Goal: Transaction & Acquisition: Subscribe to service/newsletter

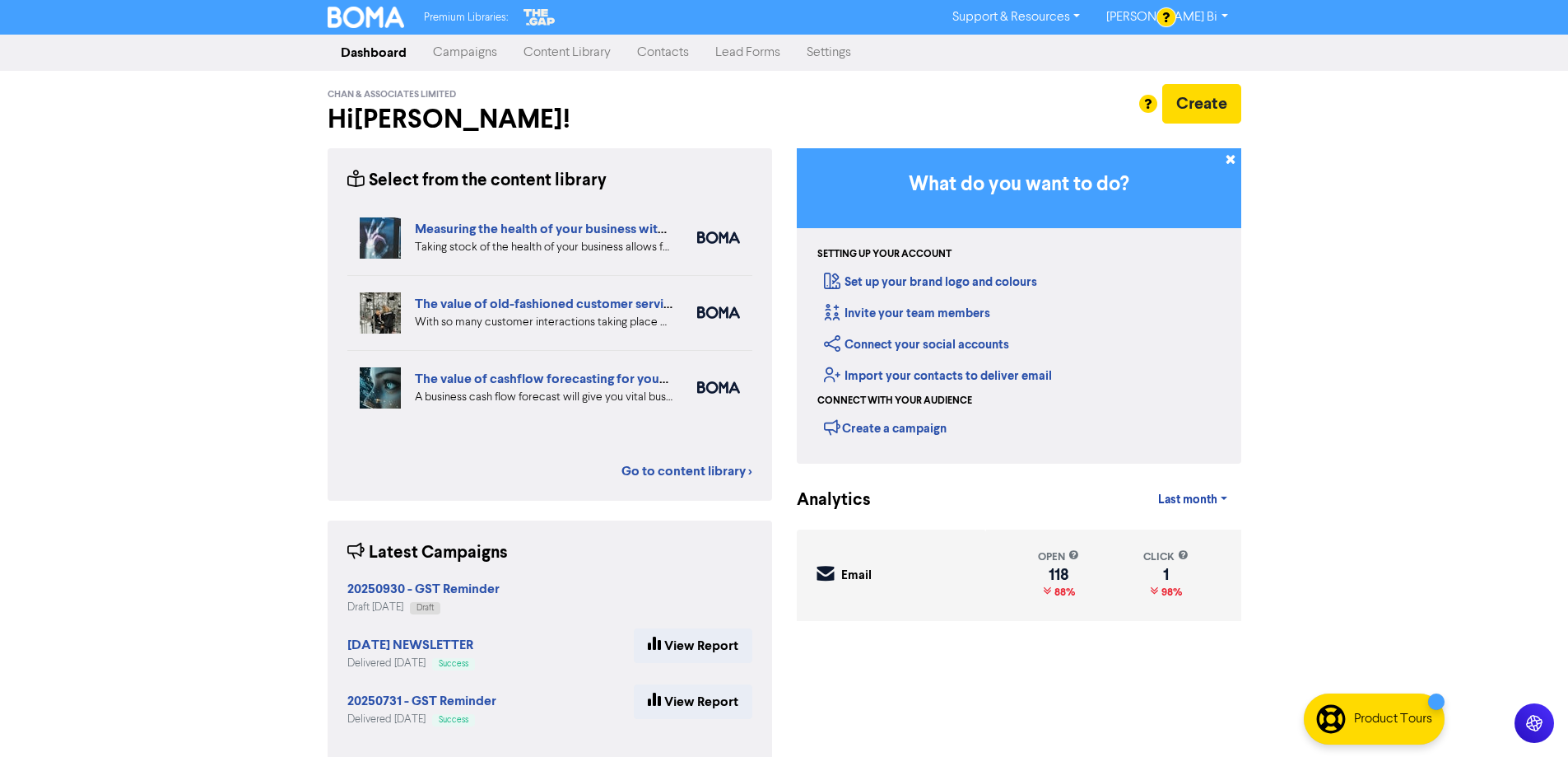
click at [649, 55] on link "Contacts" at bounding box center [663, 53] width 78 height 33
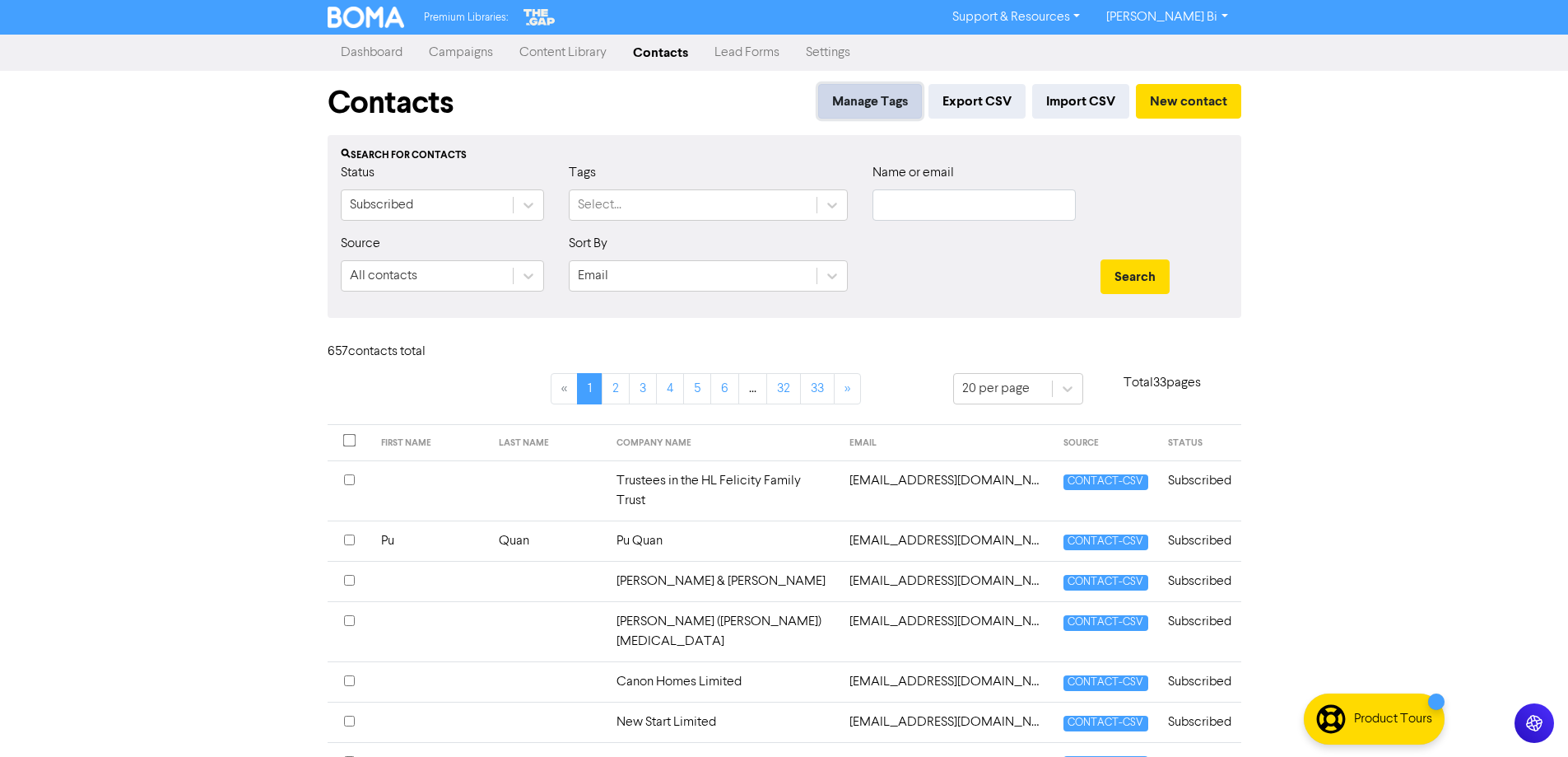
click at [864, 102] on button "Manage Tags" at bounding box center [870, 102] width 104 height 35
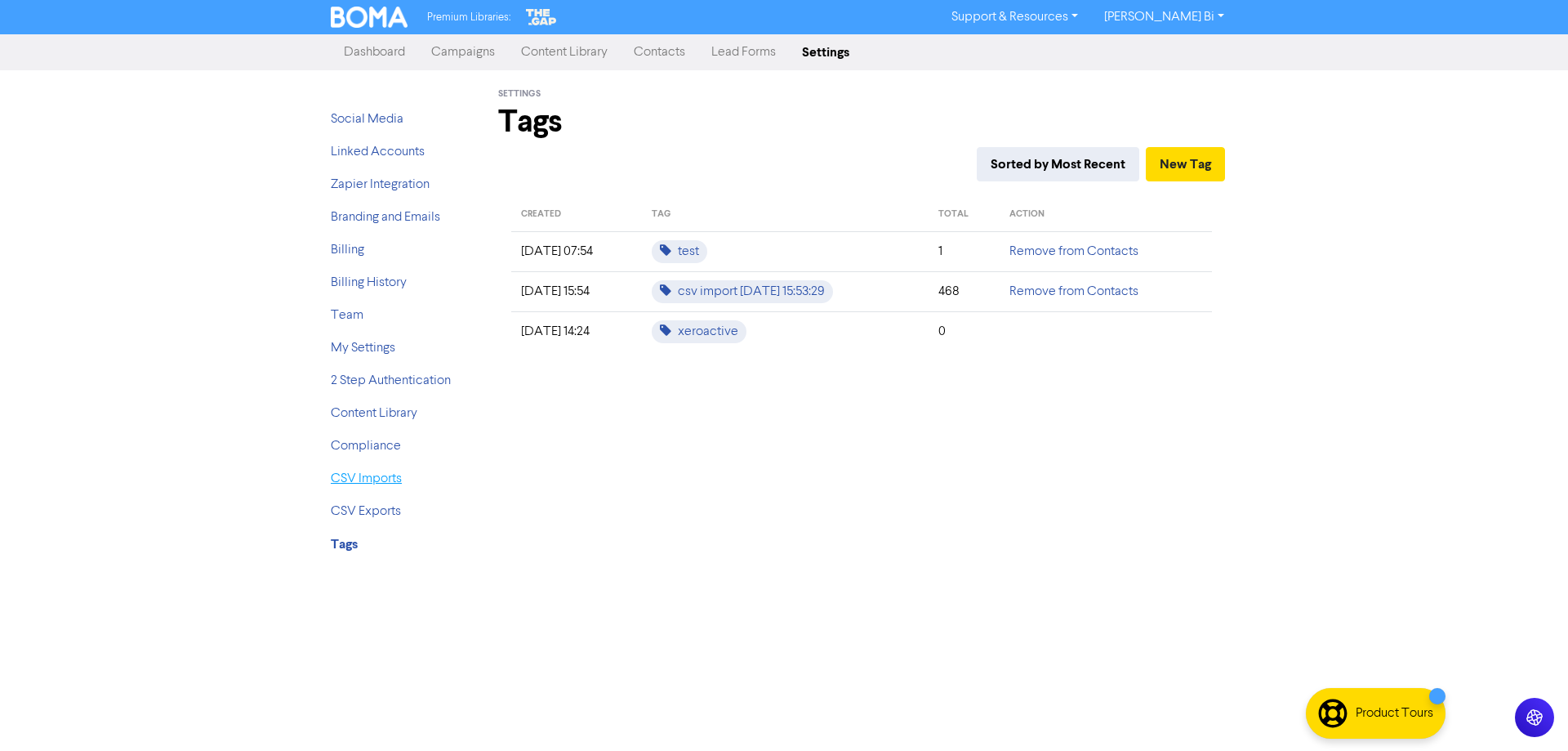
click at [380, 473] on link "CSV Imports" at bounding box center [366, 479] width 71 height 13
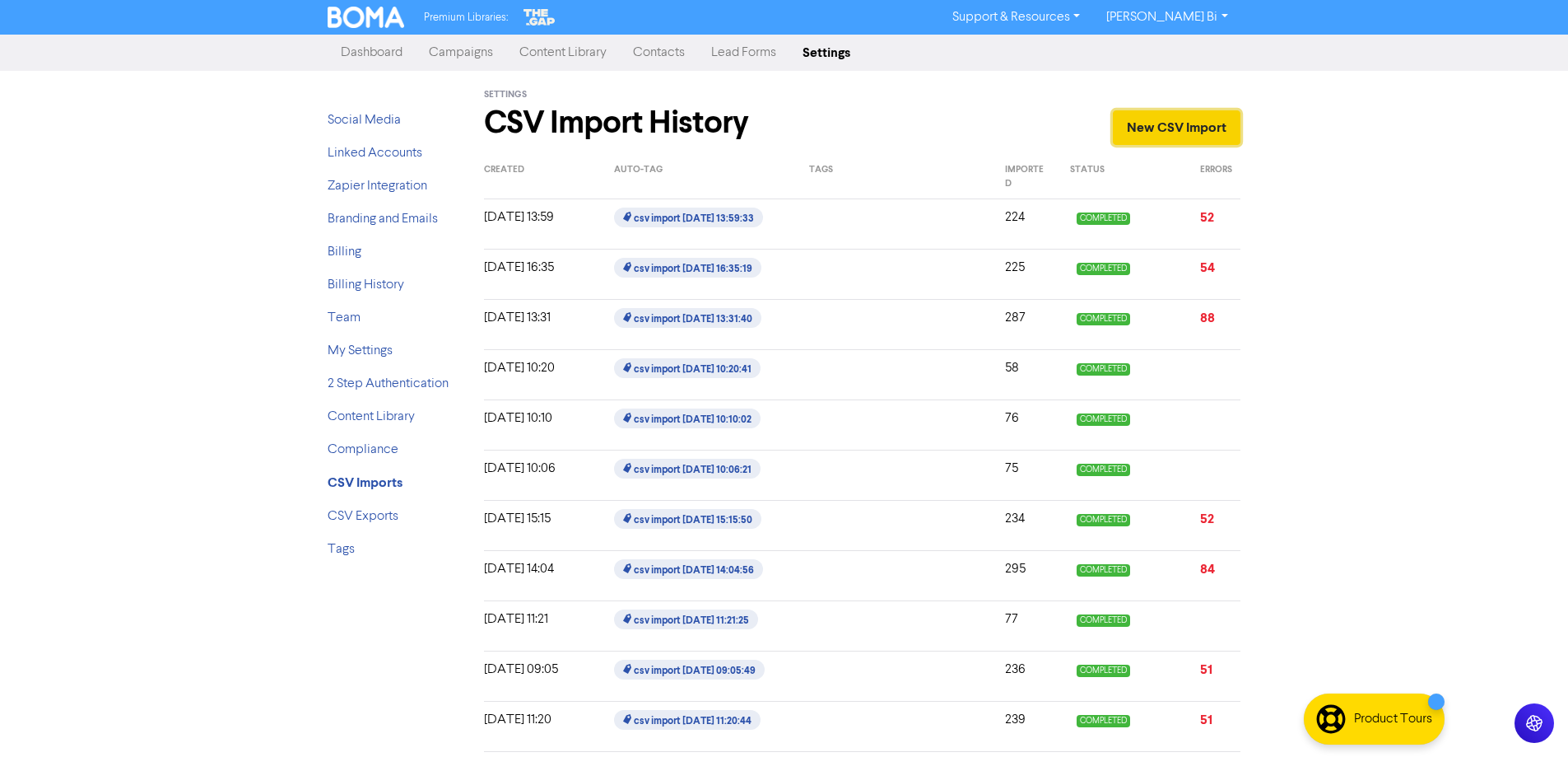
click at [1176, 128] on link "New CSV Import" at bounding box center [1176, 127] width 127 height 35
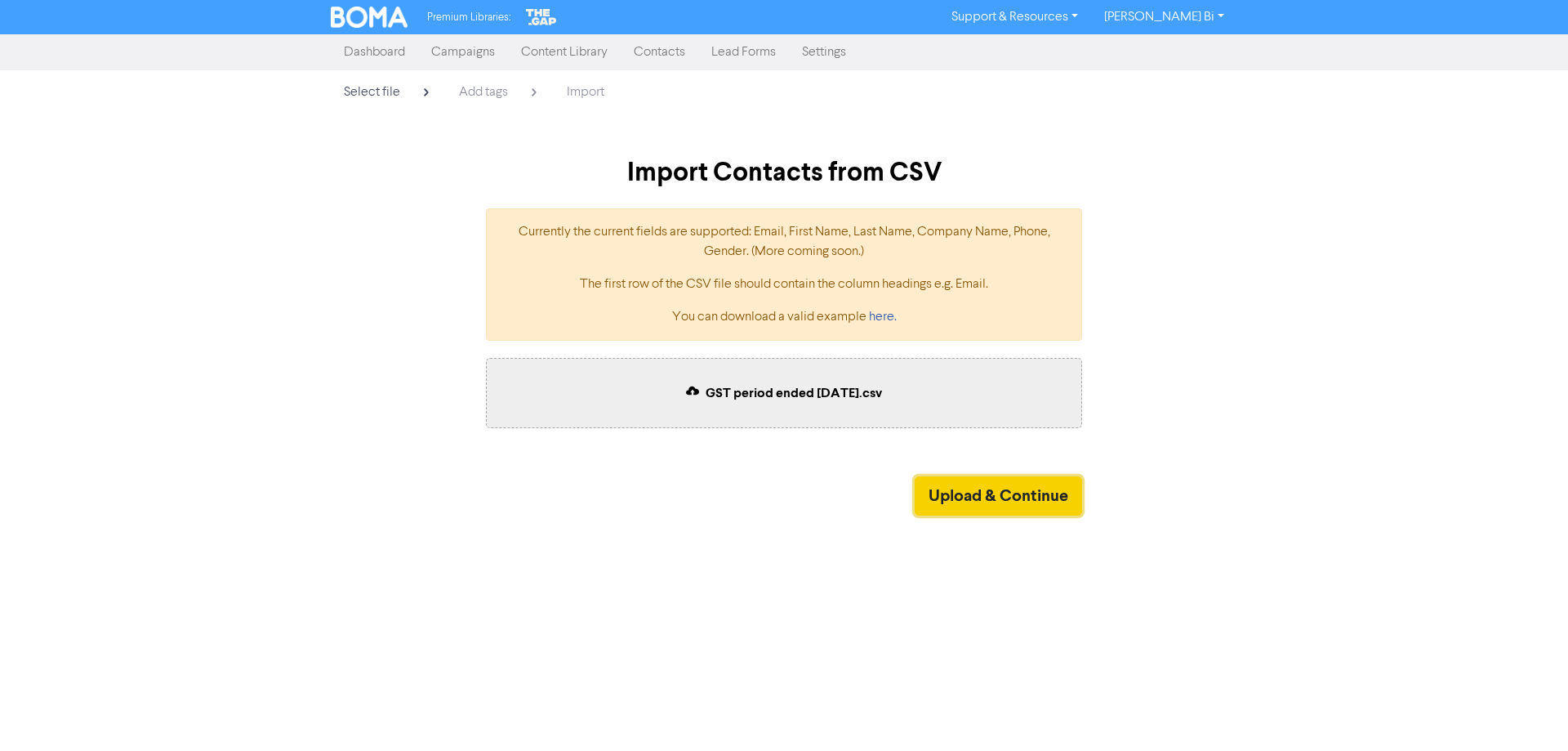
click at [969, 497] on button "Upload & Continue" at bounding box center [998, 496] width 167 height 39
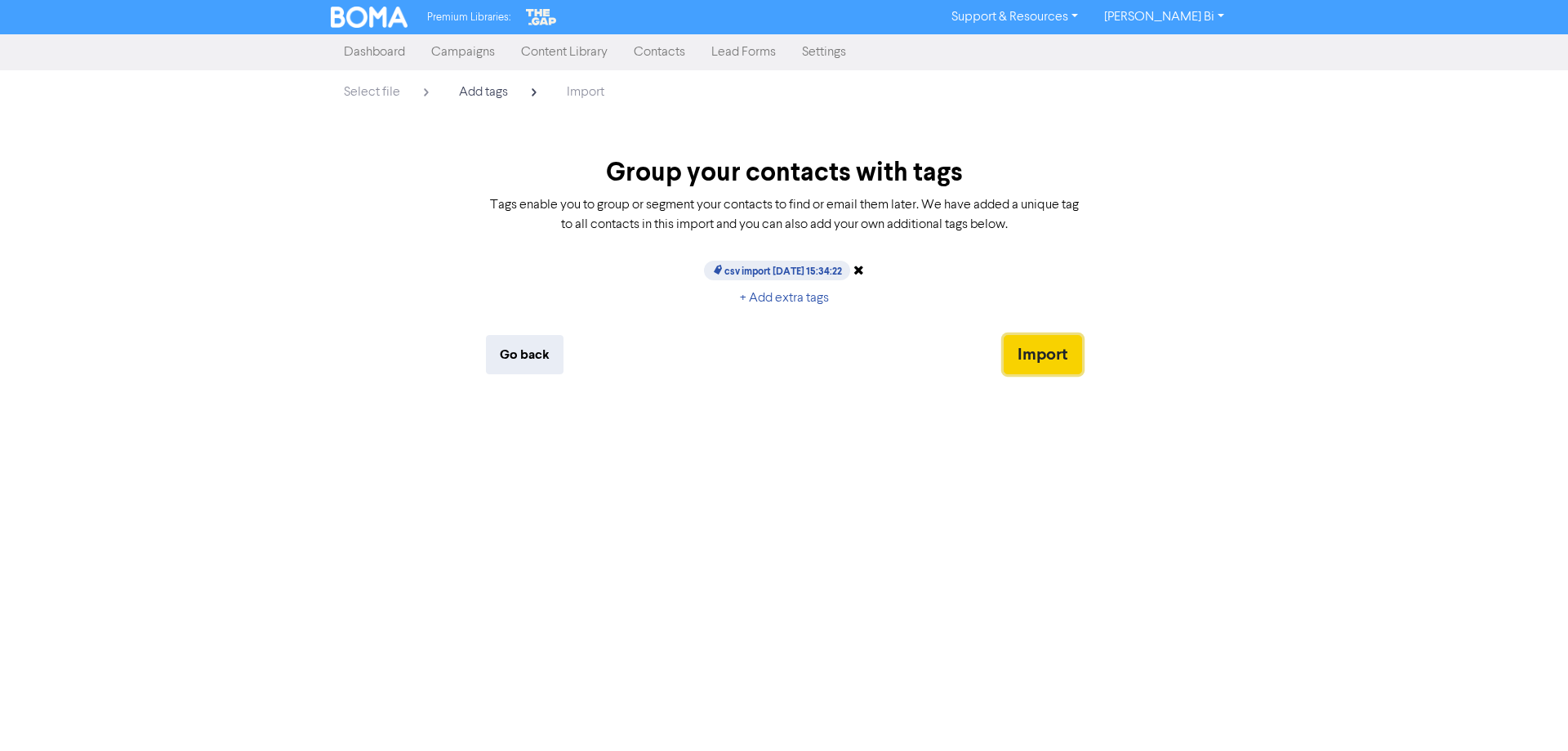
click at [1066, 358] on button "Import" at bounding box center [1043, 354] width 79 height 39
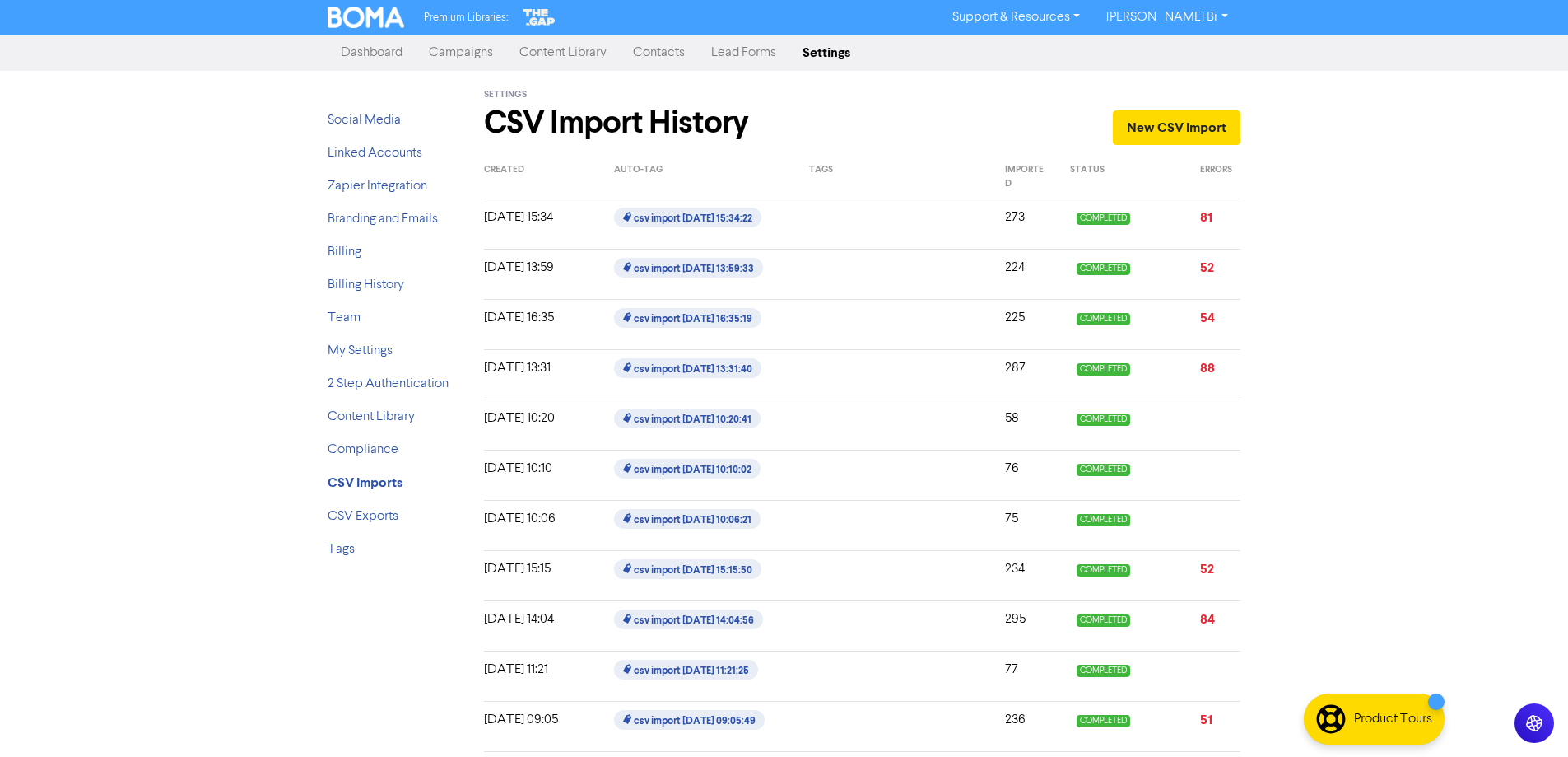
click at [673, 56] on link "Contacts" at bounding box center [658, 53] width 78 height 33
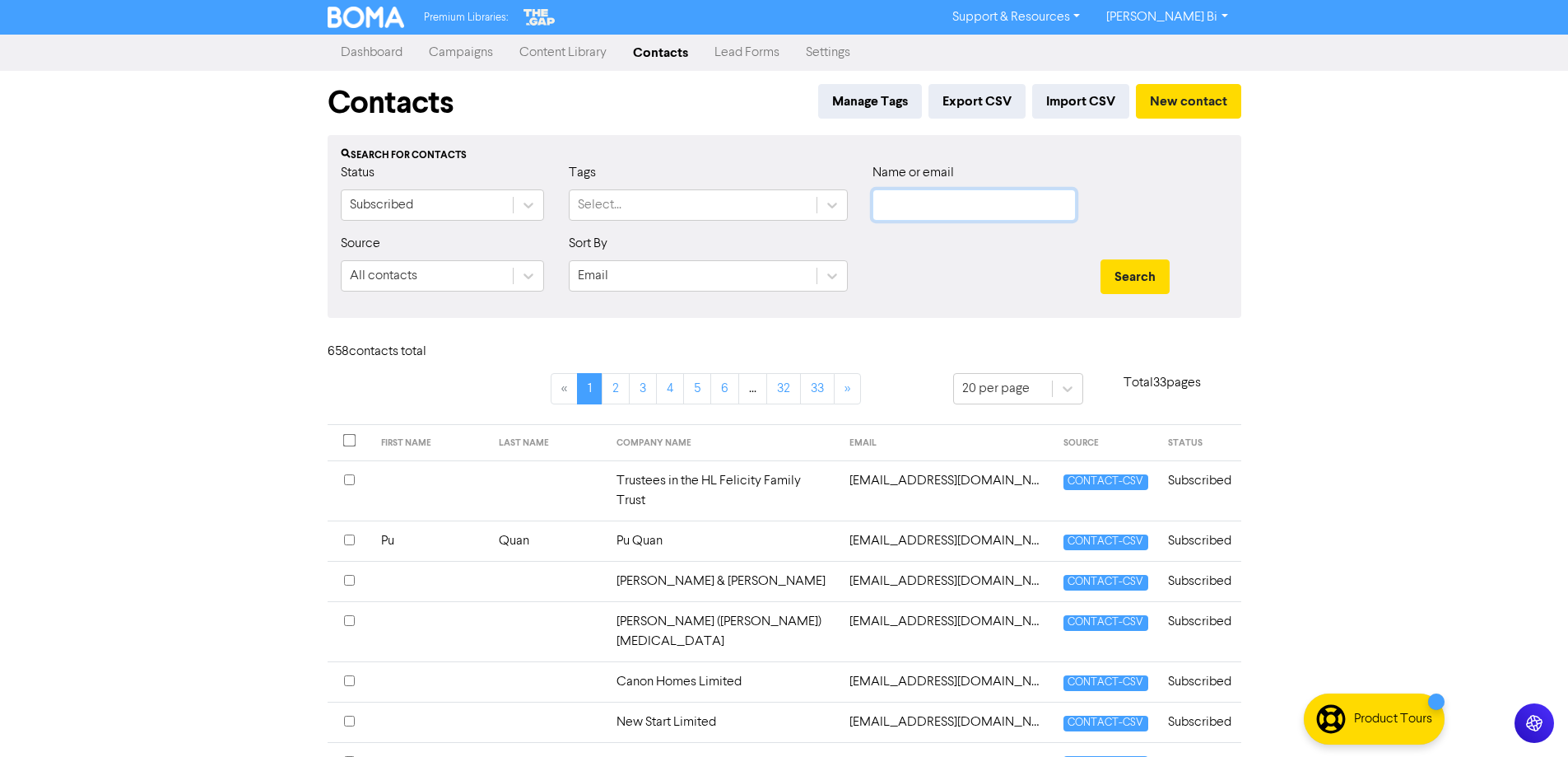
click at [955, 212] on input "text" at bounding box center [974, 205] width 203 height 31
type input "[PERSON_NAME]"
click at [1100, 259] on button "Search" at bounding box center [1135, 277] width 69 height 35
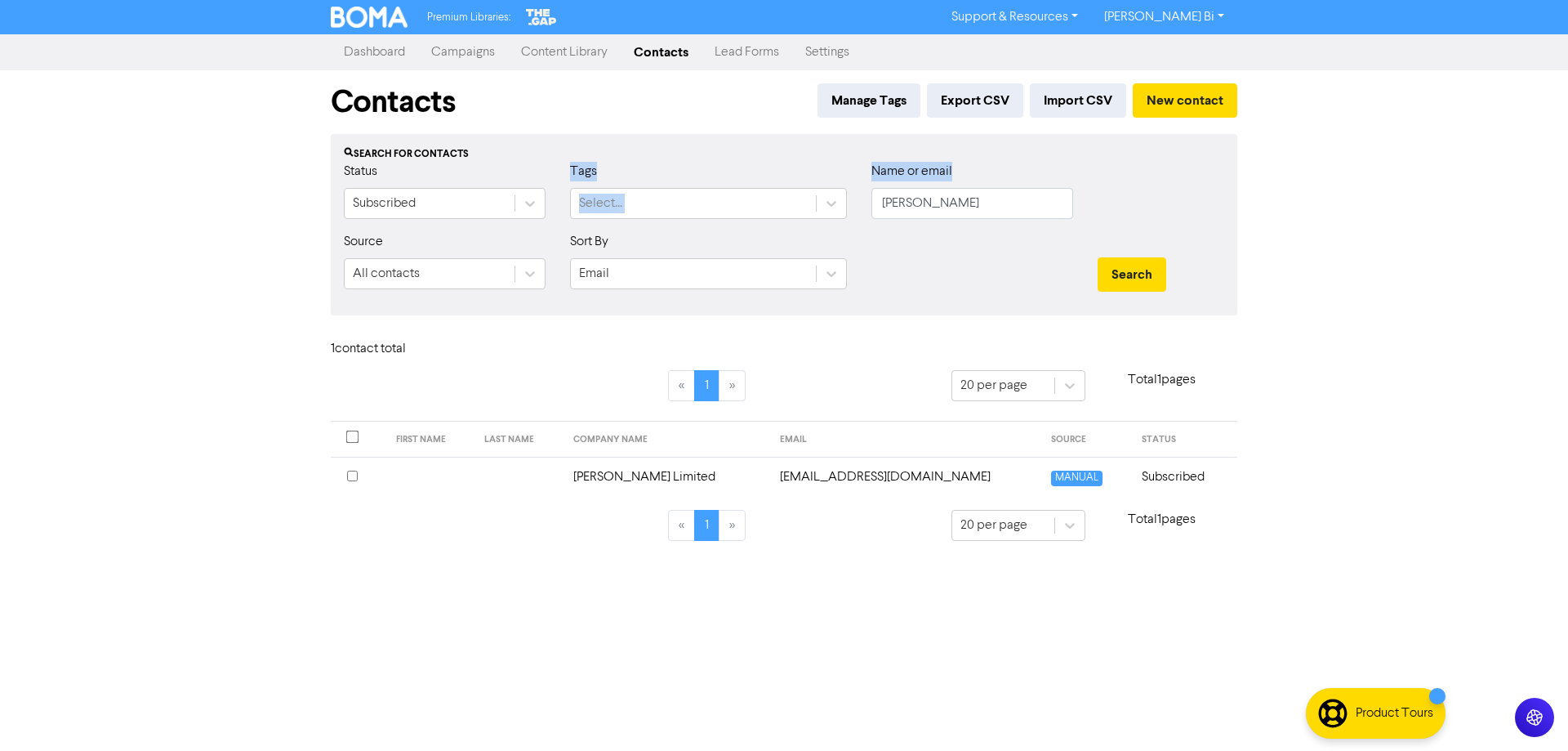
click at [754, 212] on div "Status Subscribed Tags Select... Name or email [PERSON_NAME]" at bounding box center [784, 197] width 905 height 71
drag, startPoint x: 975, startPoint y: 193, endPoint x: 834, endPoint y: 218, distance: 143.2
click at [834, 217] on div "Status Subscribed Tags Select... Name or email [PERSON_NAME]" at bounding box center [784, 197] width 905 height 71
click at [923, 203] on input "text" at bounding box center [972, 203] width 202 height 31
type input "alcon"
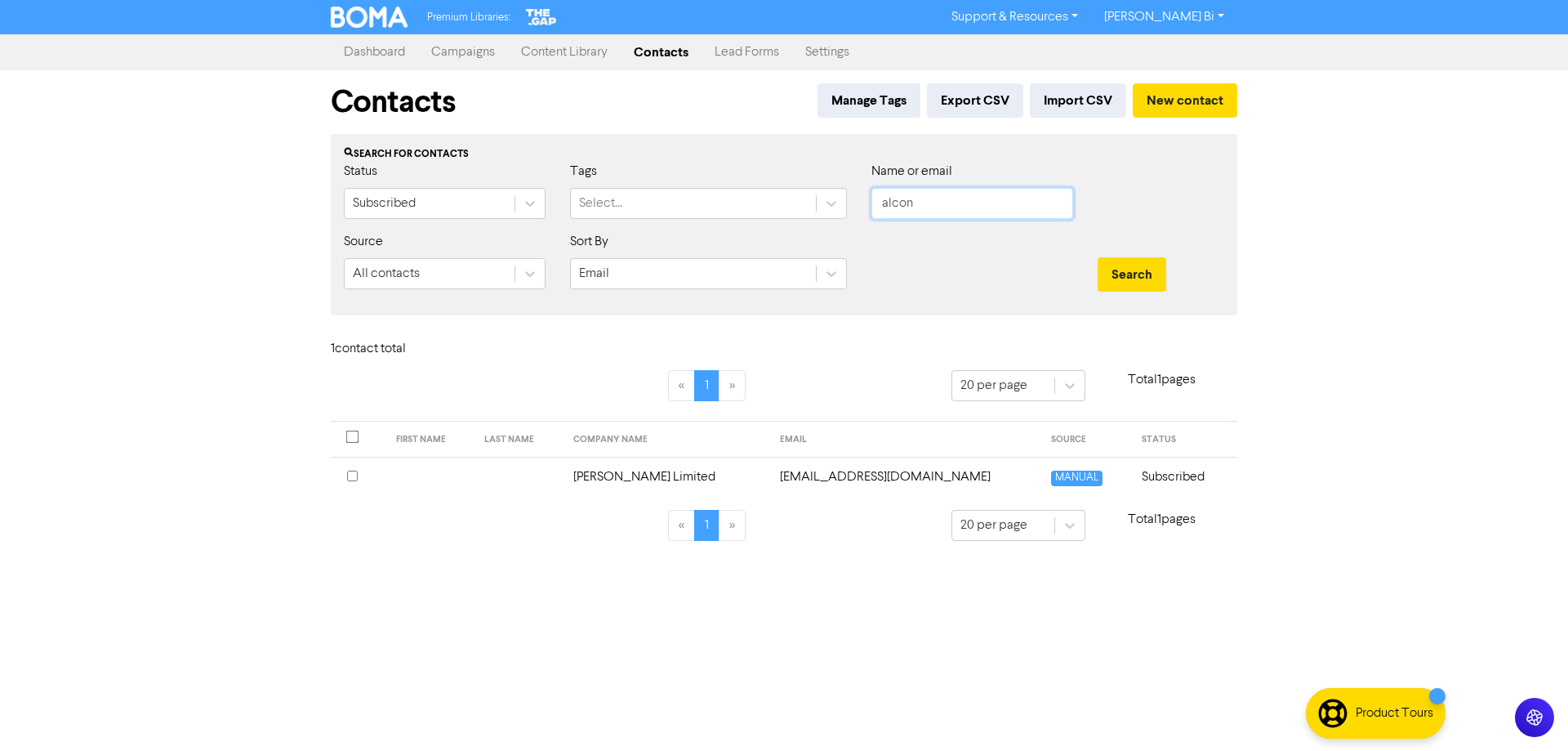
click at [1098, 257] on button "Search" at bounding box center [1132, 275] width 69 height 34
drag, startPoint x: 953, startPoint y: 209, endPoint x: 791, endPoint y: 230, distance: 163.4
click at [791, 230] on div "Status Subscribed Tags Select... Name or email alcon" at bounding box center [784, 197] width 905 height 71
click at [896, 99] on button "Manage Tags" at bounding box center [869, 101] width 103 height 34
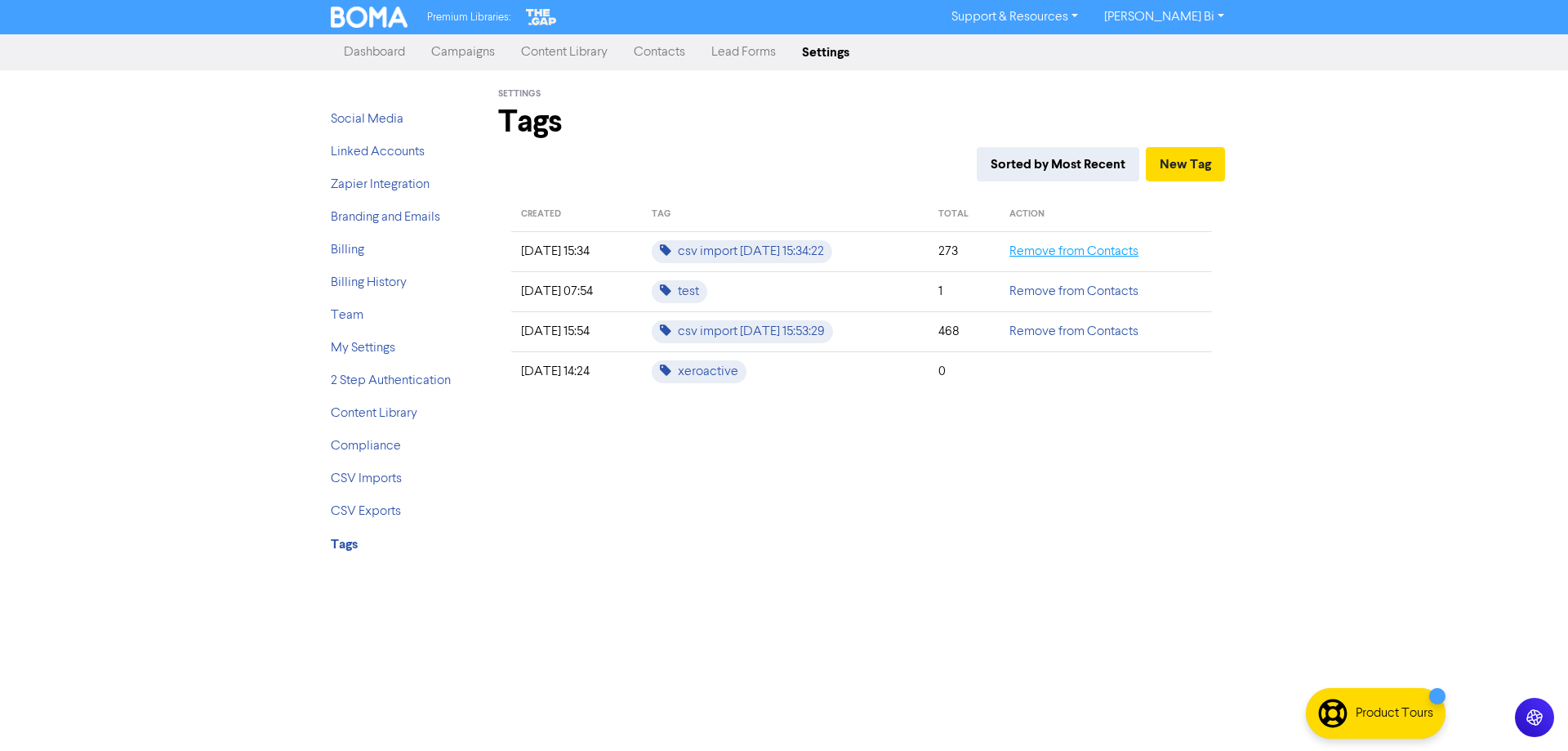
click at [1041, 251] on link "Remove from Contacts" at bounding box center [1073, 252] width 129 height 13
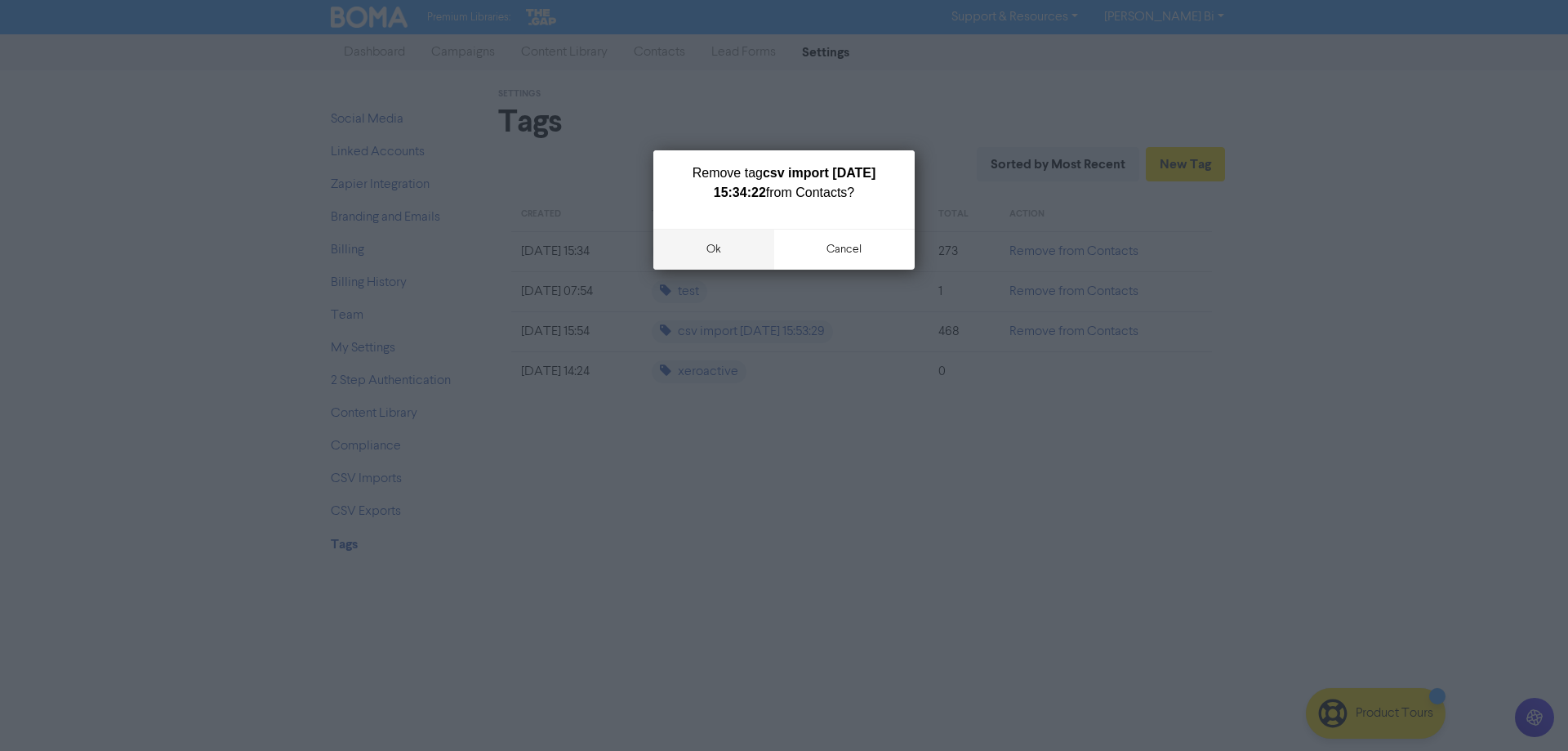
click at [686, 259] on button "ok" at bounding box center [713, 249] width 120 height 41
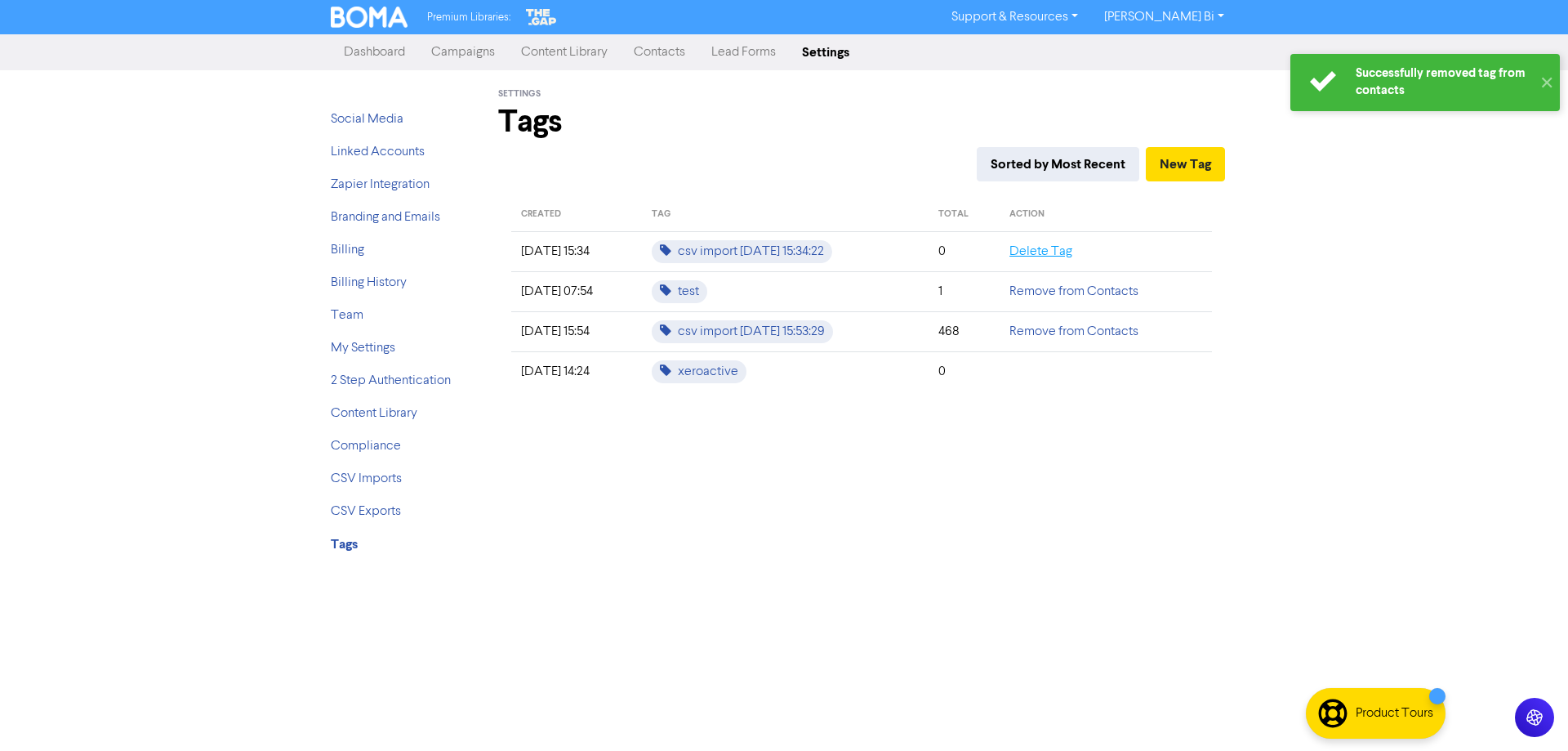
click at [1047, 248] on link "Delete Tag" at bounding box center [1040, 252] width 63 height 13
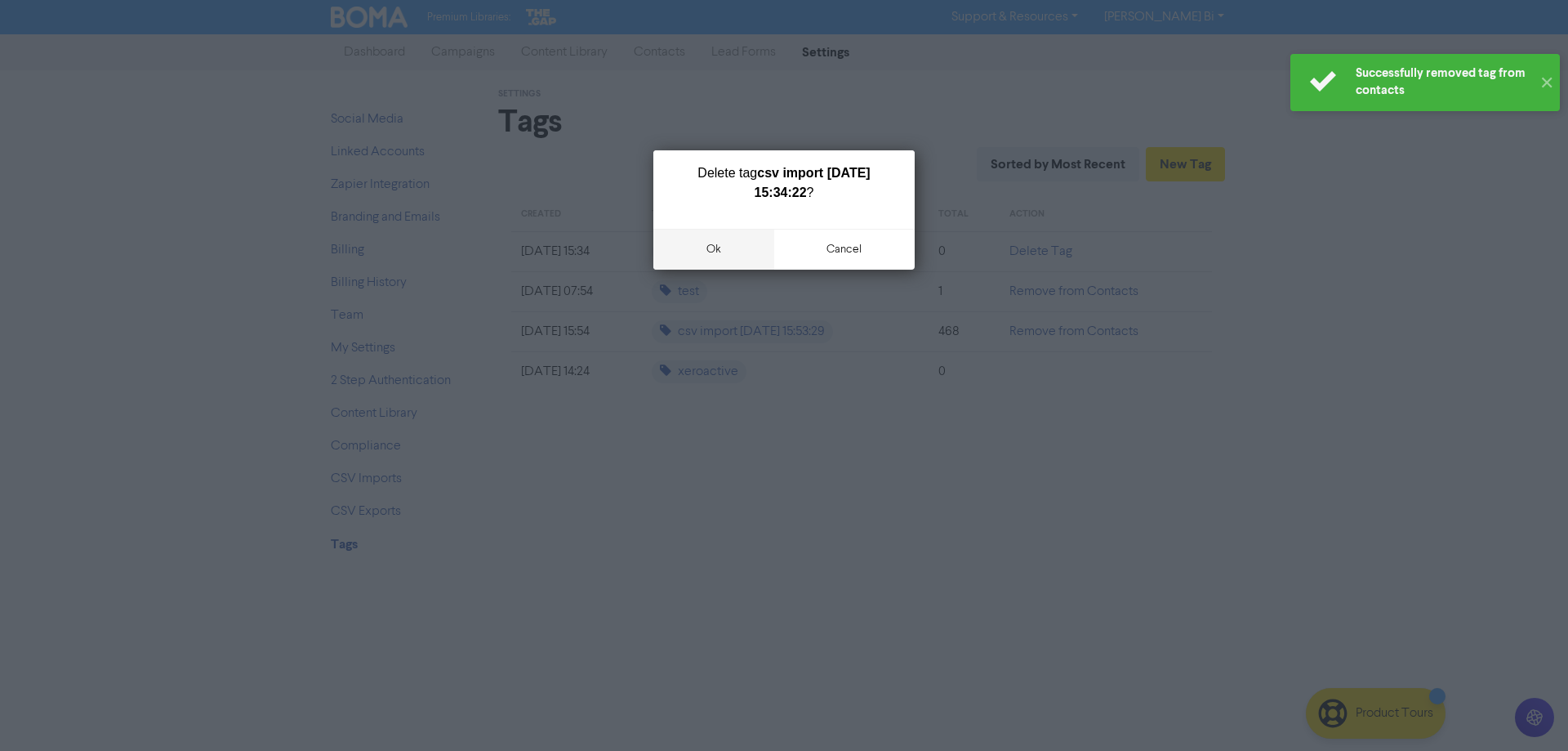
click at [733, 248] on button "ok" at bounding box center [713, 249] width 120 height 41
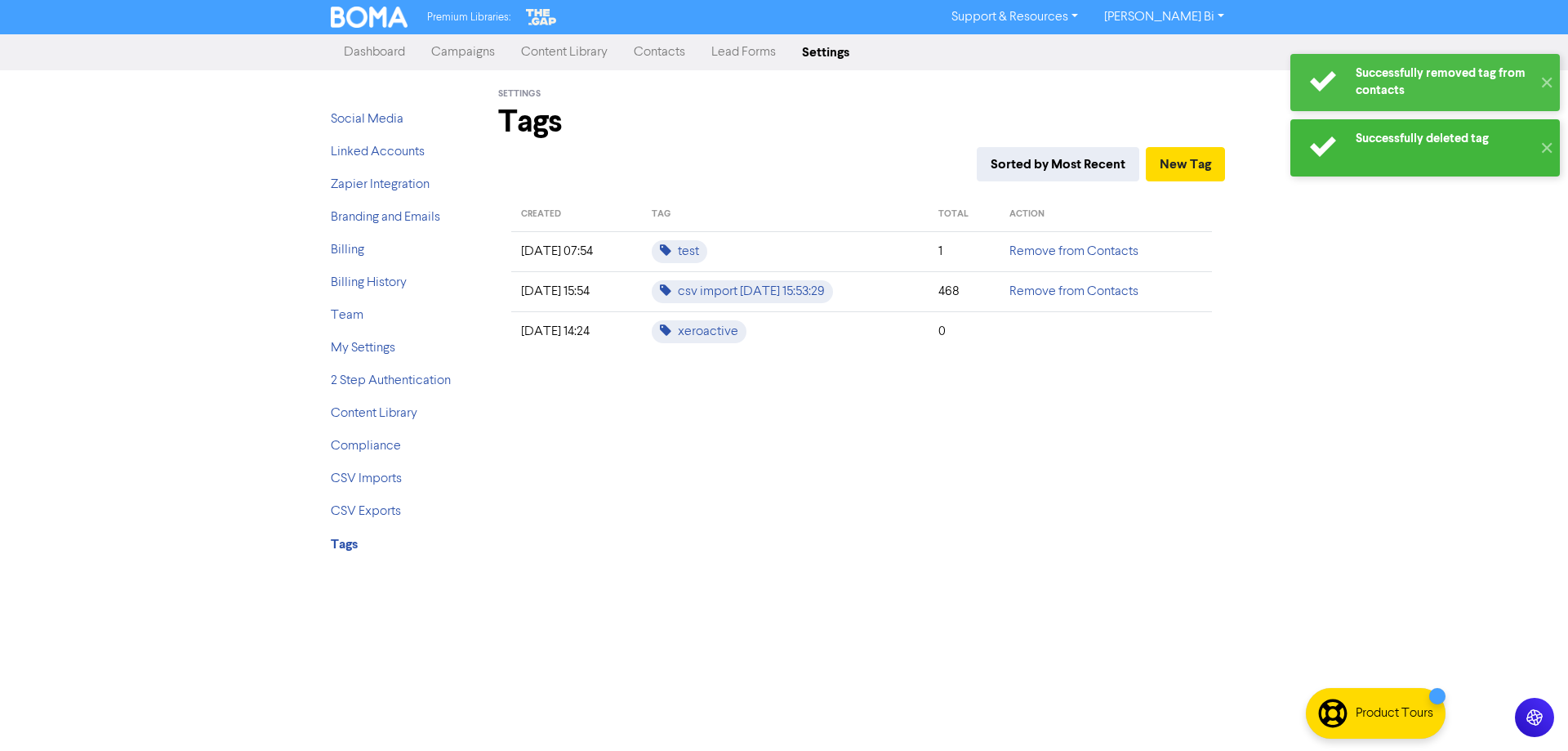
click at [1202, 460] on div "Settings Tags Sorted by Most Recent New Tag CREATED TAG TOTAL ACTION [DATE] 07:…" at bounding box center [861, 319] width 775 height 498
click at [648, 53] on link "Contacts" at bounding box center [659, 52] width 78 height 33
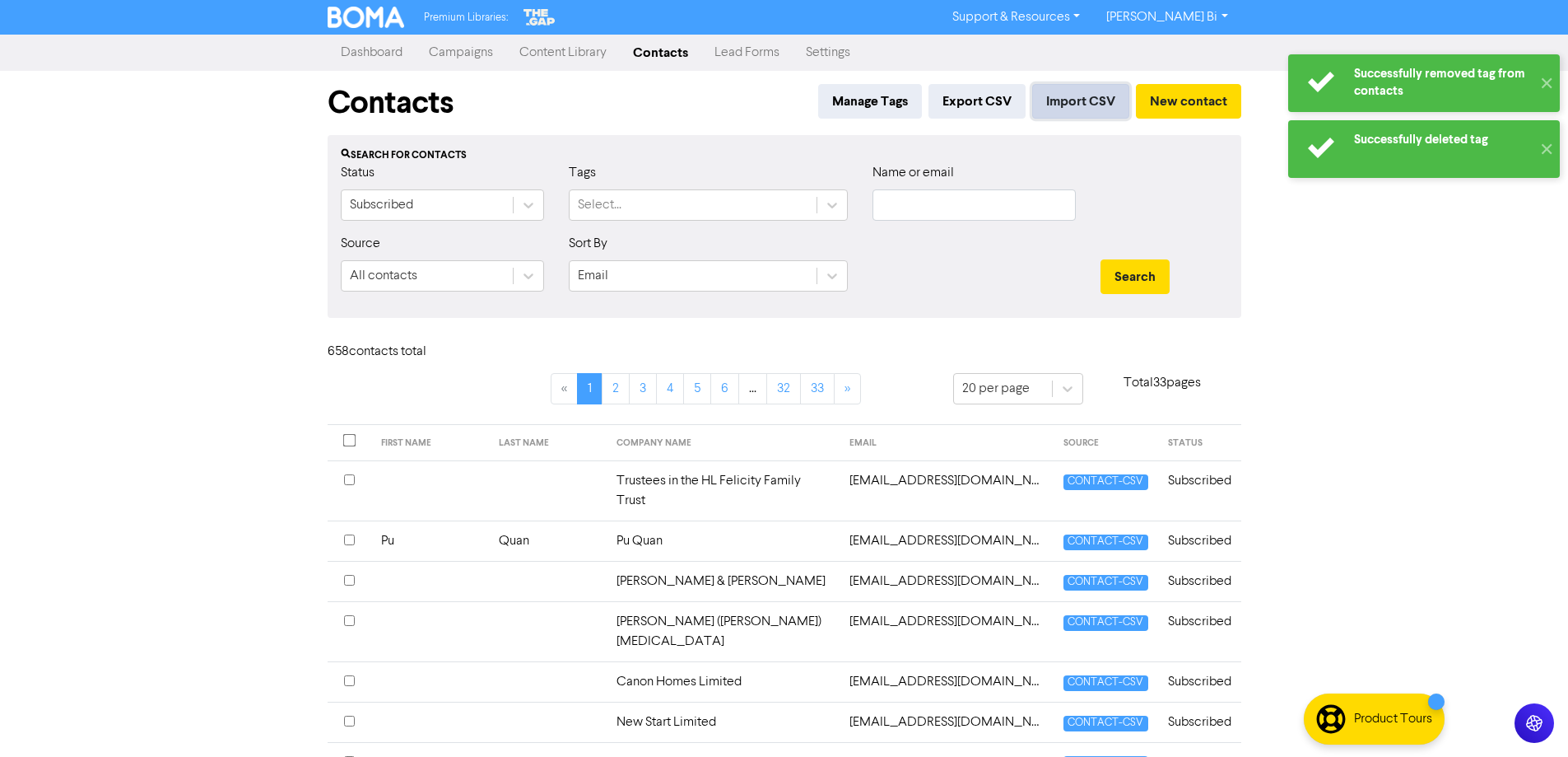
click at [1063, 105] on button "Import CSV" at bounding box center [1081, 102] width 97 height 35
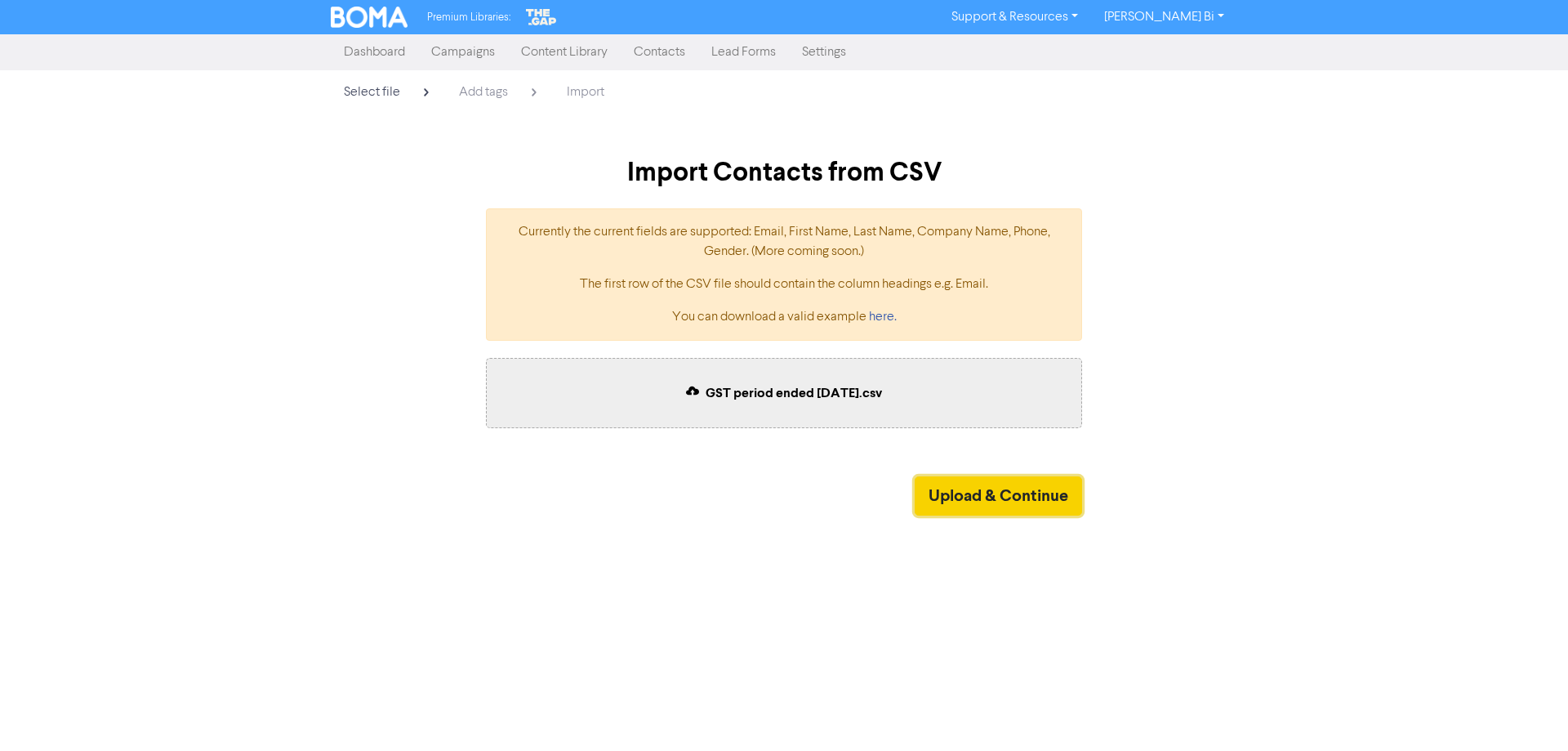
click at [953, 498] on button "Upload & Continue" at bounding box center [998, 496] width 167 height 39
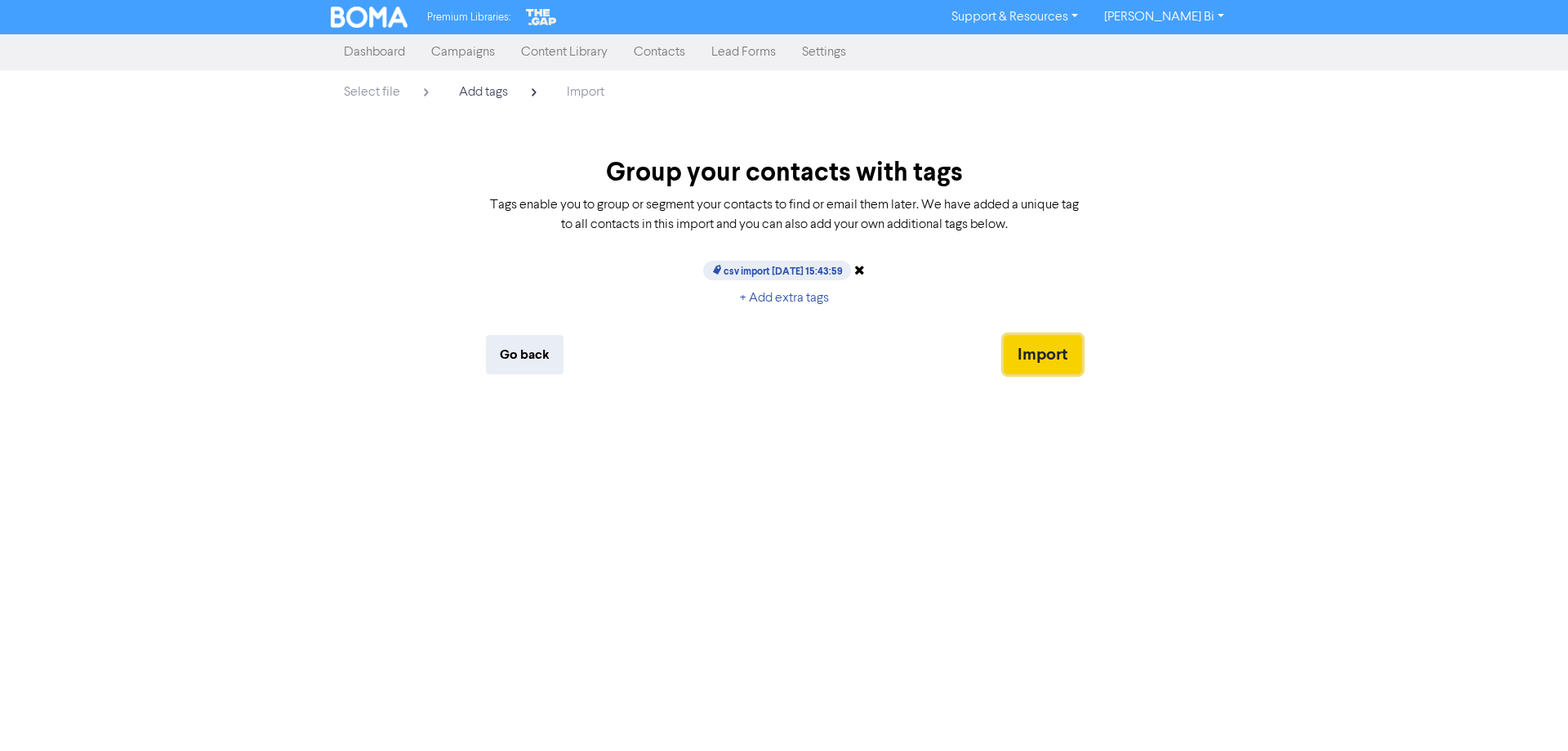
click at [1054, 356] on button "Import" at bounding box center [1043, 354] width 79 height 39
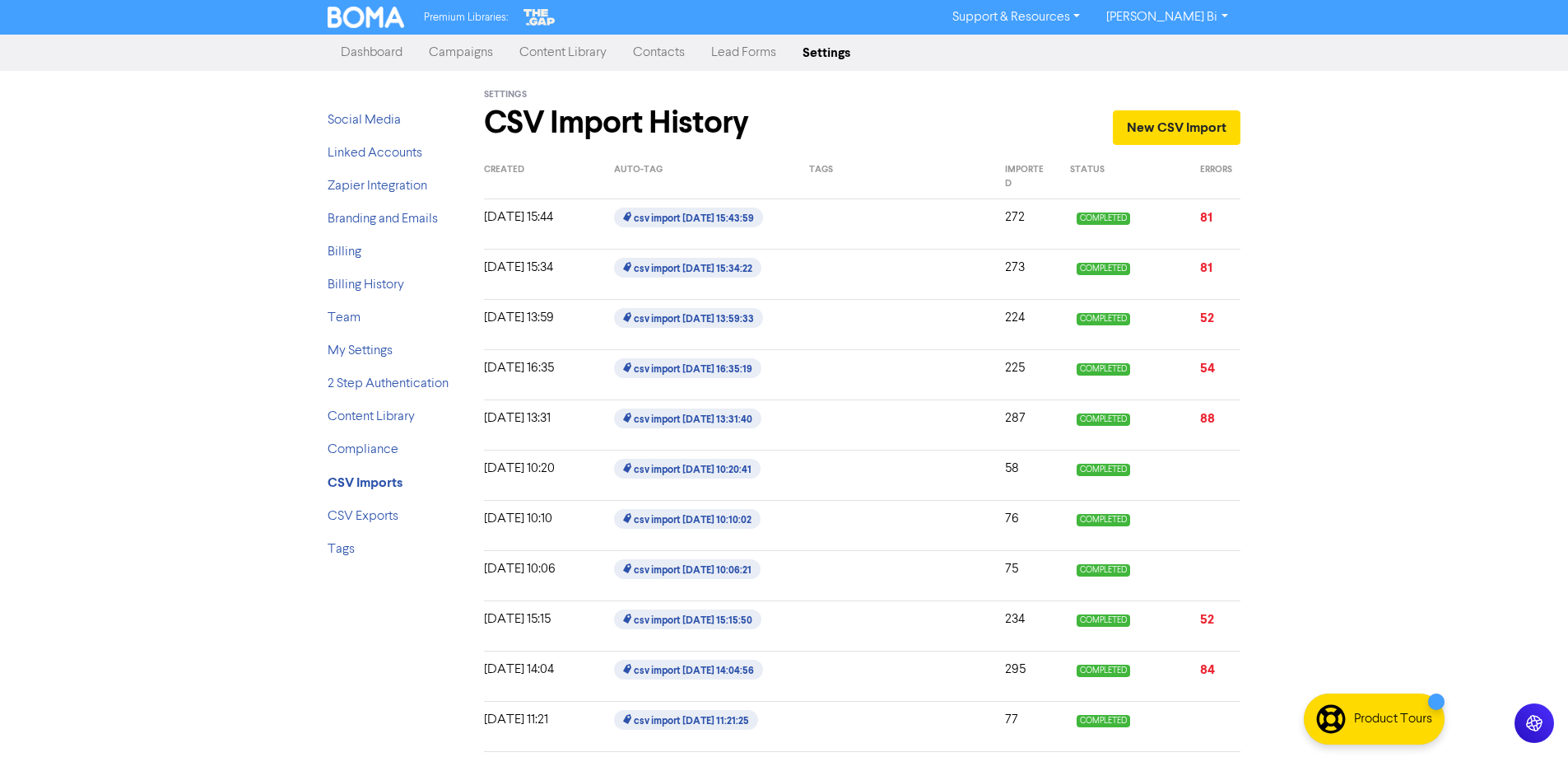
click at [101, 290] on div "Premium Libraries: Support & Resources Video Tutorials FAQ & Guides Marketing E…" at bounding box center [784, 378] width 1568 height 757
click at [458, 50] on link "Campaigns" at bounding box center [461, 53] width 91 height 33
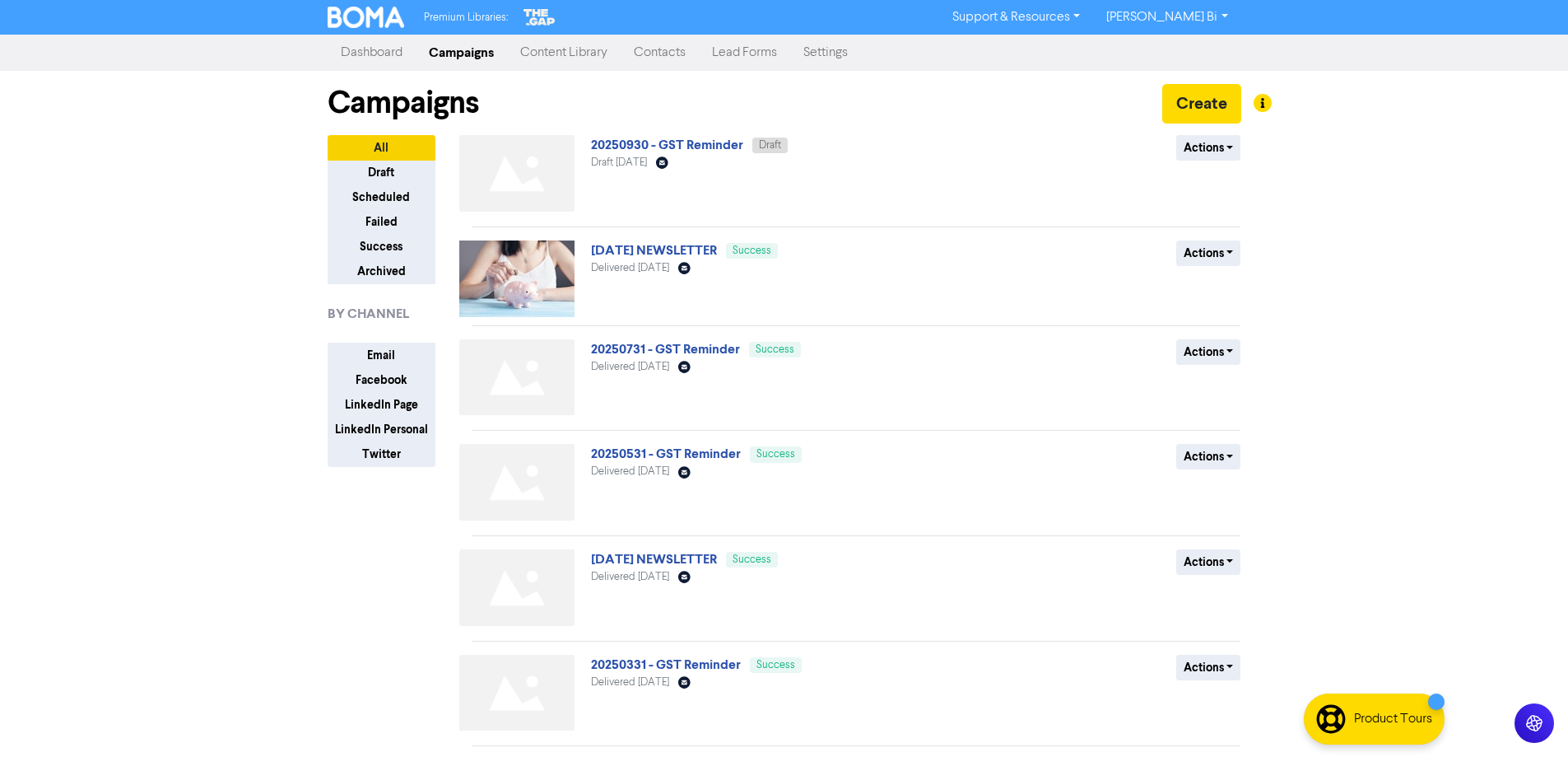
click at [624, 155] on div "20250930 - GST Reminder Draft Draft [DATE] Email Created with Sketch." at bounding box center [789, 176] width 397 height 83
click at [619, 146] on link "20250930 - GST Reminder" at bounding box center [667, 145] width 152 height 17
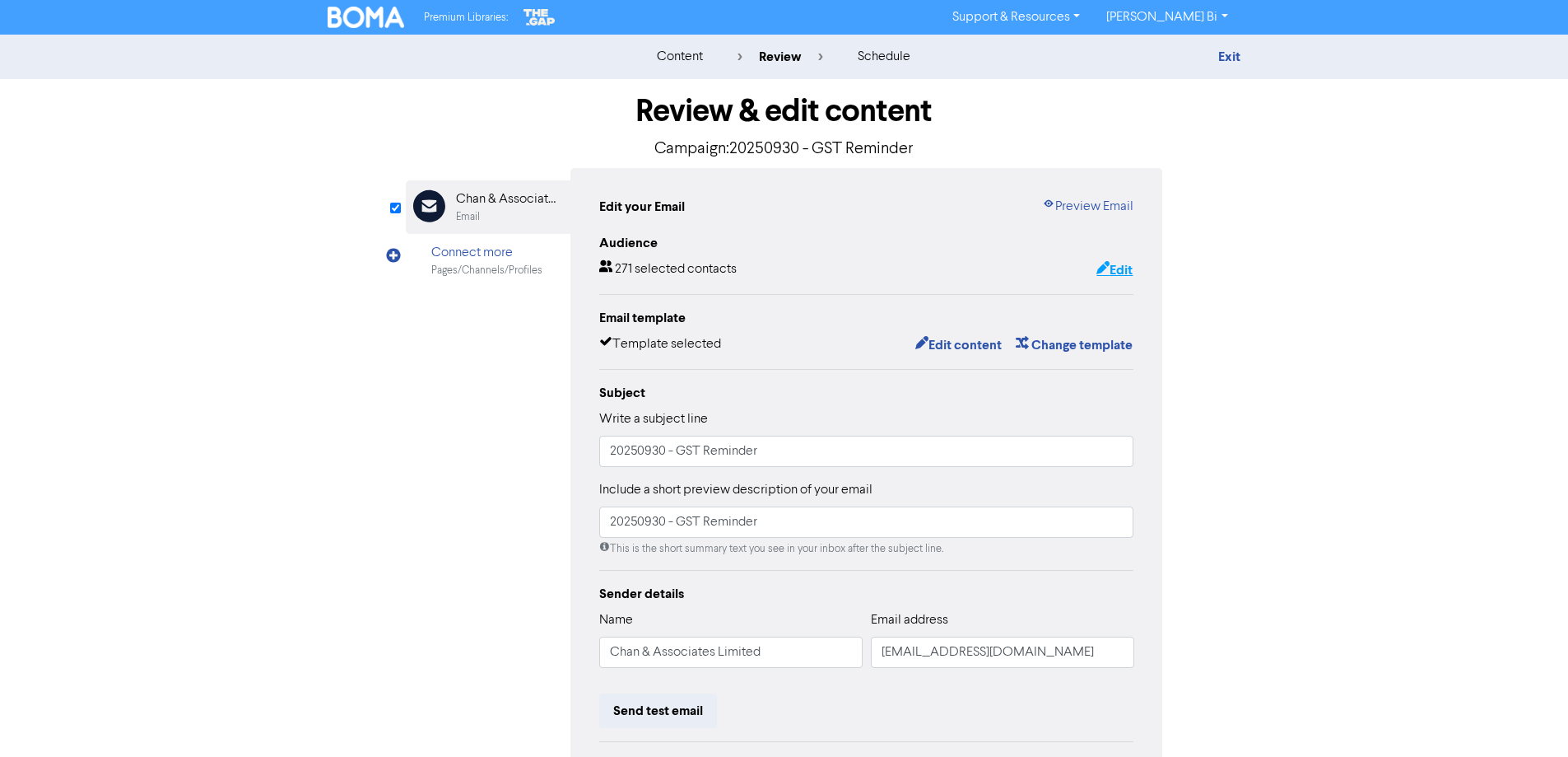
click at [1106, 269] on button "Edit" at bounding box center [1114, 270] width 38 height 21
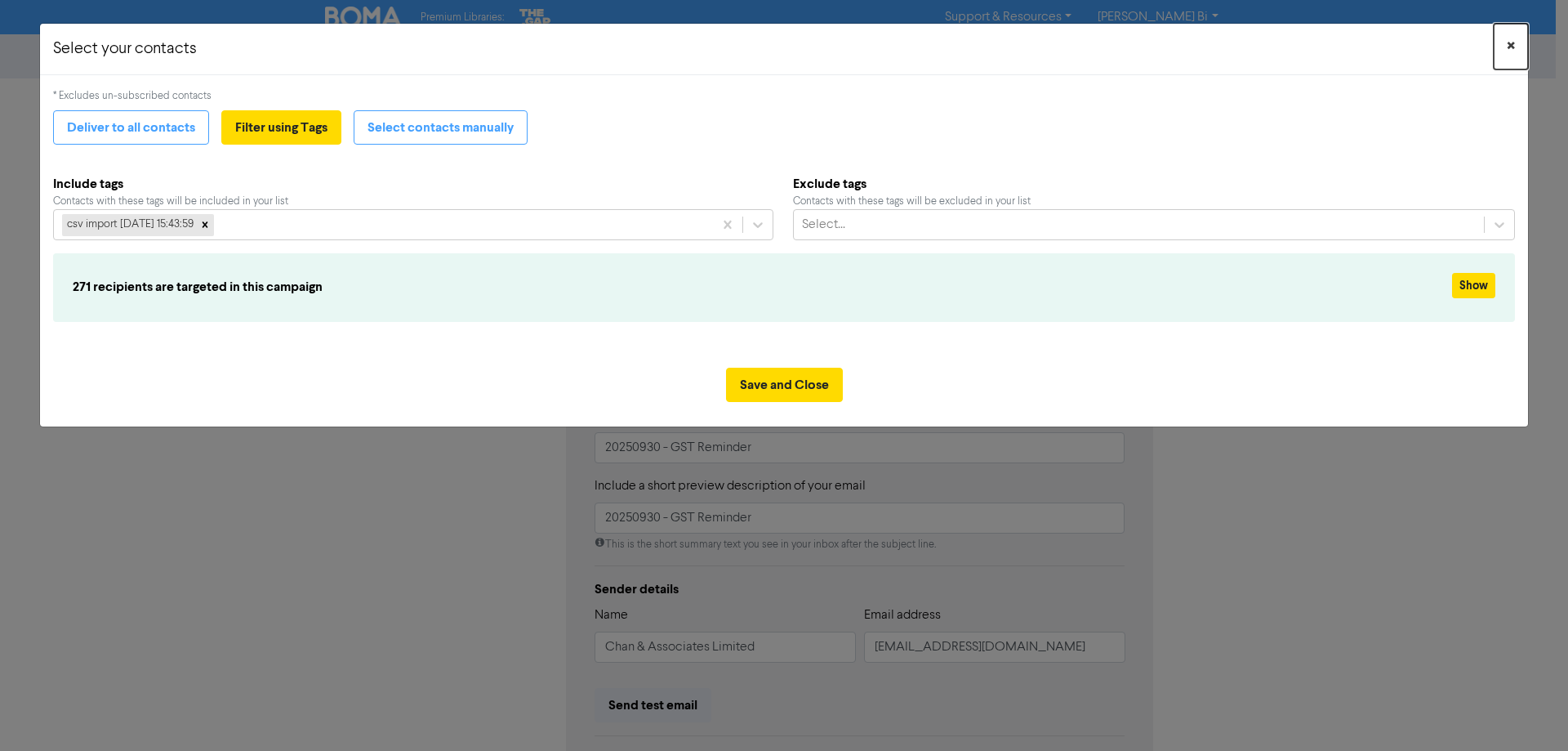
click at [1511, 41] on span "×" at bounding box center [1511, 47] width 8 height 25
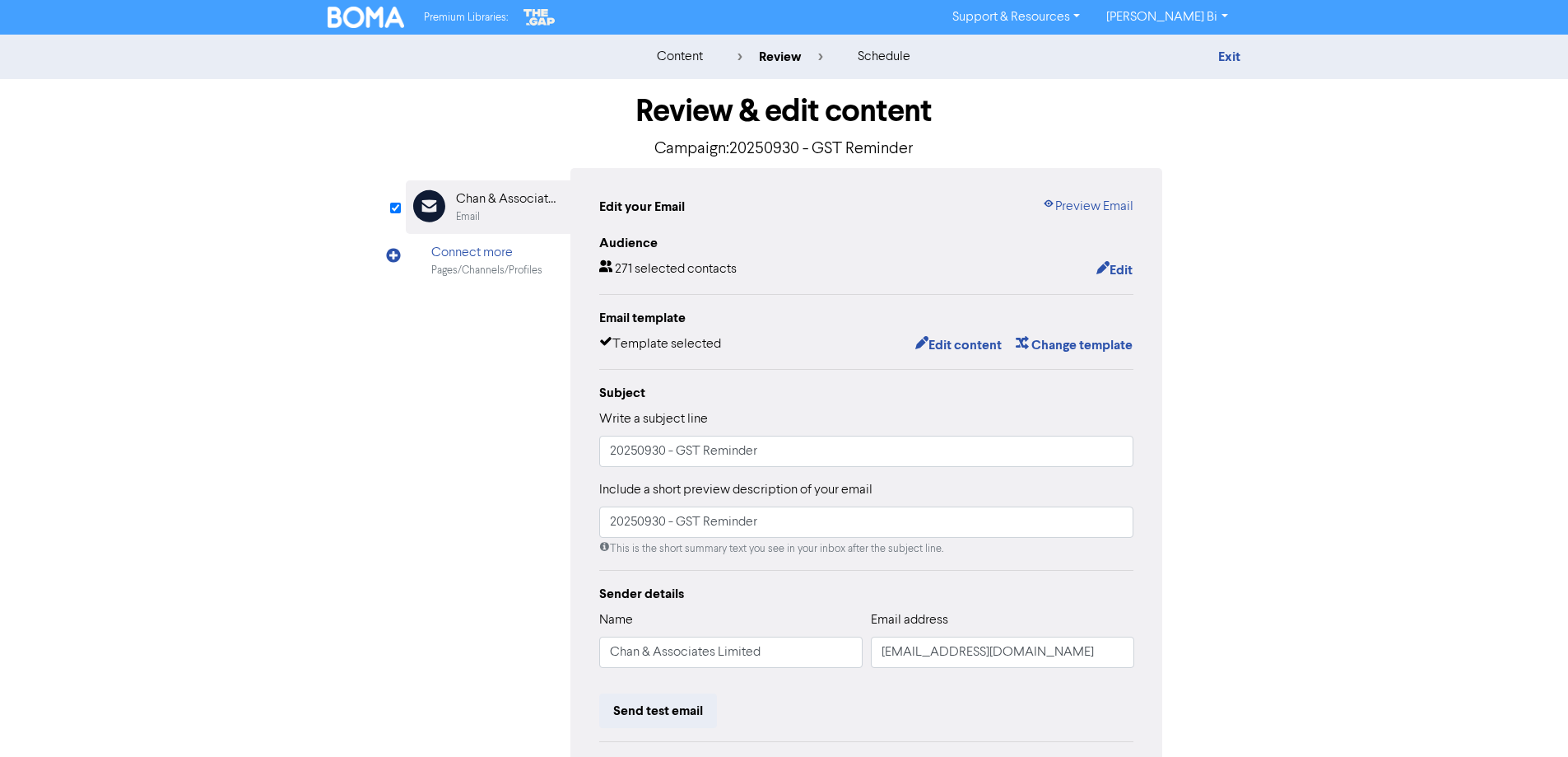
click at [1226, 66] on div "content review schedule Exit" at bounding box center [784, 57] width 1568 height 45
click at [1228, 55] on link "Exit" at bounding box center [1228, 57] width 22 height 17
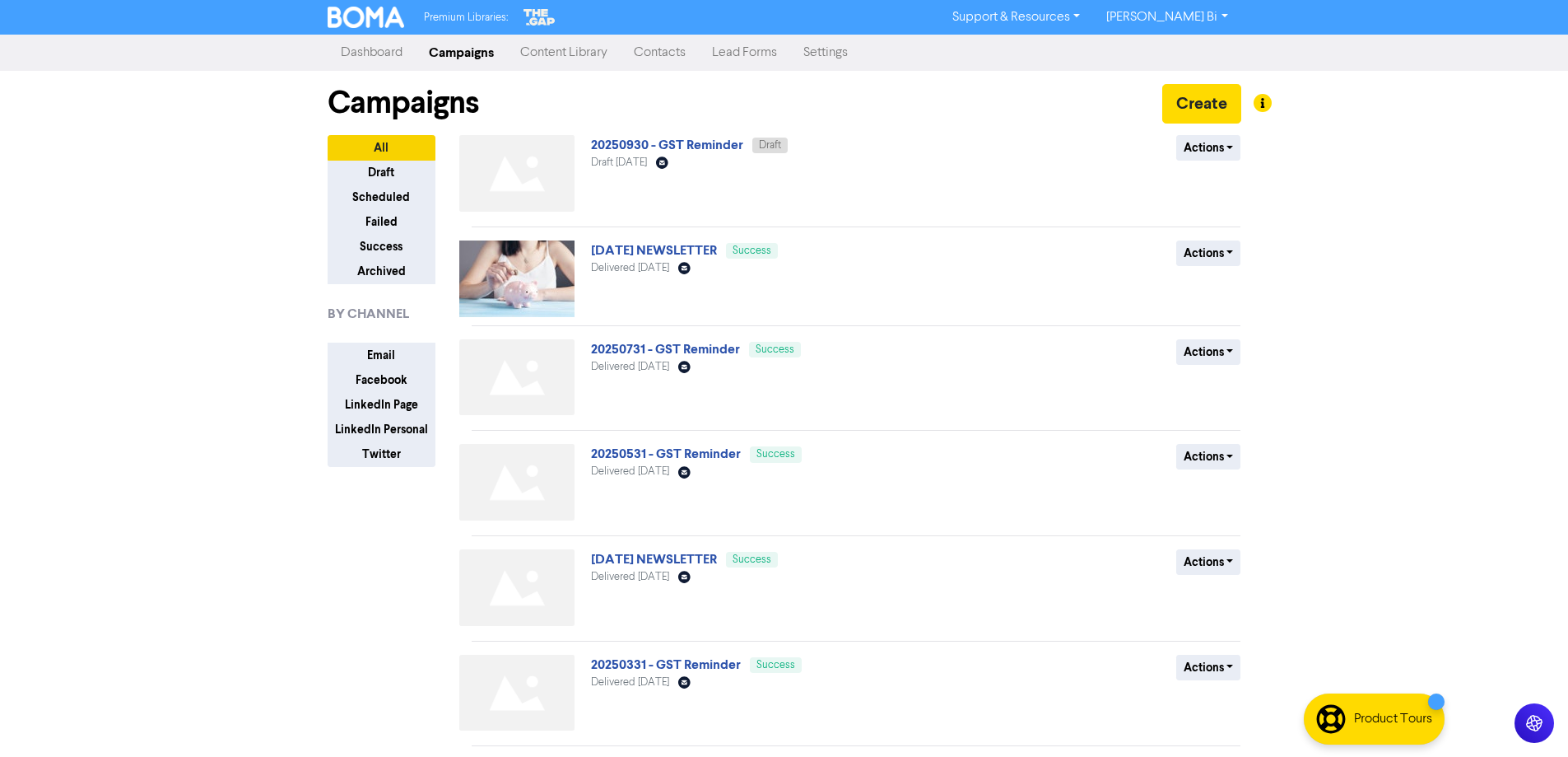
drag, startPoint x: 680, startPoint y: 53, endPoint x: 636, endPoint y: 62, distance: 44.9
click at [680, 54] on link "Contacts" at bounding box center [659, 53] width 78 height 33
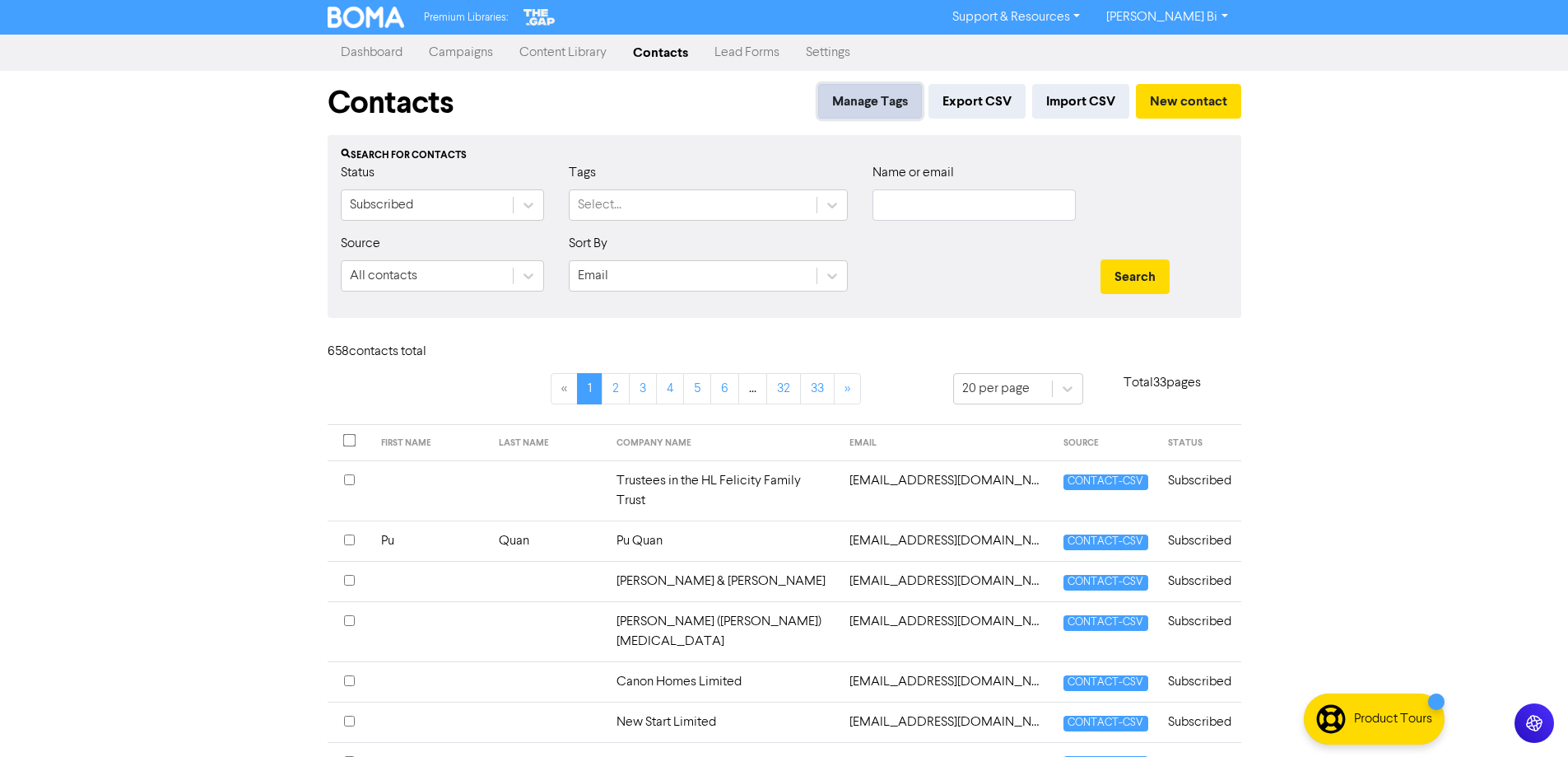
click at [877, 111] on button "Manage Tags" at bounding box center [870, 102] width 104 height 35
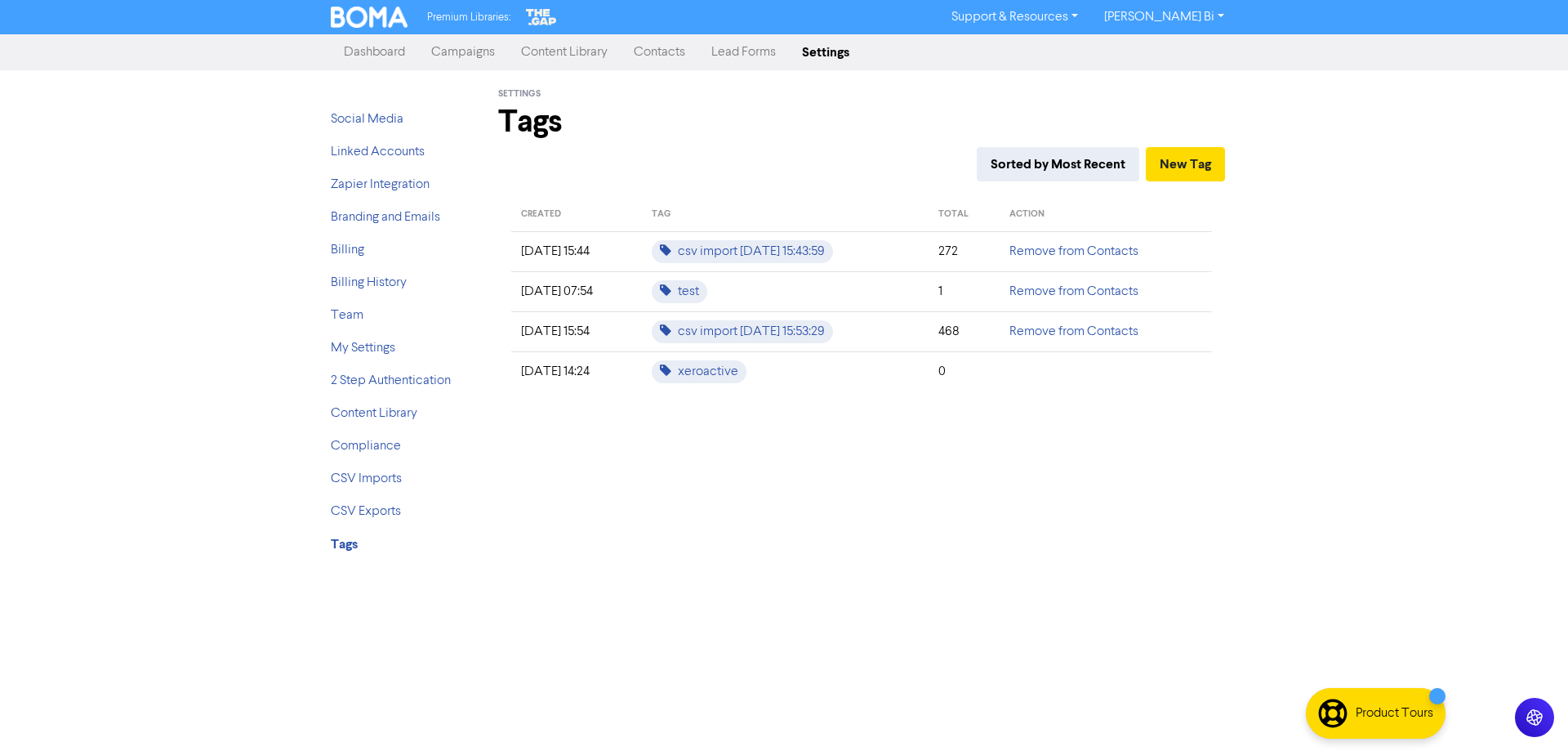
click at [467, 54] on link "Campaigns" at bounding box center [463, 52] width 90 height 33
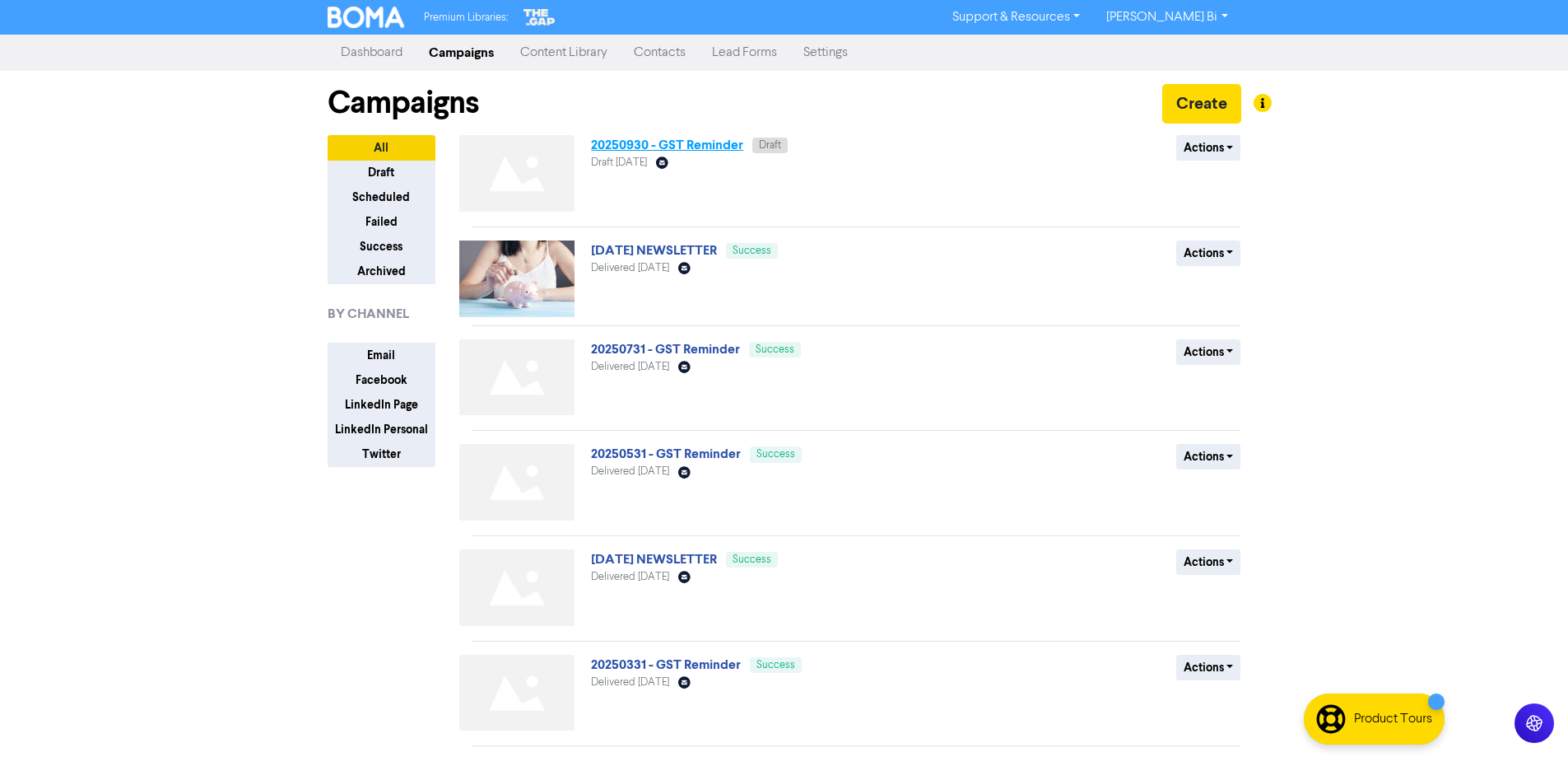
click at [631, 145] on link "20250930 - GST Reminder" at bounding box center [667, 145] width 152 height 17
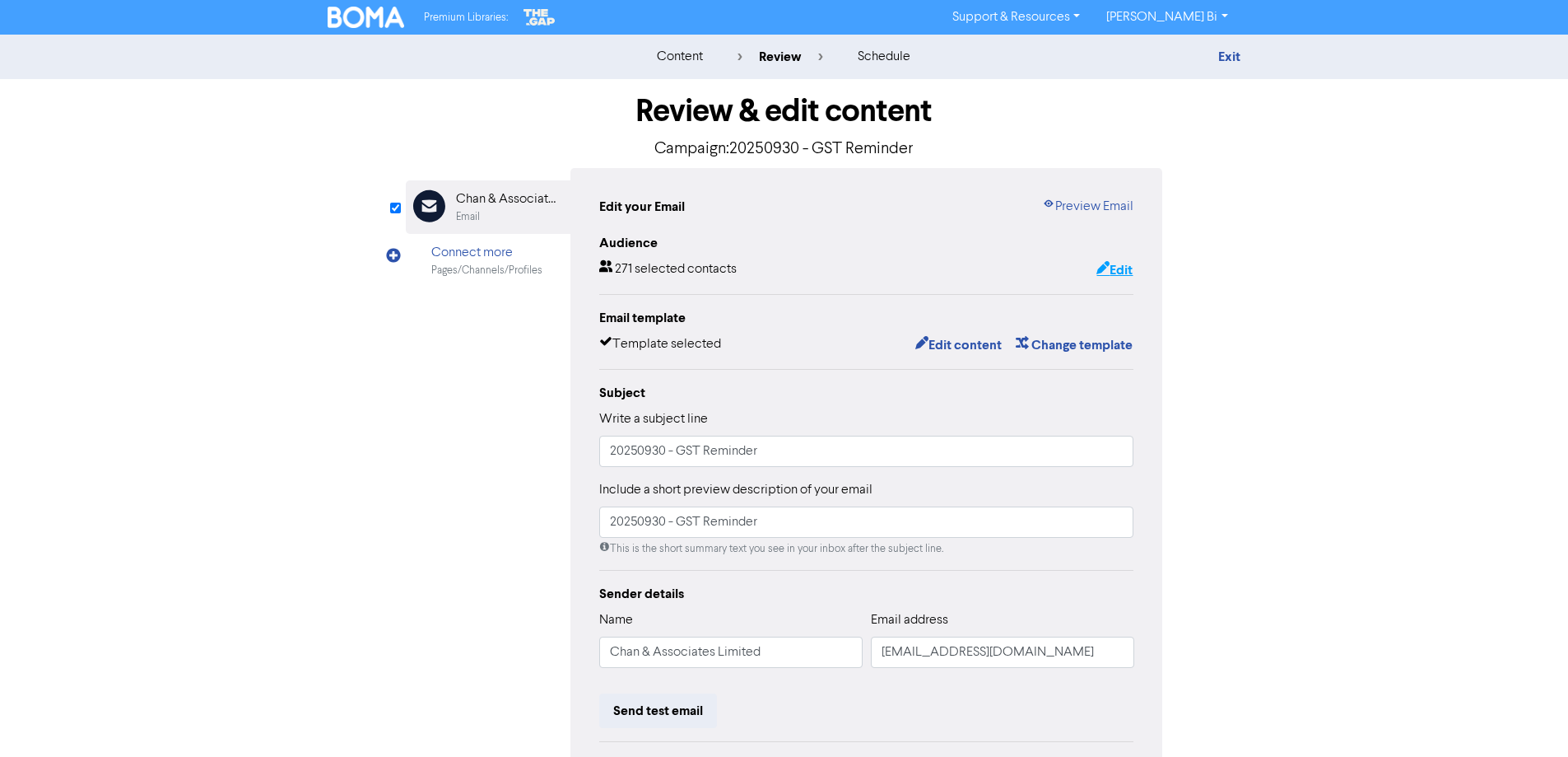
click at [1121, 261] on button "Edit" at bounding box center [1114, 270] width 38 height 21
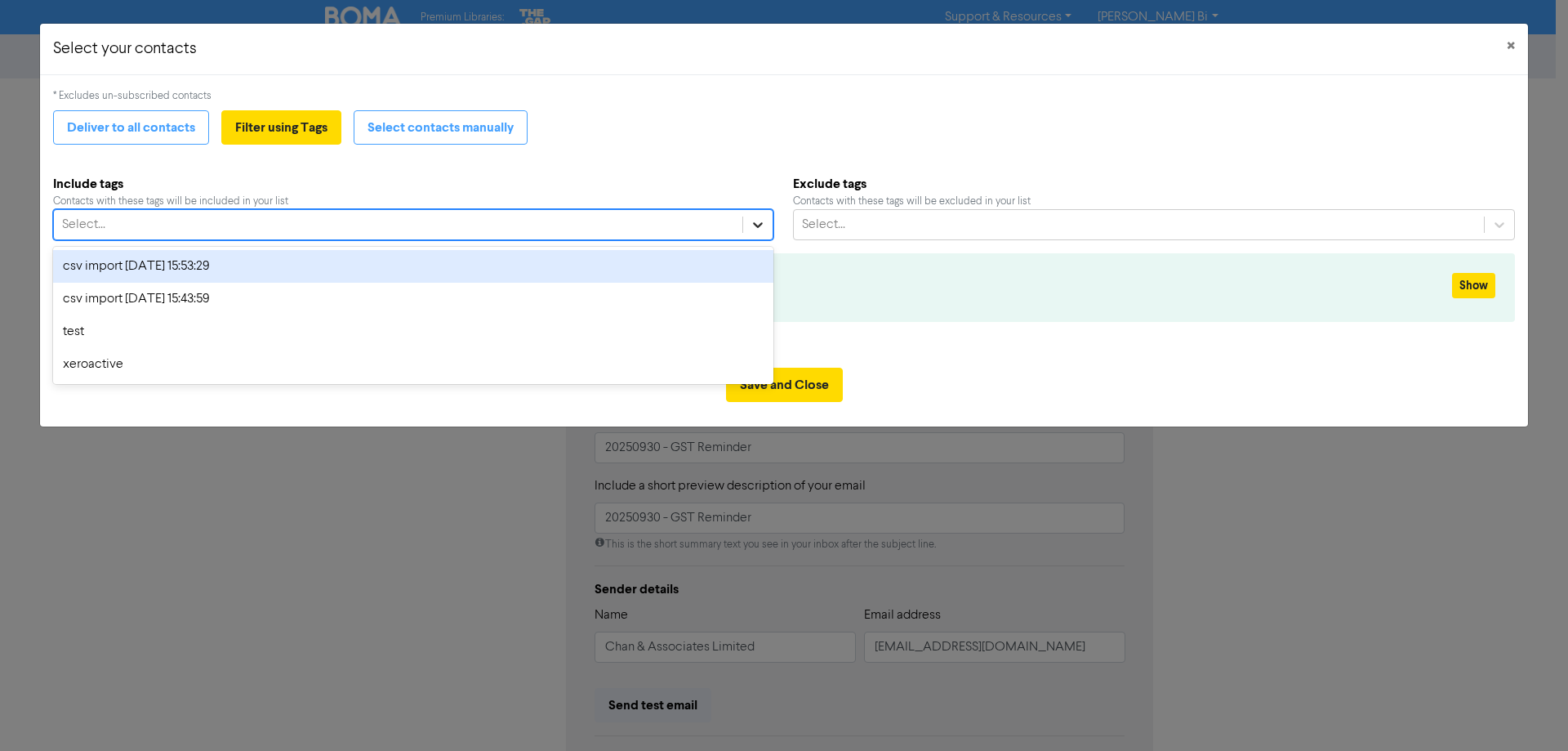
click at [755, 225] on icon at bounding box center [758, 225] width 16 height 16
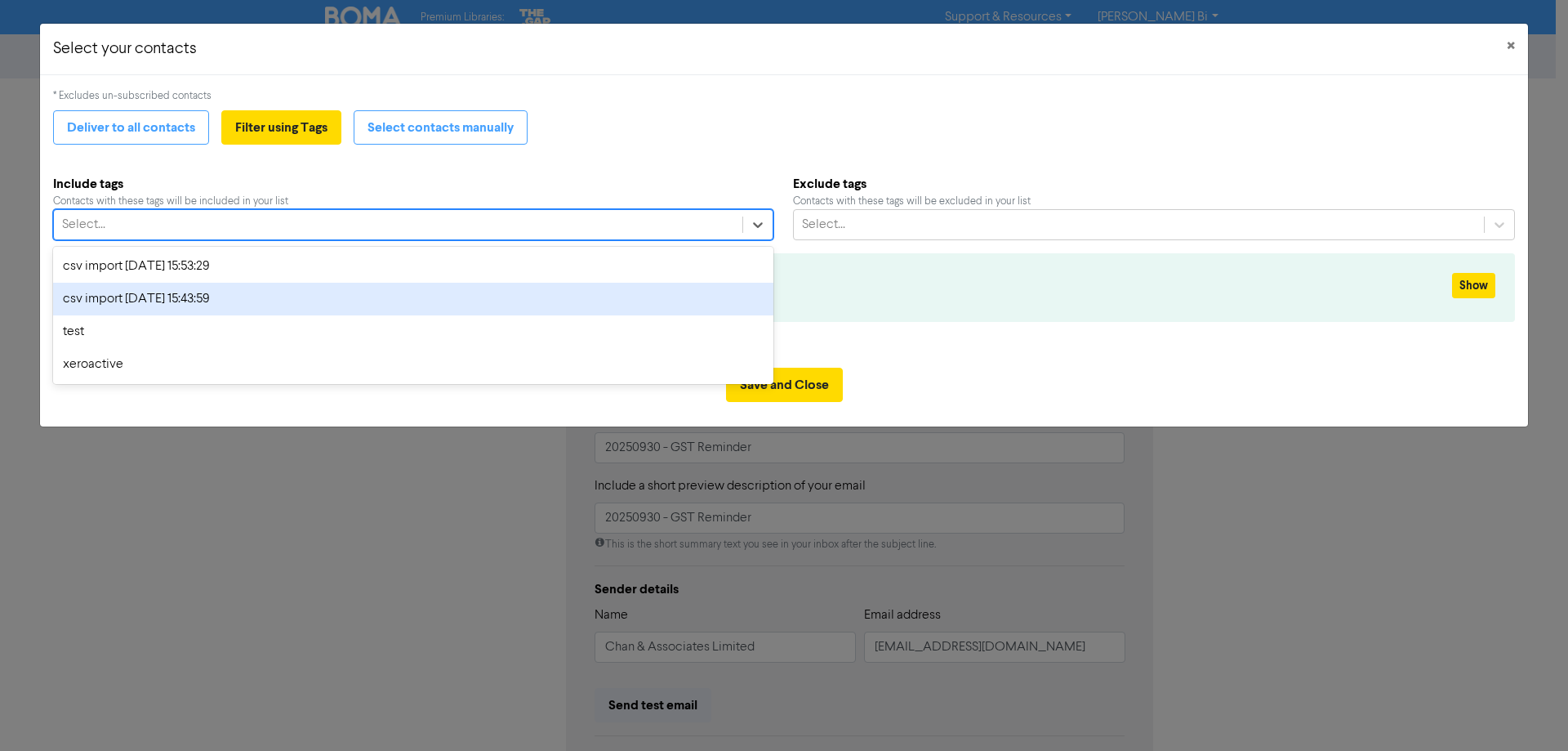
click at [239, 300] on div "csv import [DATE] 15:43:59" at bounding box center [413, 299] width 720 height 33
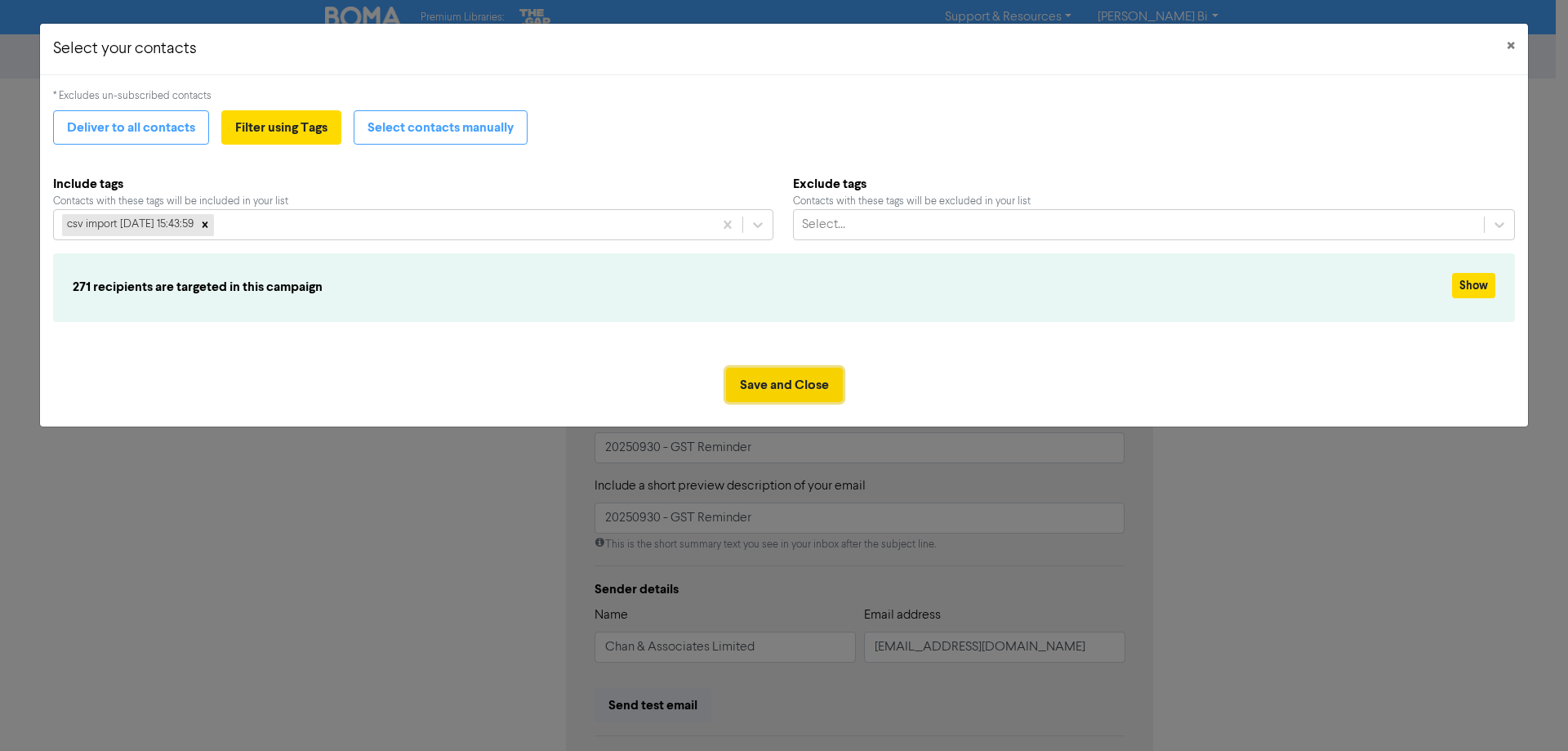
click at [746, 385] on button "Save and Close" at bounding box center [784, 385] width 116 height 34
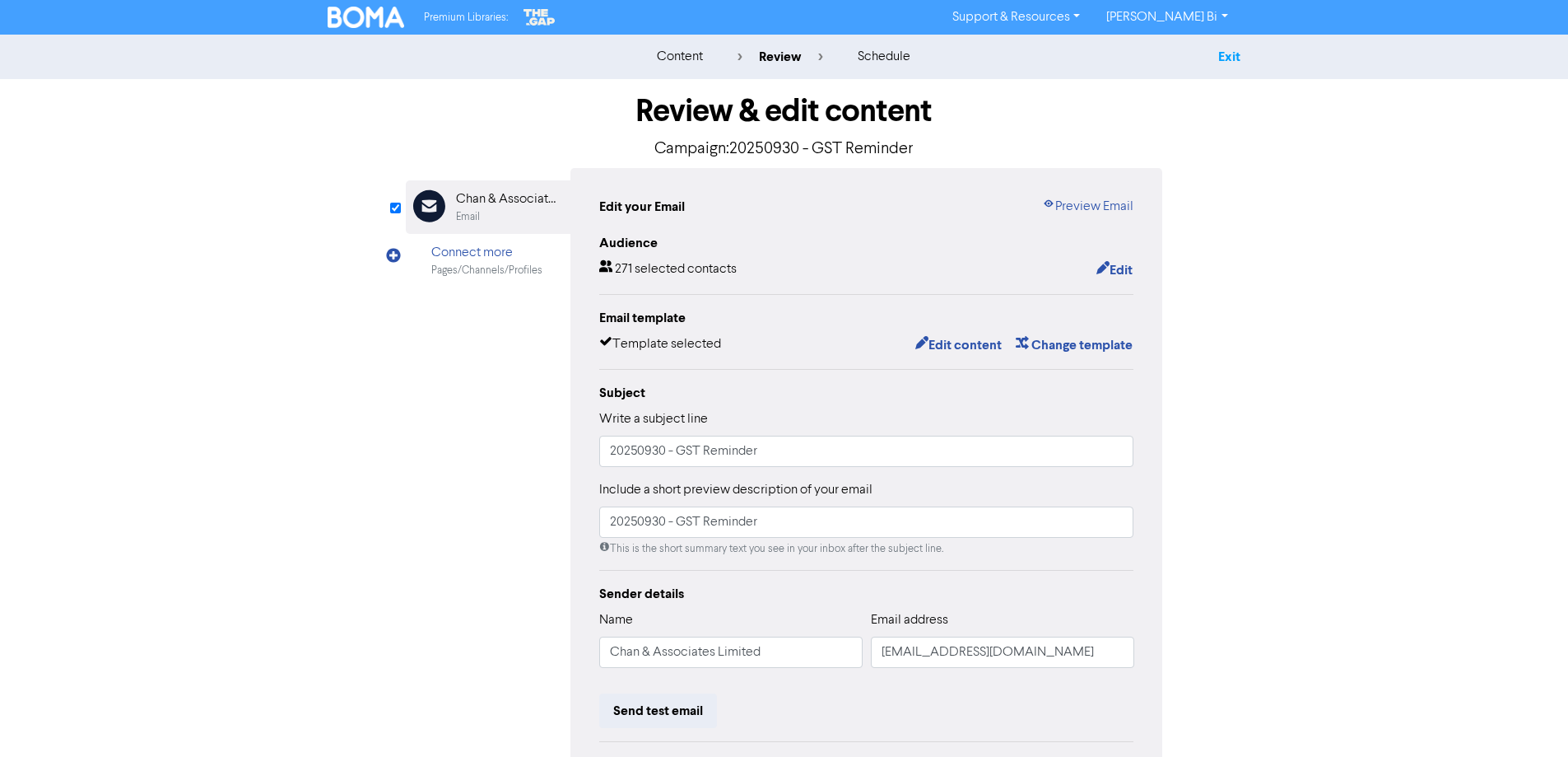
click at [1219, 64] on link "Exit" at bounding box center [1228, 57] width 22 height 17
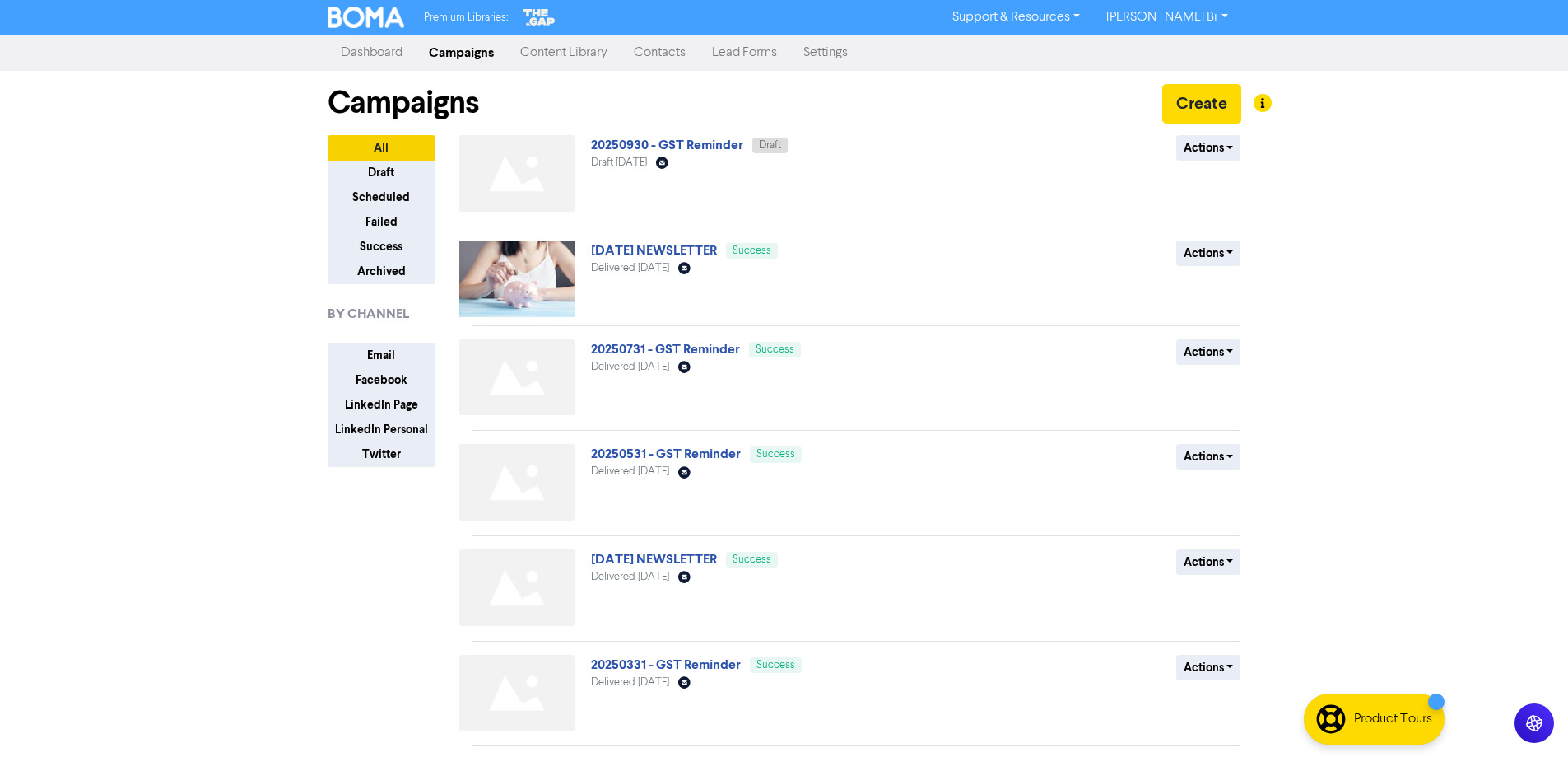
click at [663, 51] on link "Contacts" at bounding box center [659, 53] width 78 height 33
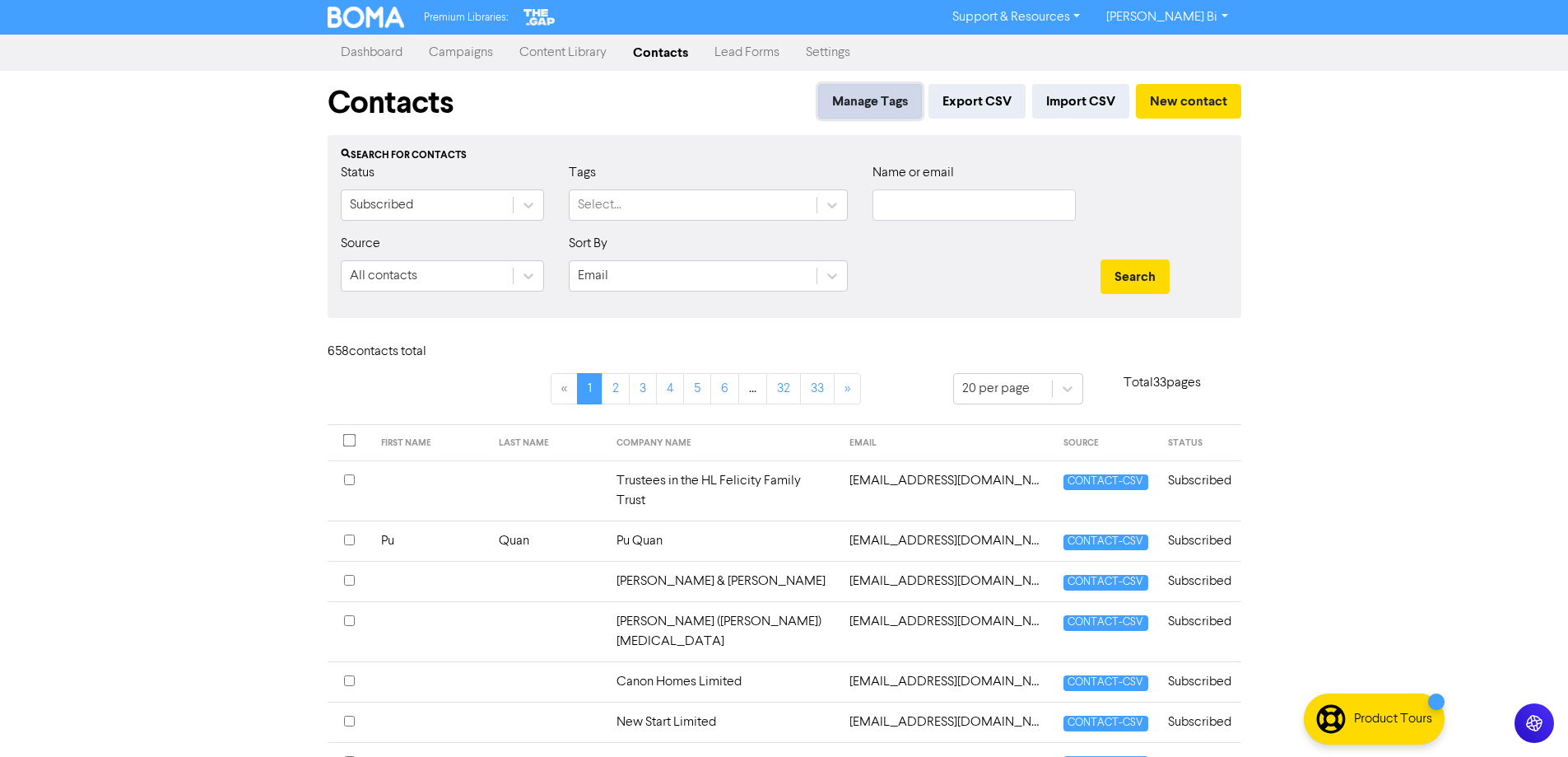
click at [872, 90] on button "Manage Tags" at bounding box center [870, 102] width 104 height 35
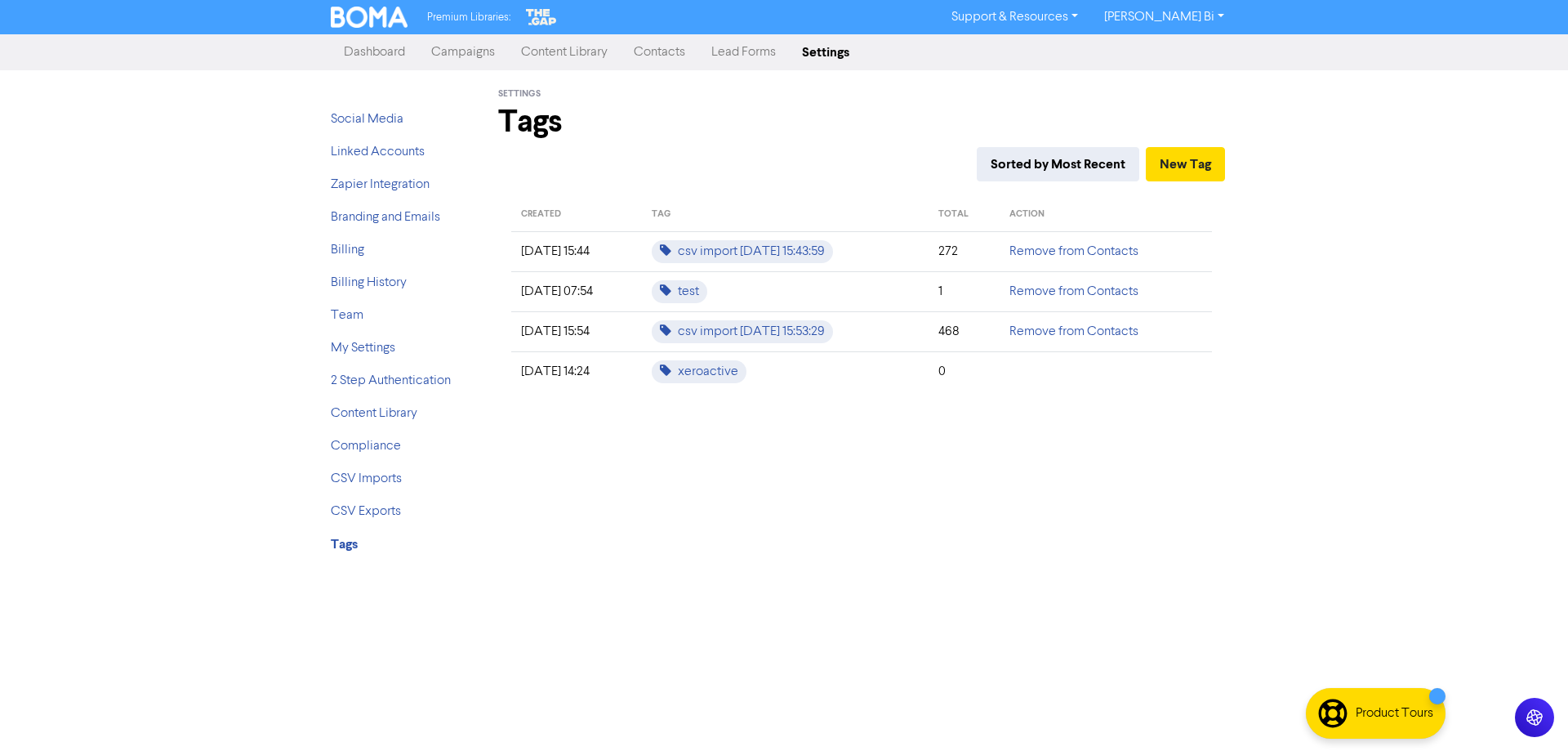
click at [593, 253] on td "[DATE] 15:44" at bounding box center [576, 251] width 130 height 40
click at [463, 56] on link "Campaigns" at bounding box center [463, 52] width 90 height 33
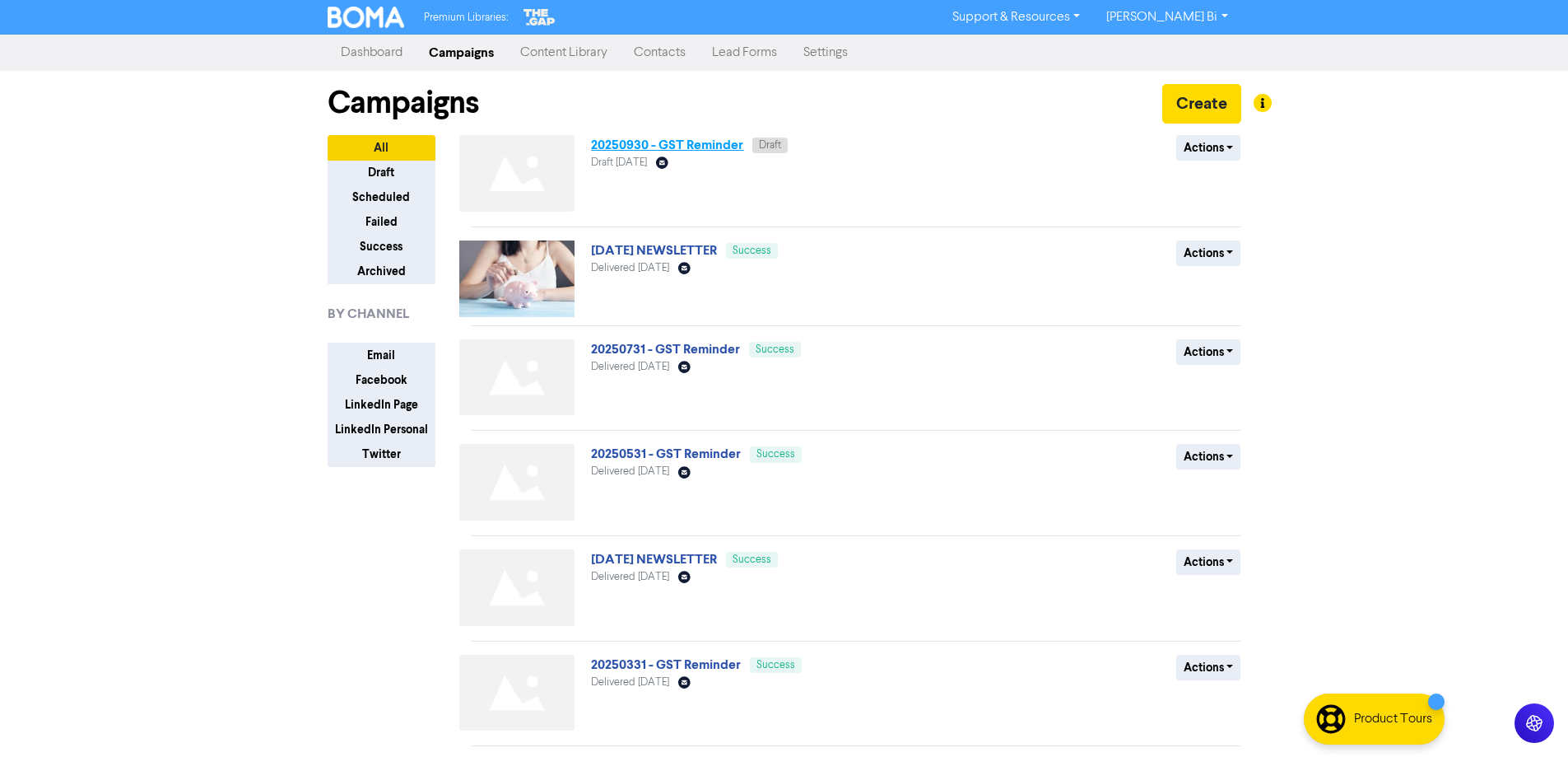
click at [625, 140] on link "20250930 - GST Reminder" at bounding box center [667, 145] width 152 height 17
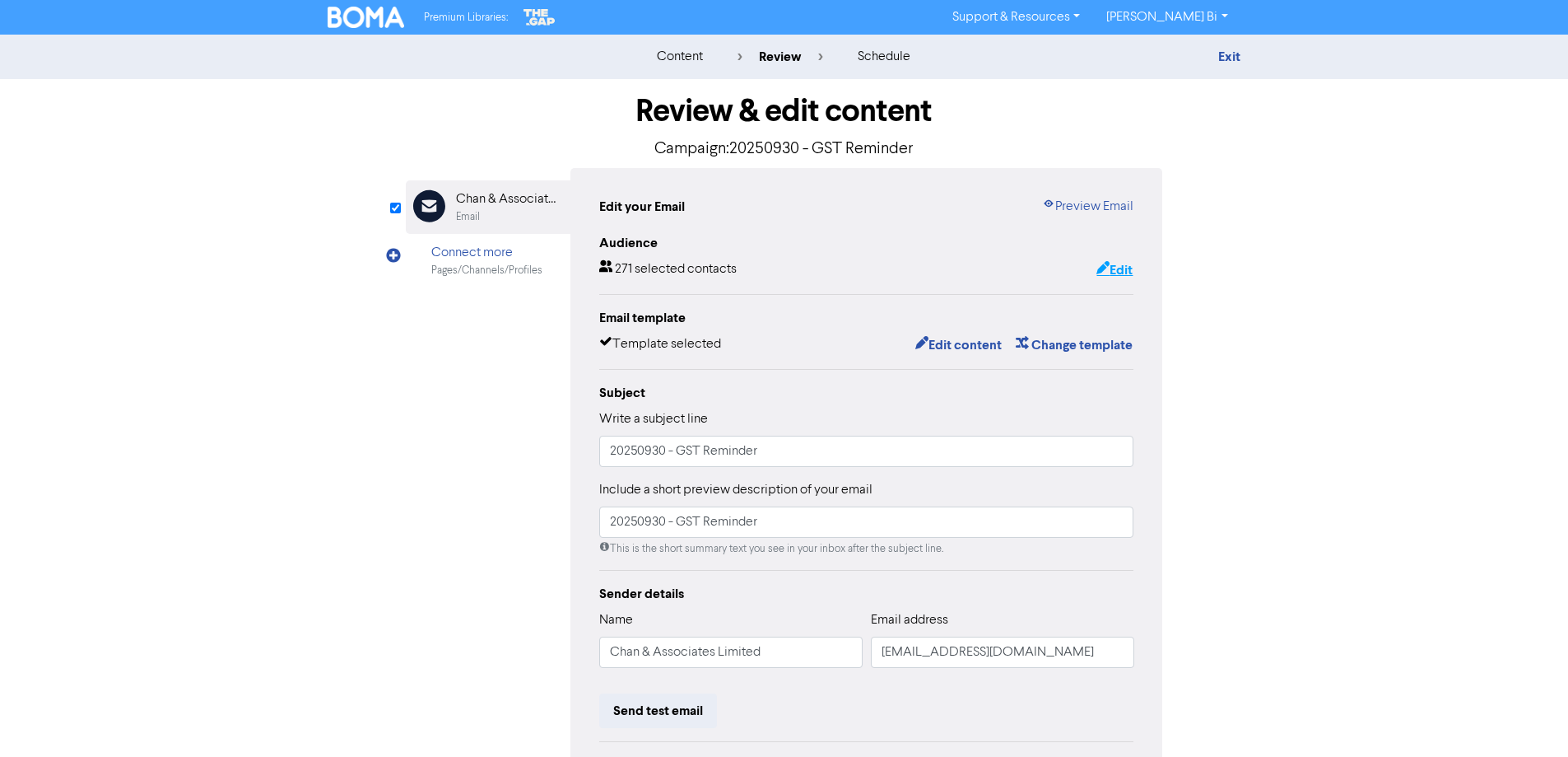
click at [1118, 275] on button "Edit" at bounding box center [1114, 270] width 38 height 21
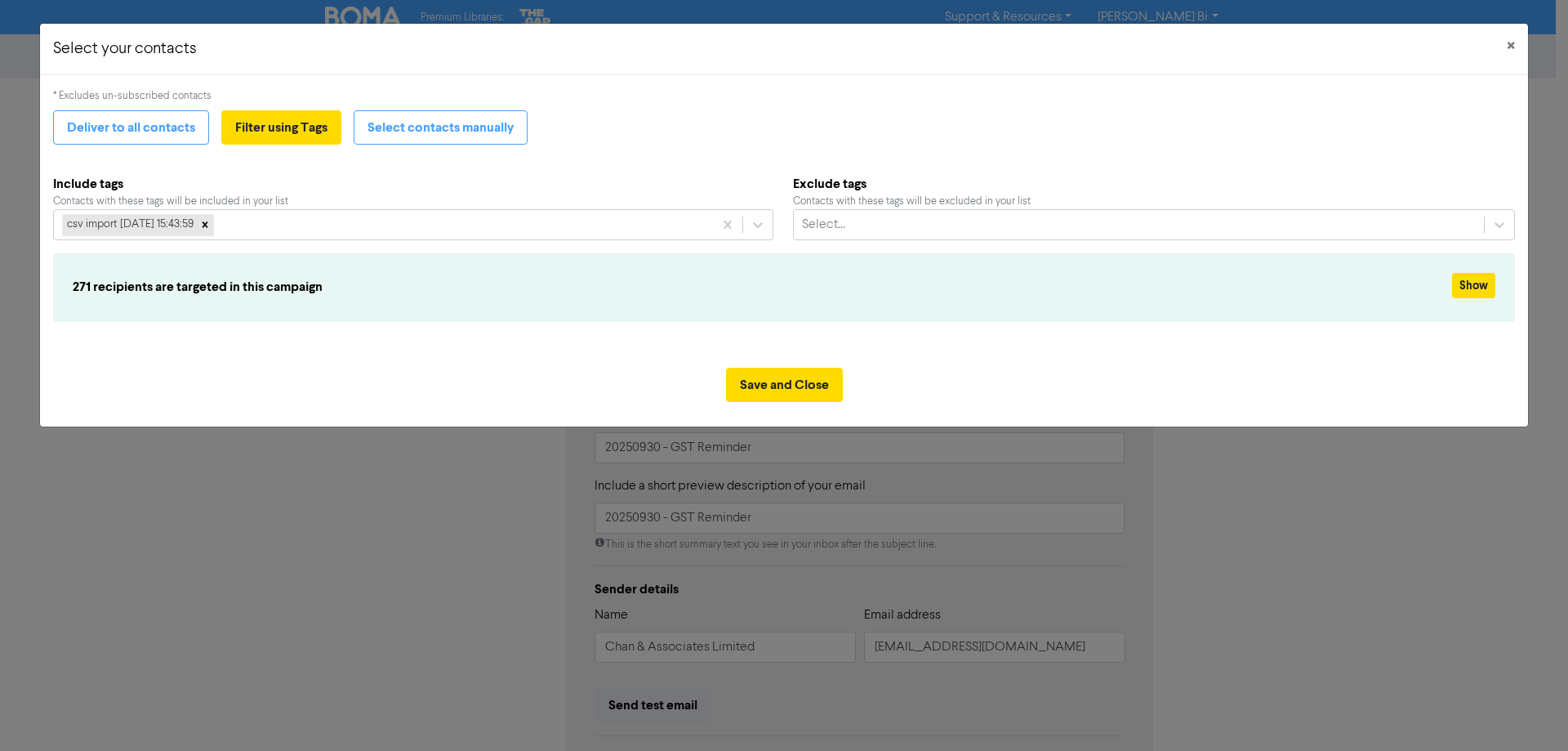
click at [195, 313] on div "271 recipients are targeted in this campaign Show" at bounding box center [784, 287] width 1461 height 68
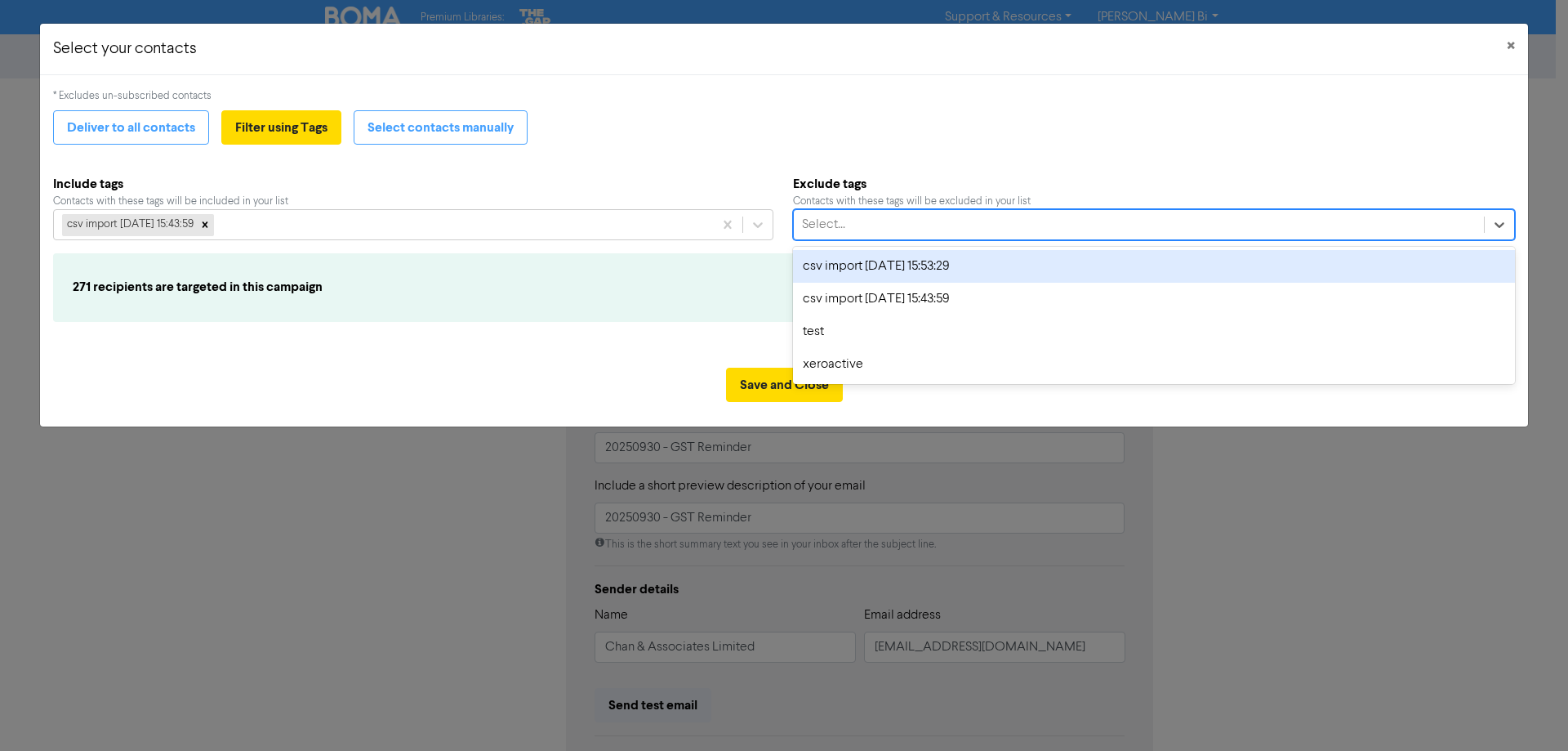
click at [871, 226] on div "Select..." at bounding box center [1139, 225] width 691 height 30
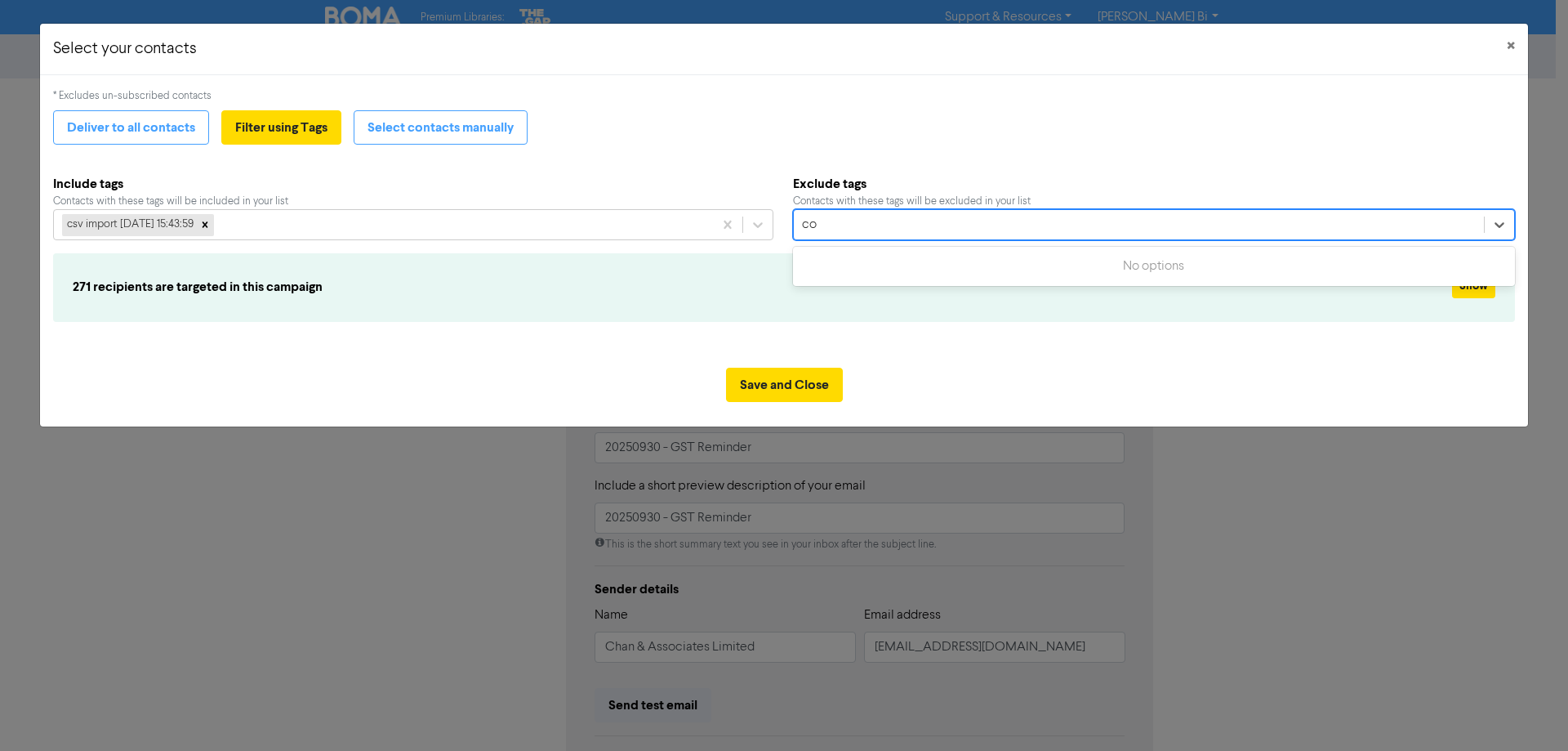
type input "c"
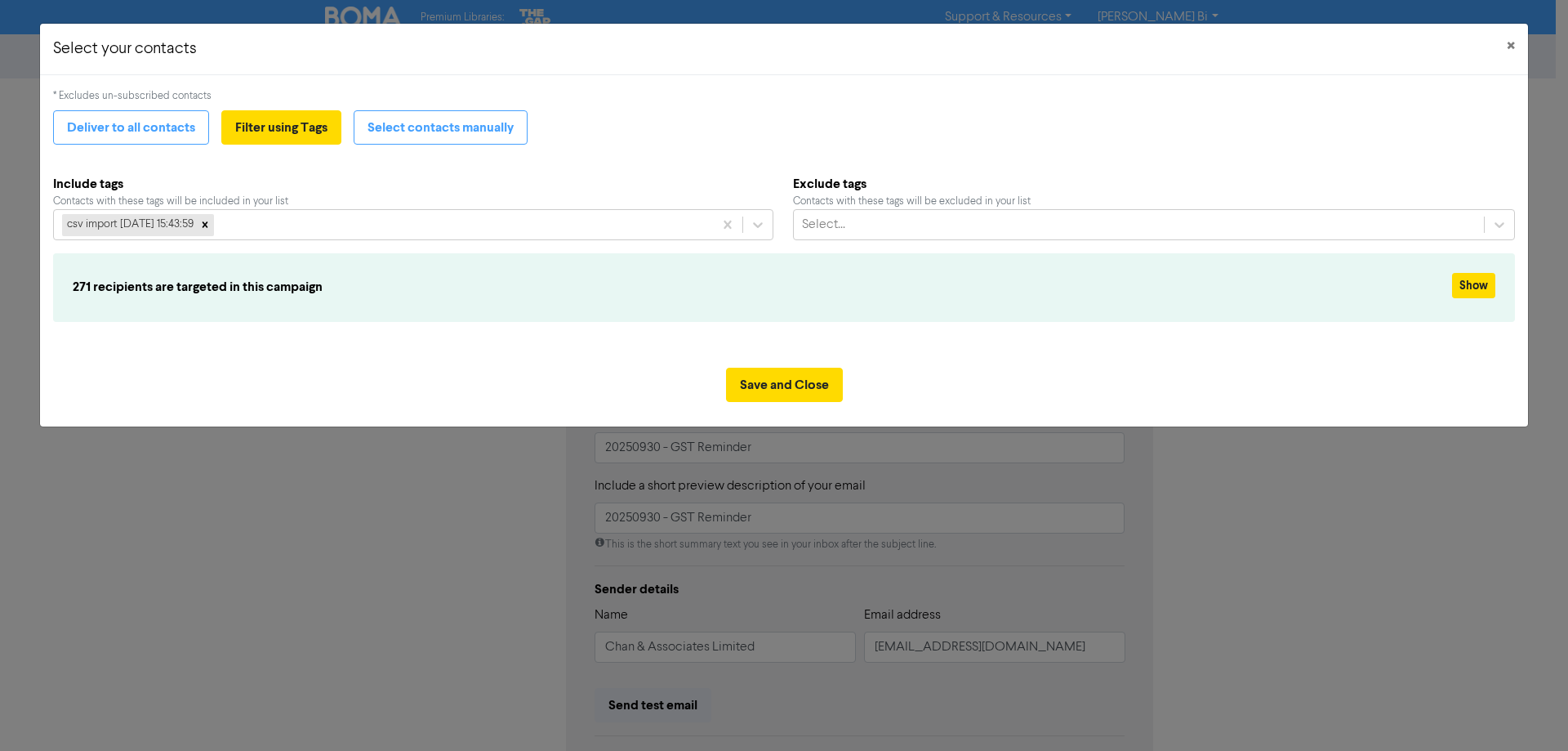
click at [678, 161] on div "* Excludes un-subscribed contacts Deliver to all contacts Filter using Tags Sel…" at bounding box center [784, 215] width 1461 height 253
click at [1507, 44] on span "×" at bounding box center [1511, 47] width 8 height 25
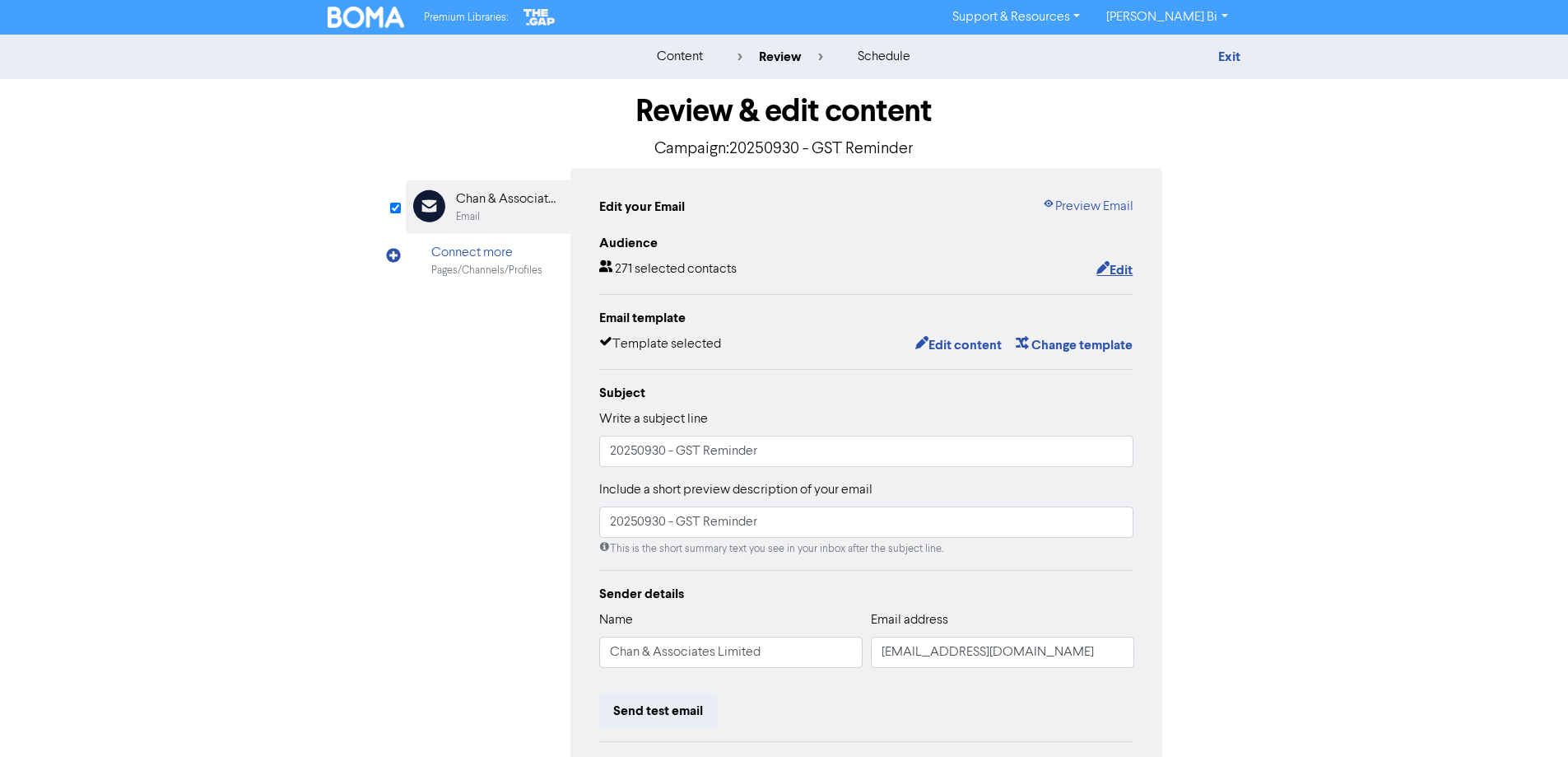
scroll to position [164, 0]
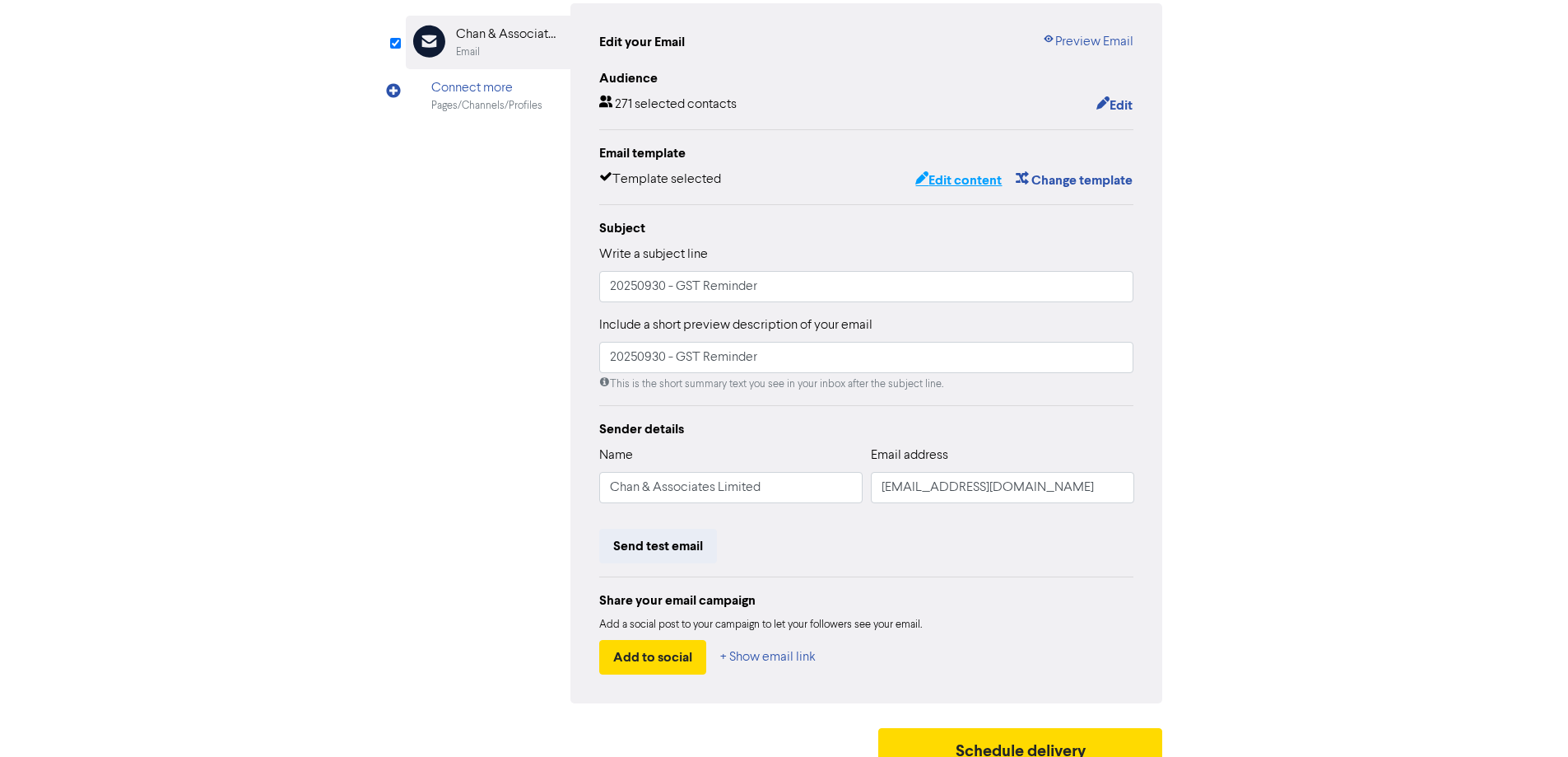
click at [940, 182] on button "Edit content" at bounding box center [958, 180] width 88 height 21
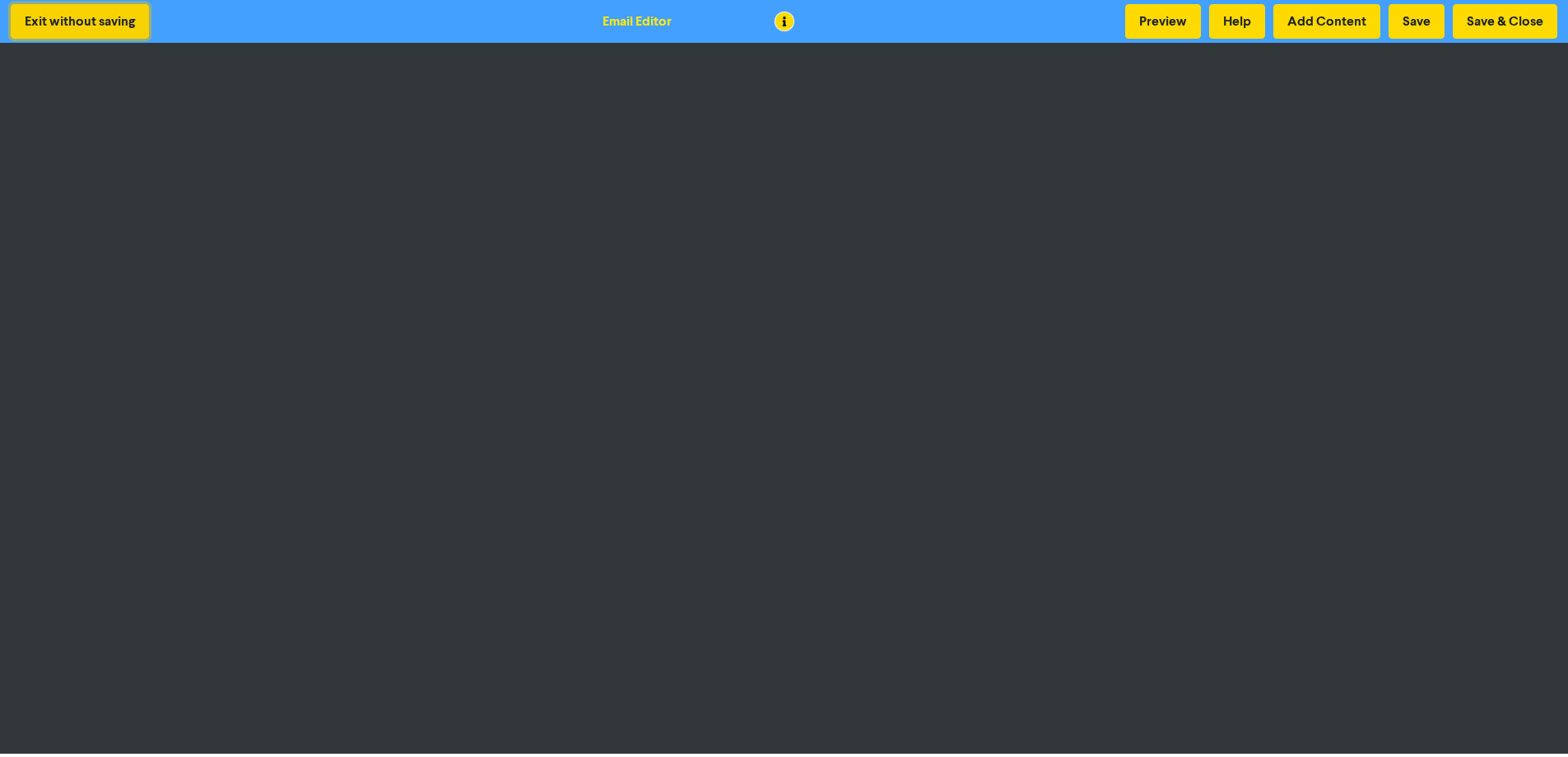
click at [116, 12] on button "Exit without saving" at bounding box center [79, 21] width 138 height 35
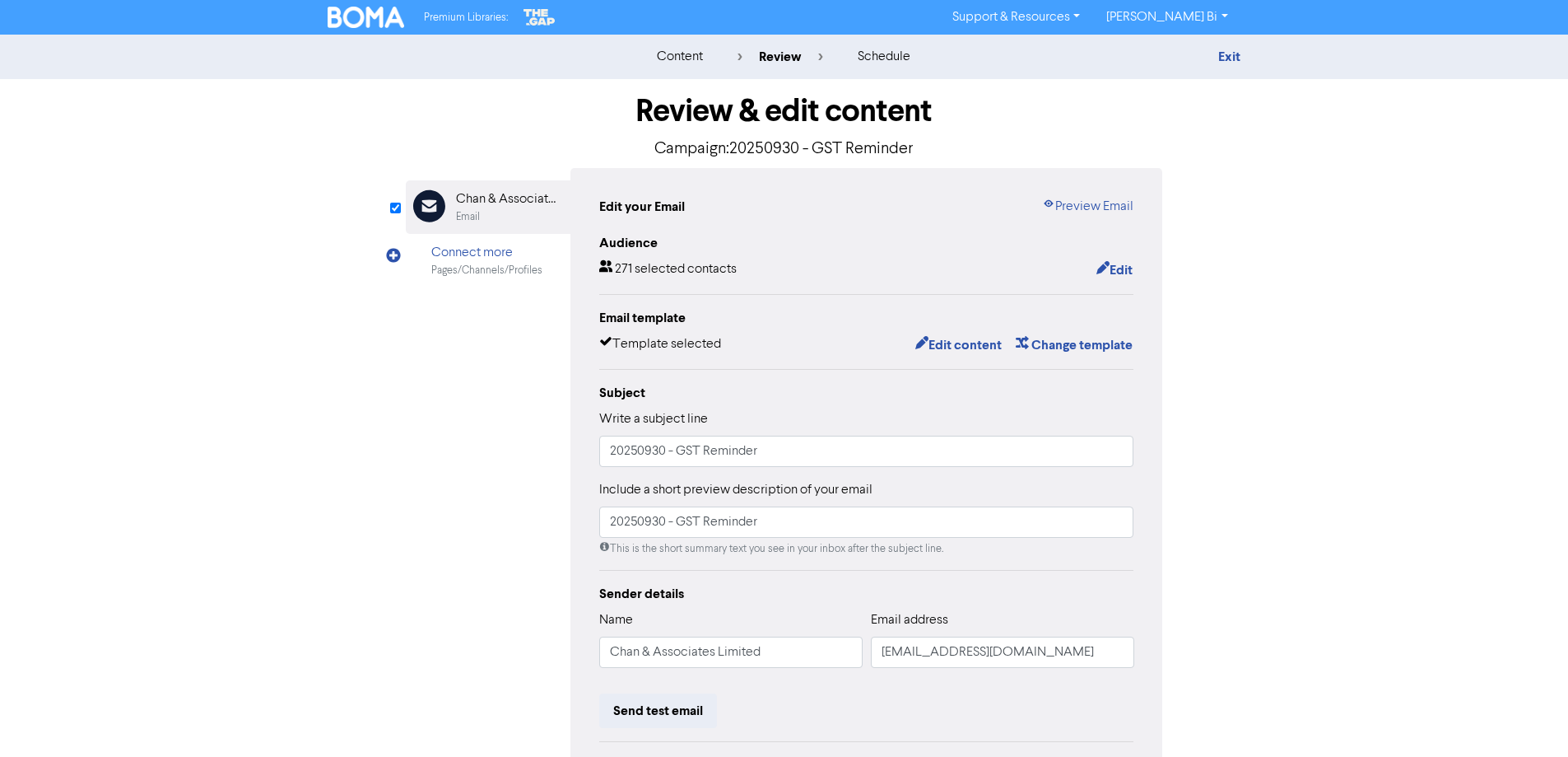
scroll to position [187, 0]
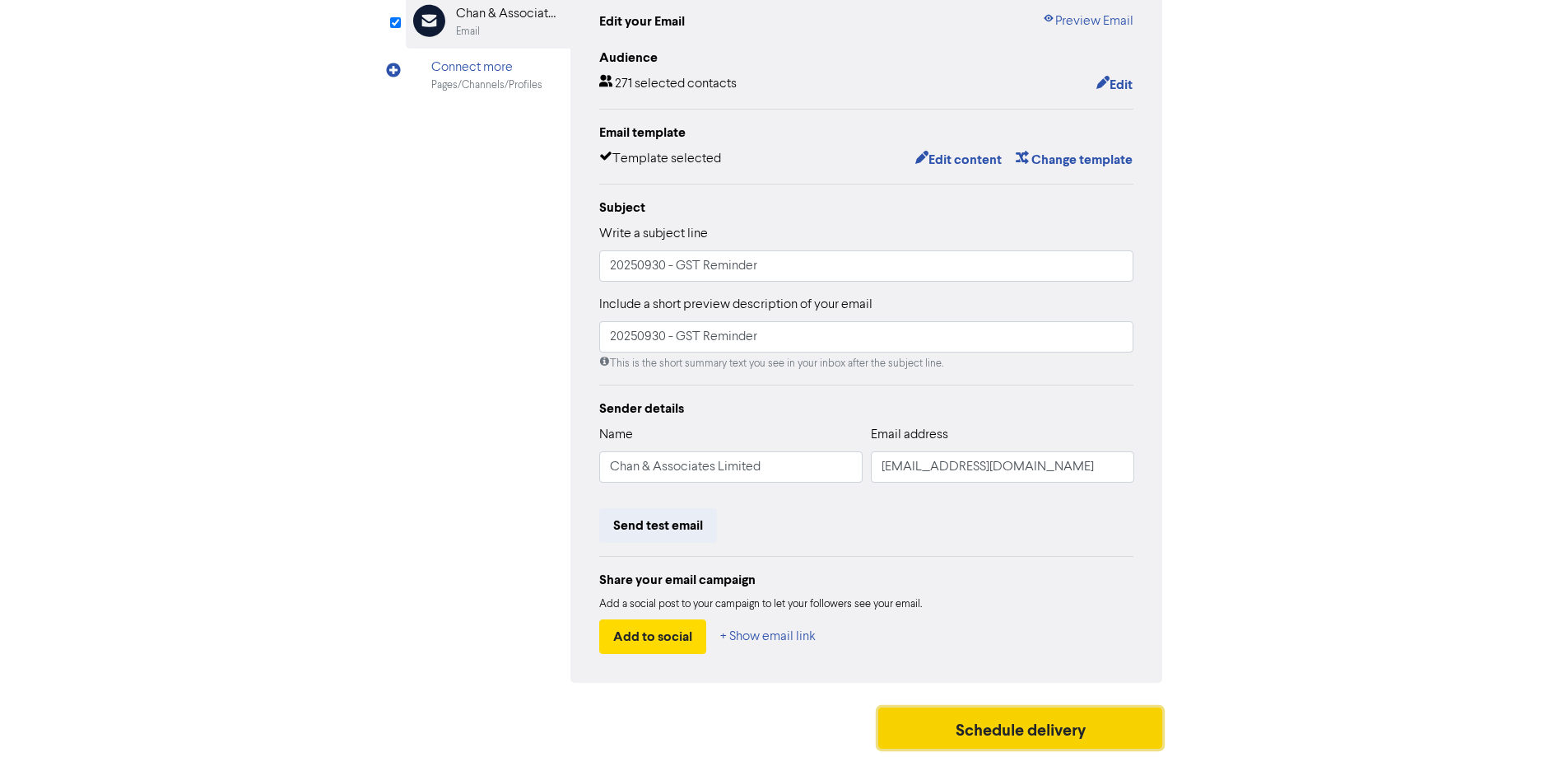
click at [1038, 731] on button "Schedule delivery" at bounding box center [1020, 728] width 285 height 41
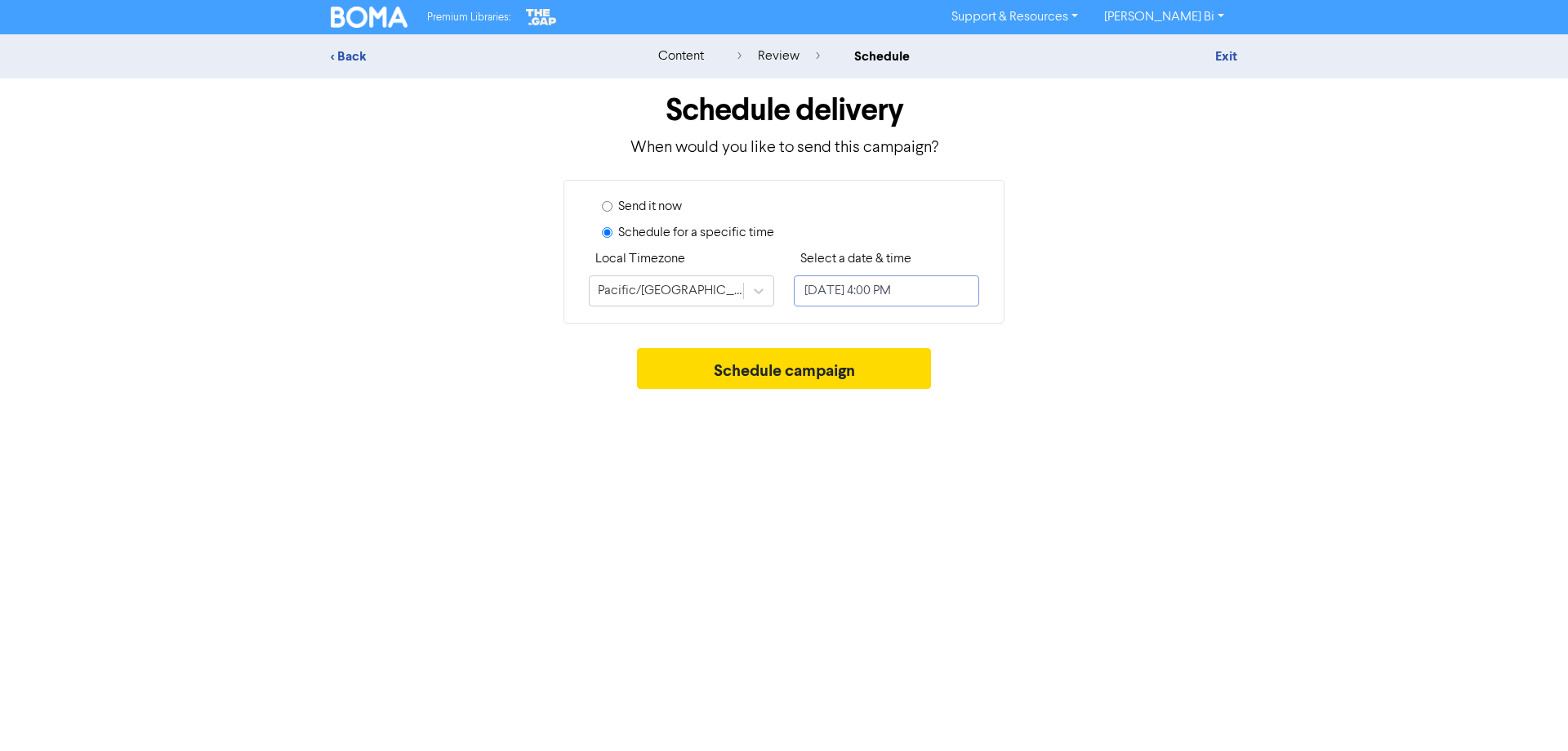
click at [903, 295] on input "[DATE] 4:00 PM" at bounding box center [886, 291] width 185 height 31
select select "8"
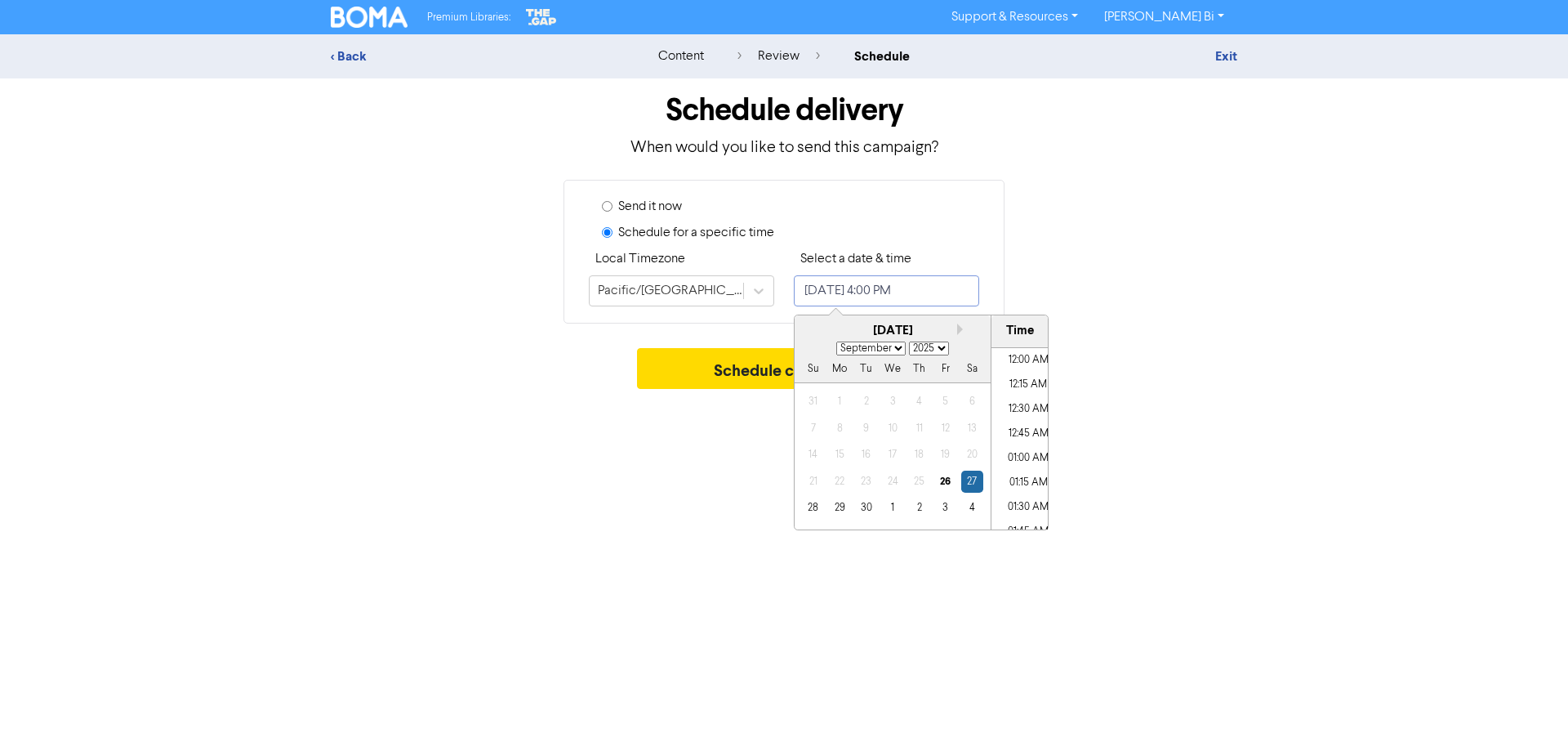
scroll to position [1490, 0]
click at [892, 509] on div "1" at bounding box center [892, 507] width 22 height 22
type input "[DATE] 4:00 PM"
select select "9"
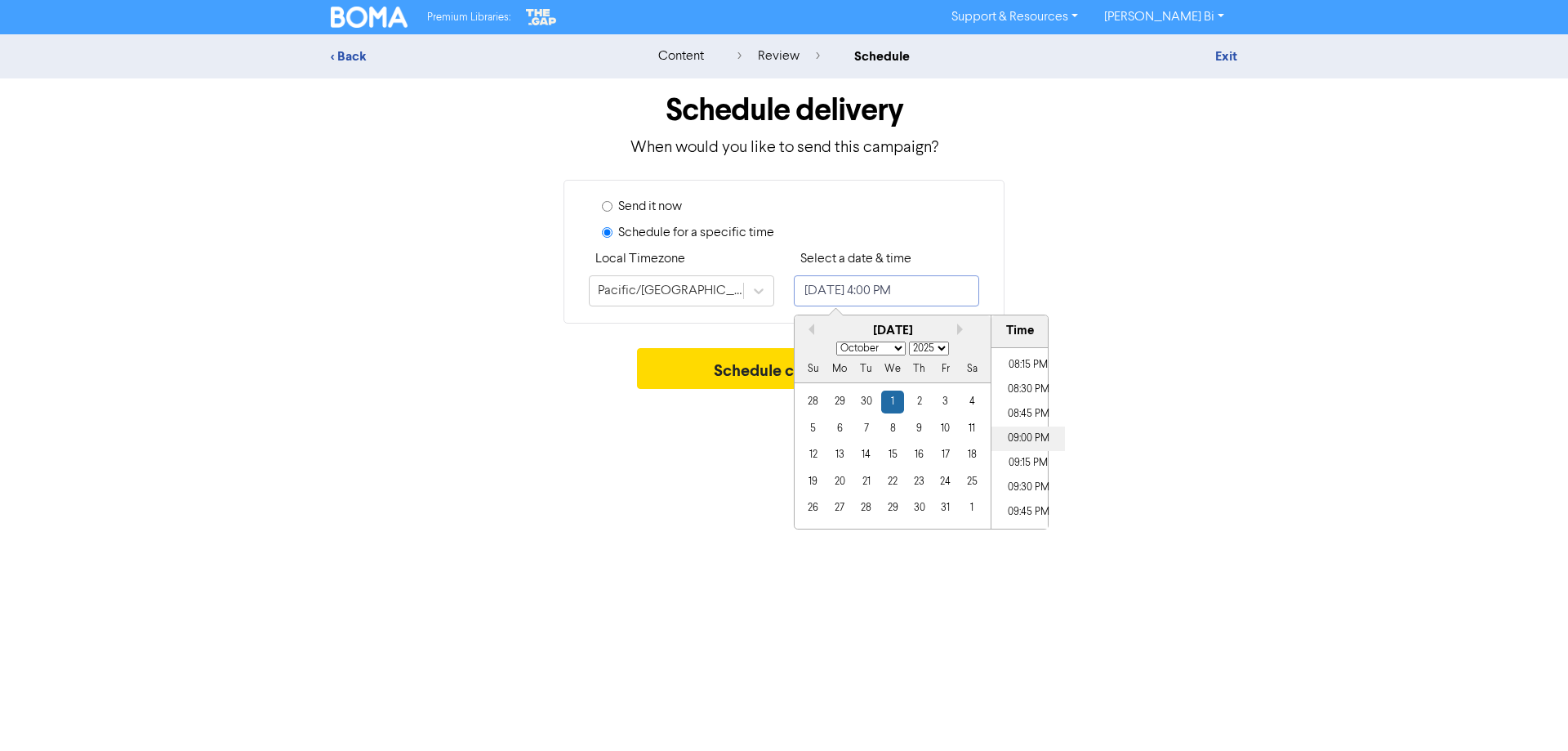
click at [1023, 439] on li "09:00 PM" at bounding box center [1028, 439] width 74 height 25
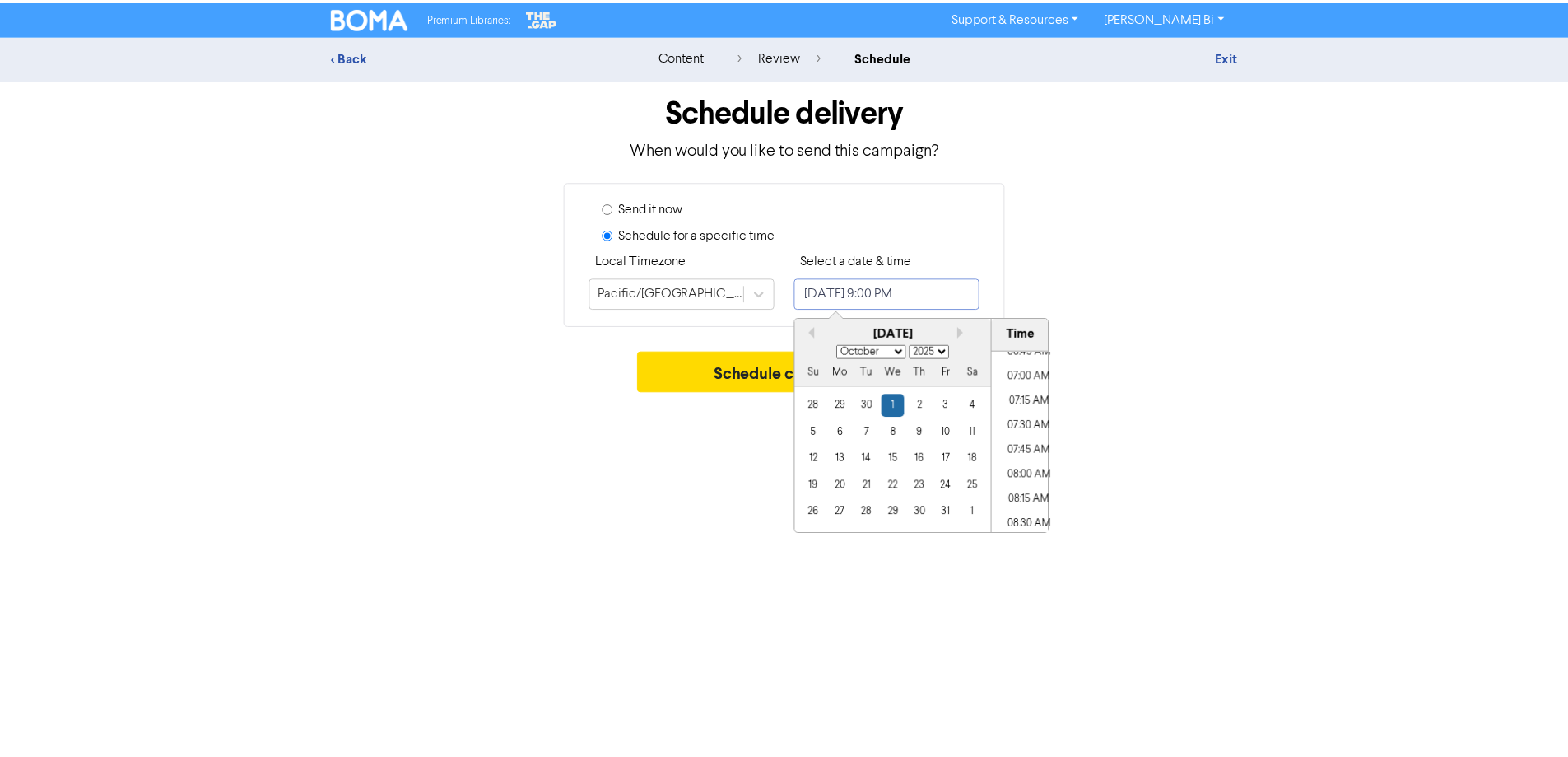
scroll to position [843, 0]
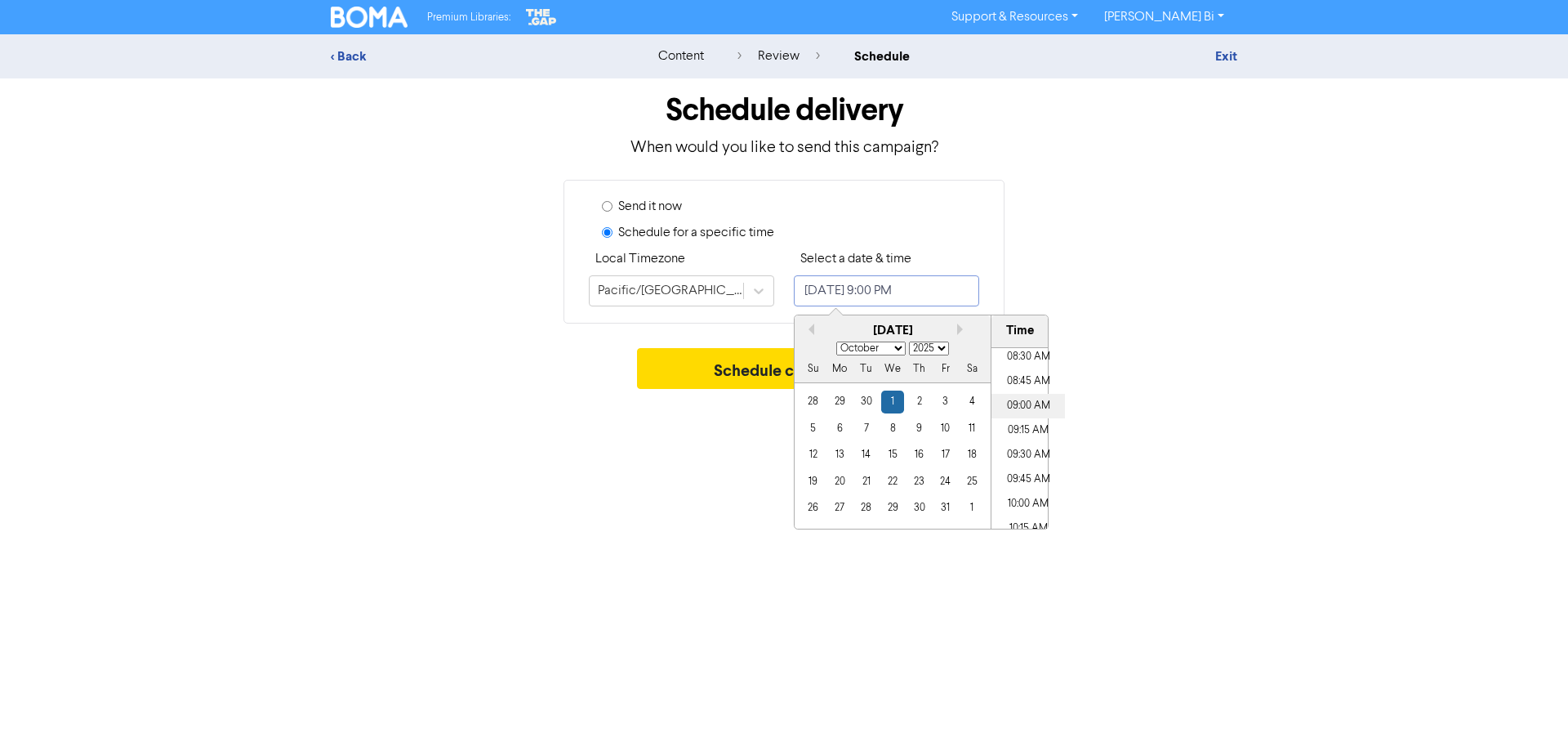
click at [1018, 405] on li "09:00 AM" at bounding box center [1028, 406] width 74 height 25
type input "[DATE] 9:00 AM"
click at [1239, 284] on div "Send it now Schedule for a specific time Local Timezone [GEOGRAPHIC_DATA]/[GEOG…" at bounding box center [784, 251] width 931 height 143
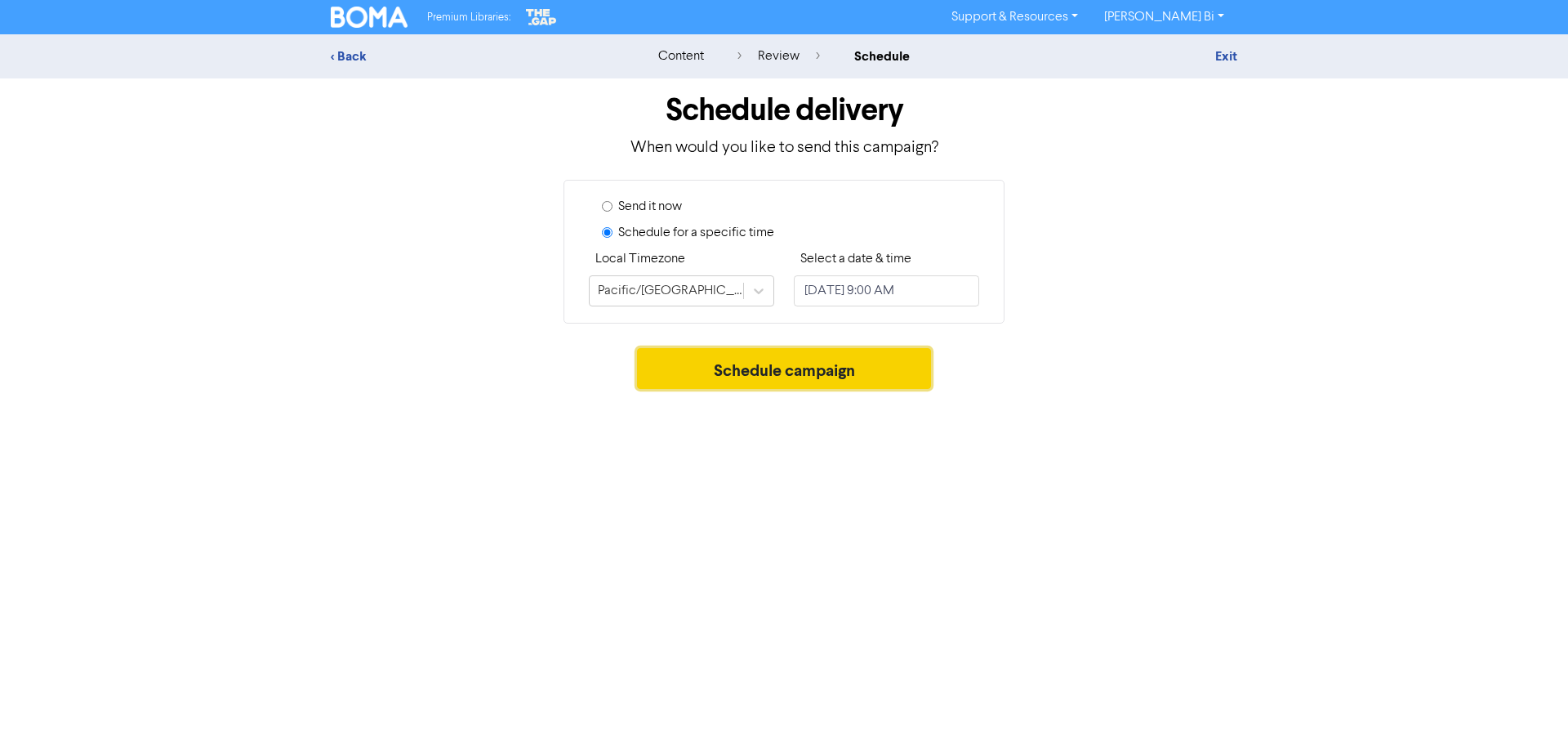
click at [780, 366] on button "Schedule campaign" at bounding box center [784, 368] width 295 height 41
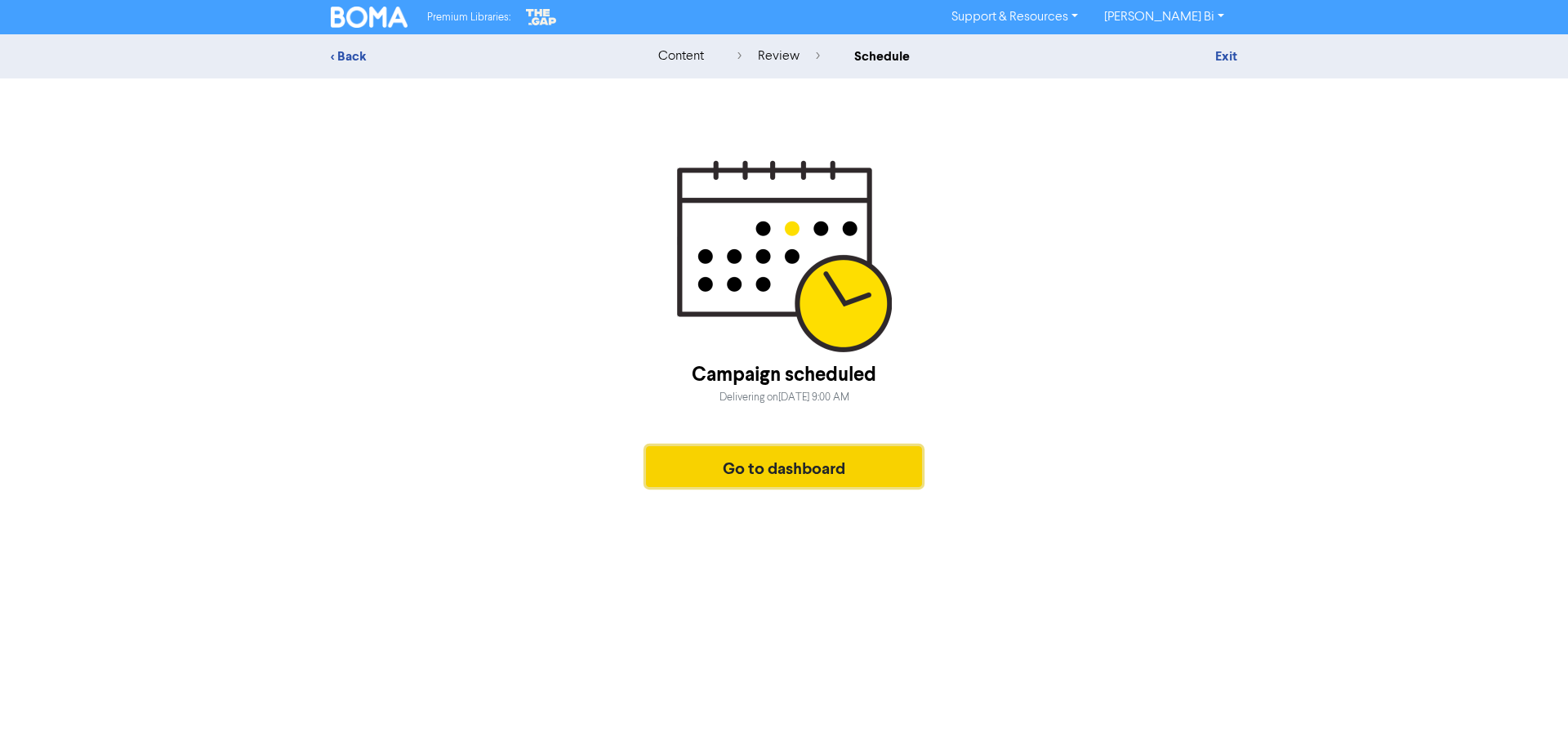
click at [802, 477] on button "Go to dashboard" at bounding box center [784, 467] width 276 height 41
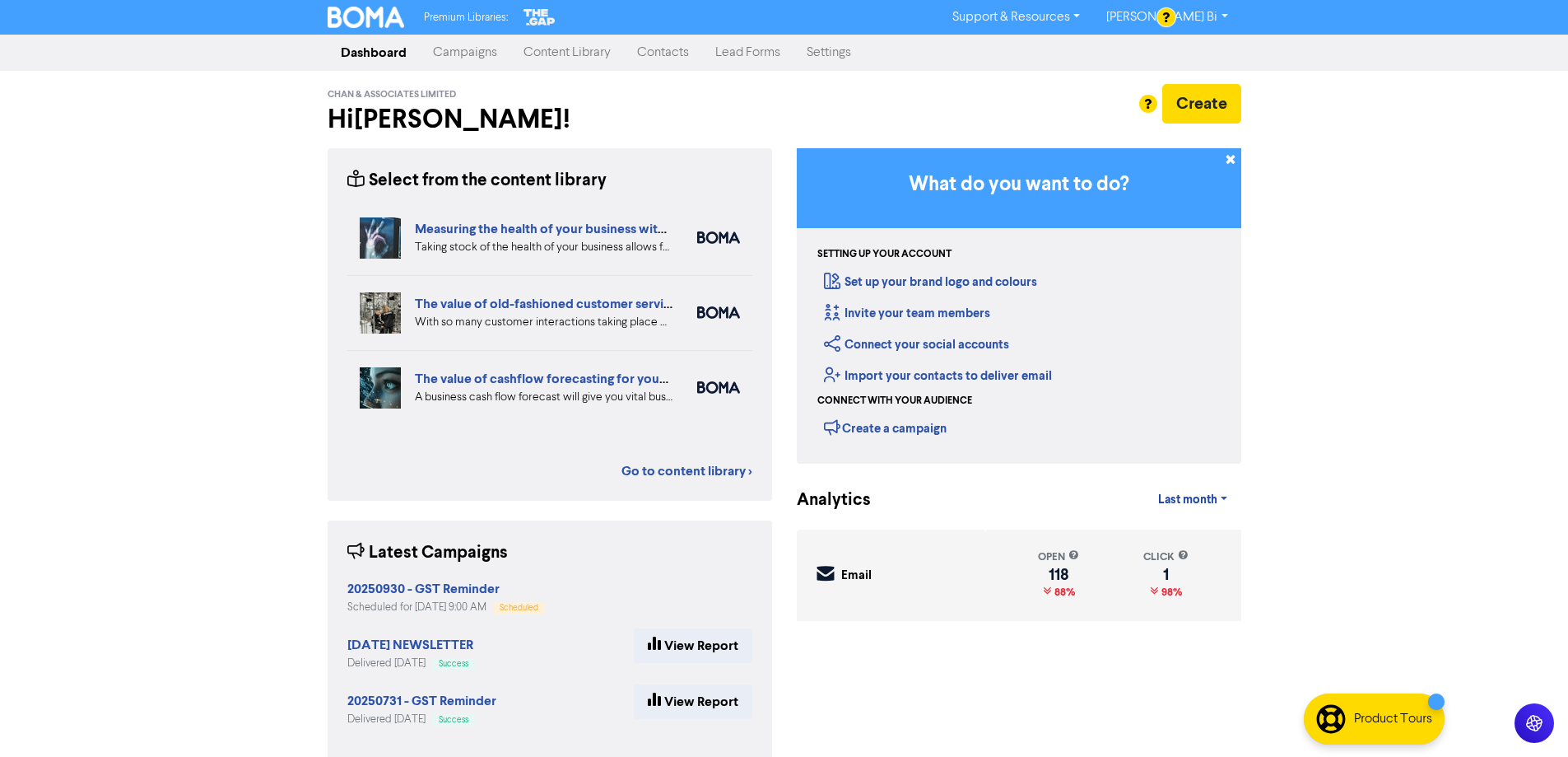
click at [486, 55] on link "Campaigns" at bounding box center [465, 53] width 91 height 33
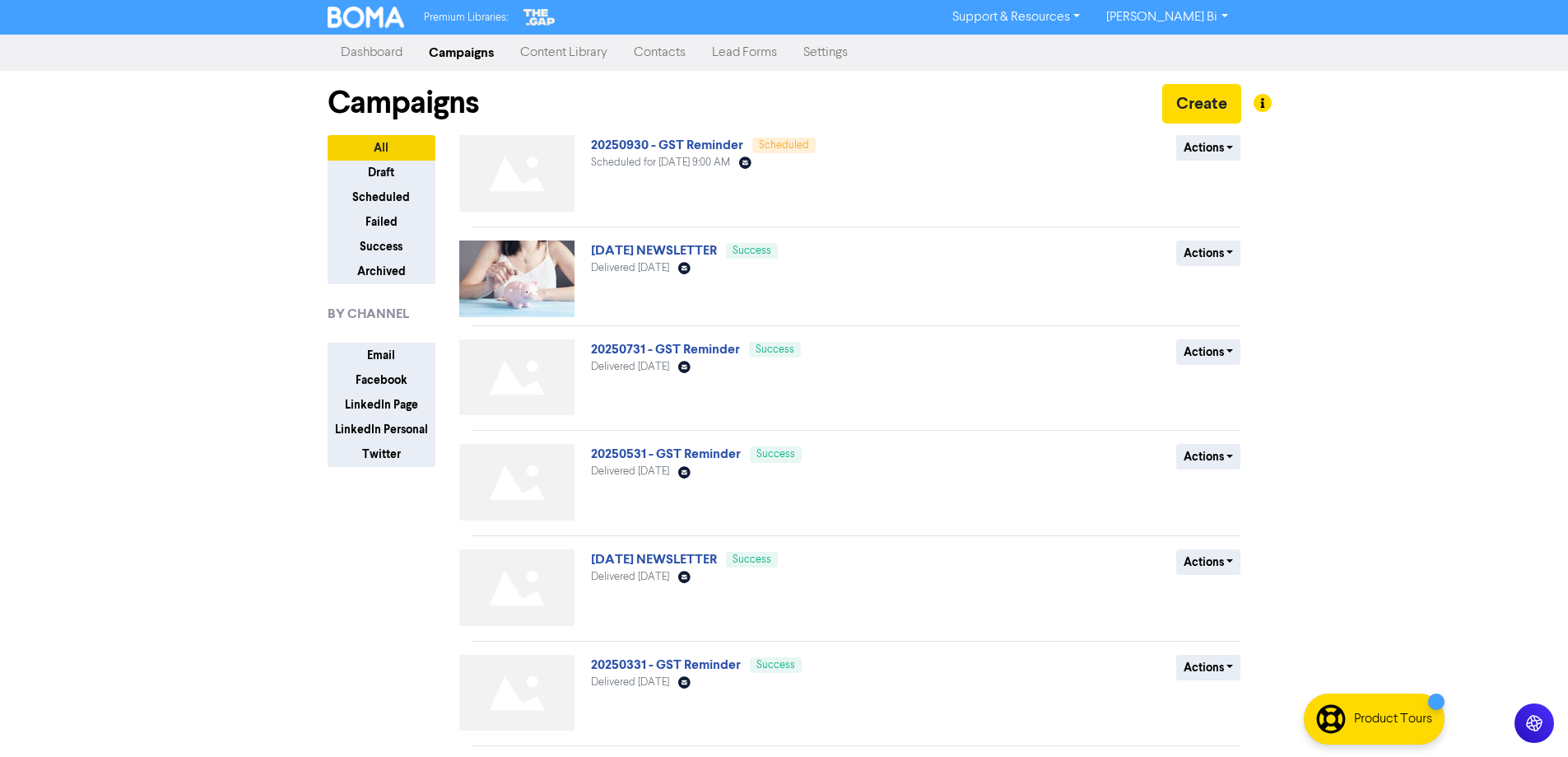
click at [150, 312] on div "Premium Libraries: Support & Resources Video Tutorials FAQ & Guides Marketing E…" at bounding box center [784, 378] width 1568 height 757
click at [625, 145] on link "20250930 - GST Reminder" at bounding box center [667, 145] width 152 height 17
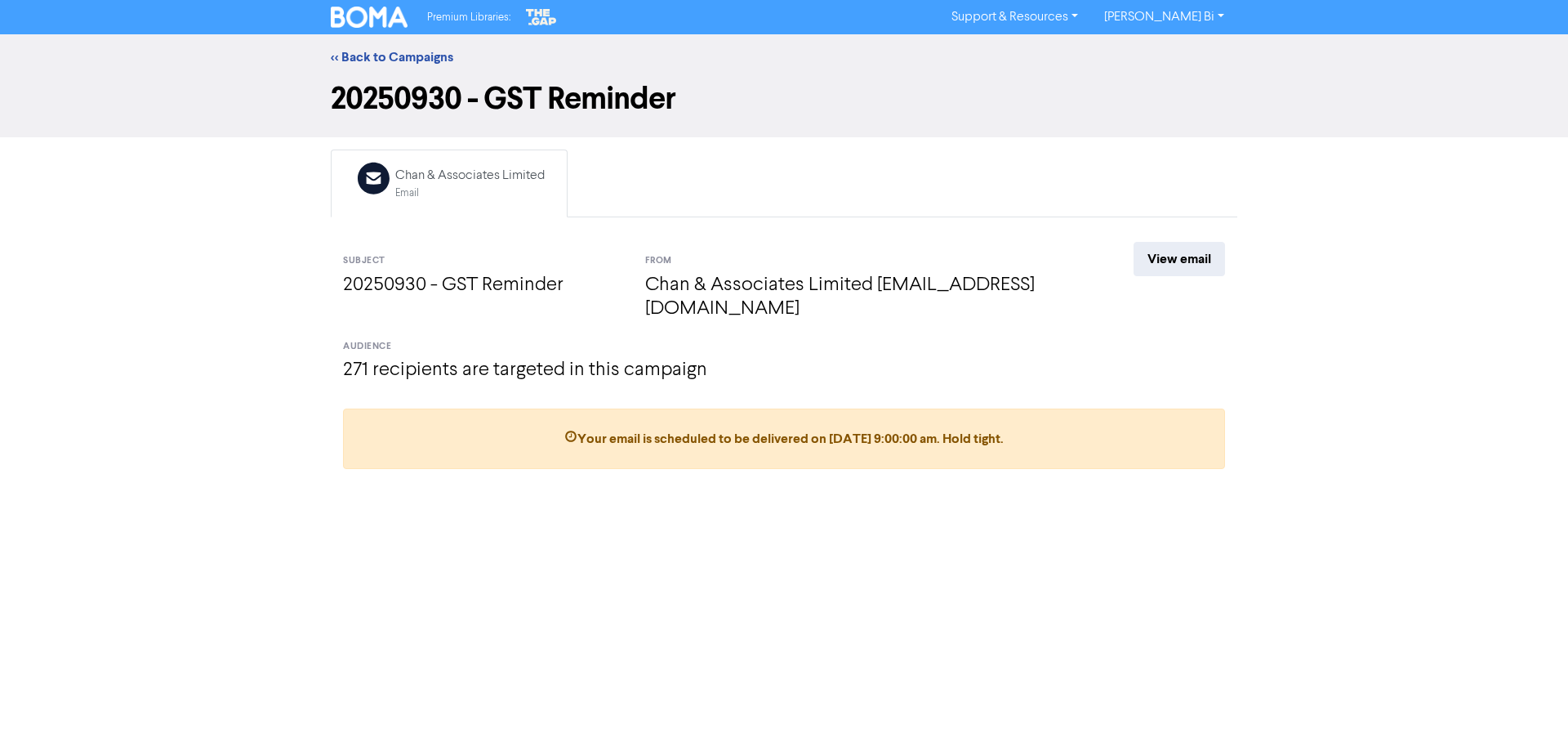
click at [548, 358] on h4 "271 recipients are targeted in this campaign" at bounding box center [784, 370] width 882 height 24
click at [1198, 253] on link "View email" at bounding box center [1179, 259] width 92 height 34
click at [398, 45] on div "<< Back to Campaigns" at bounding box center [784, 57] width 1568 height 46
click at [396, 58] on link "<< Back to Campaigns" at bounding box center [391, 57] width 122 height 16
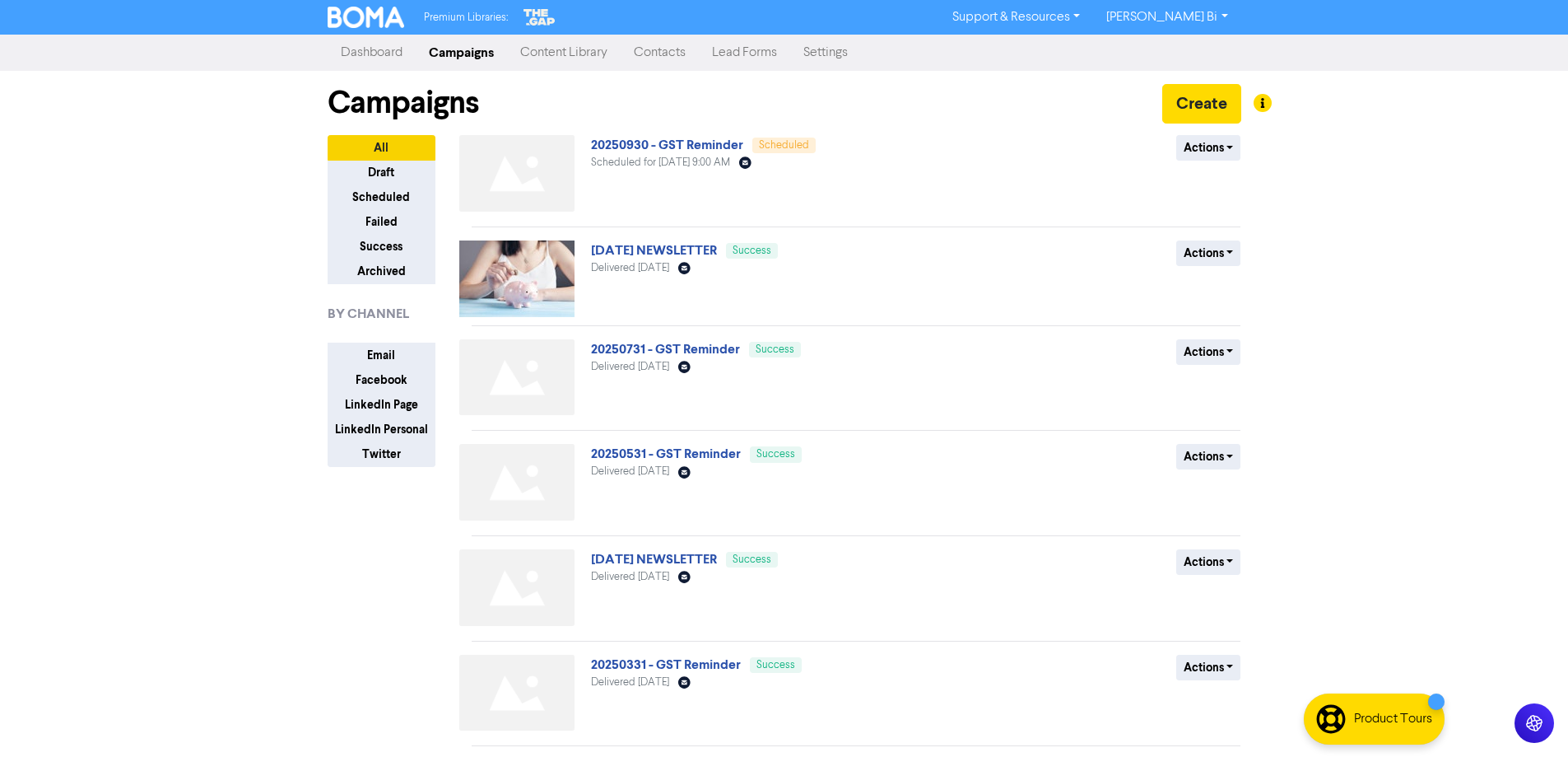
click at [1432, 278] on div "Premium Libraries: Support & Resources Video Tutorials FAQ & Guides Marketing E…" at bounding box center [784, 378] width 1568 height 757
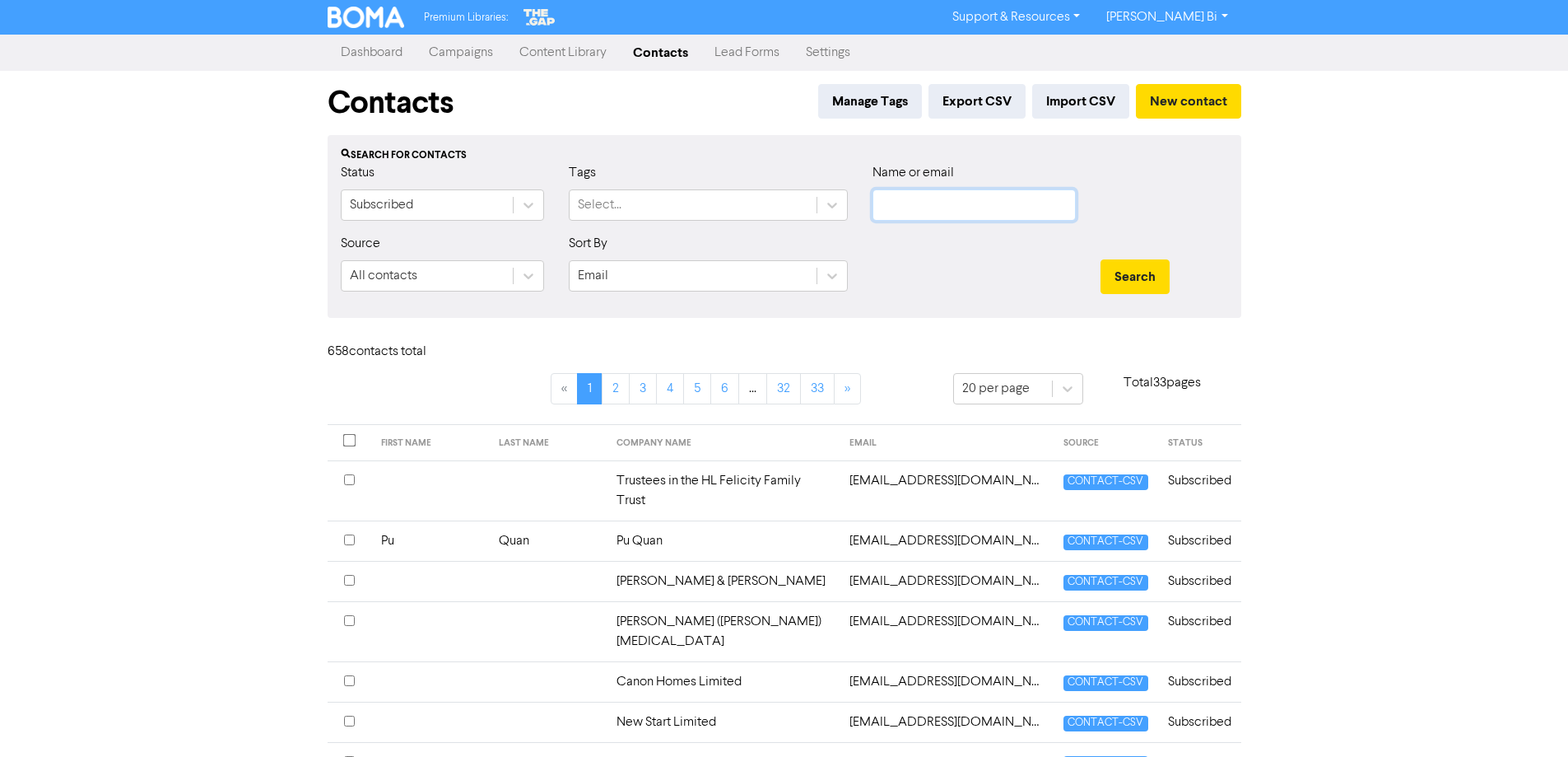
click at [1025, 207] on input "text" at bounding box center [974, 205] width 203 height 31
type input "alcon"
click at [1100, 259] on button "Search" at bounding box center [1135, 277] width 69 height 35
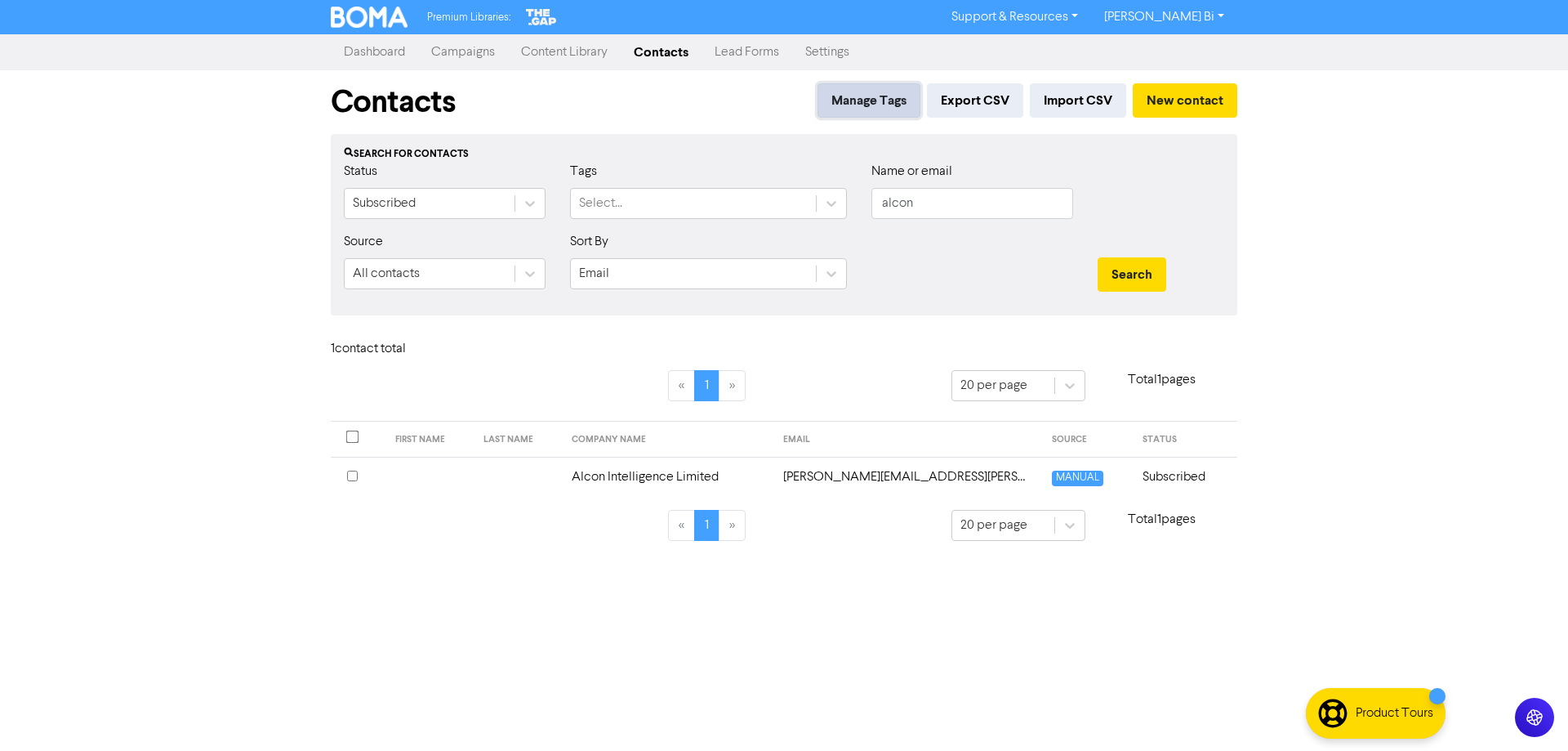
click at [854, 94] on button "Manage Tags" at bounding box center [869, 101] width 103 height 34
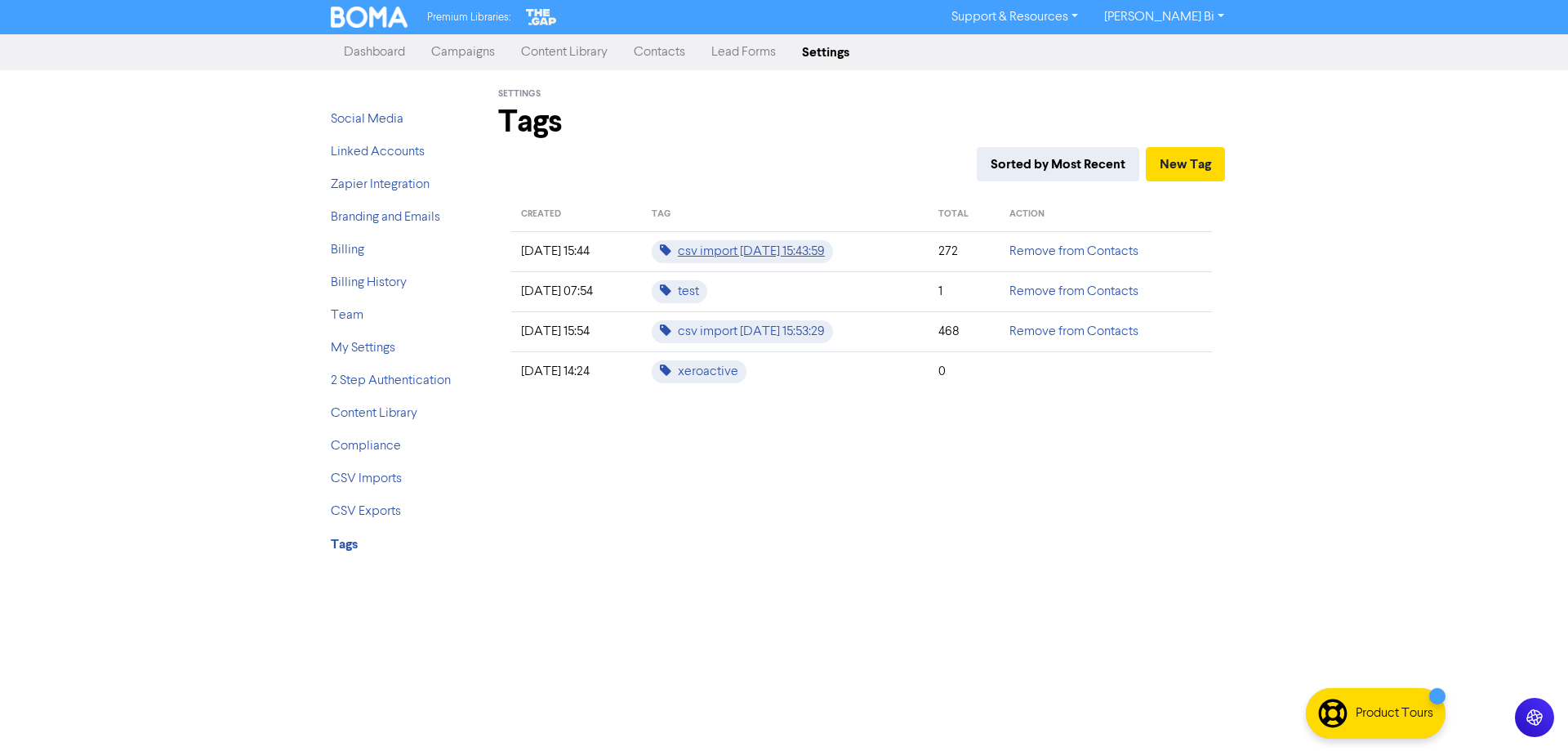
click at [829, 251] on span "csv import [DATE] 15:43:59" at bounding box center [742, 252] width 181 height 23
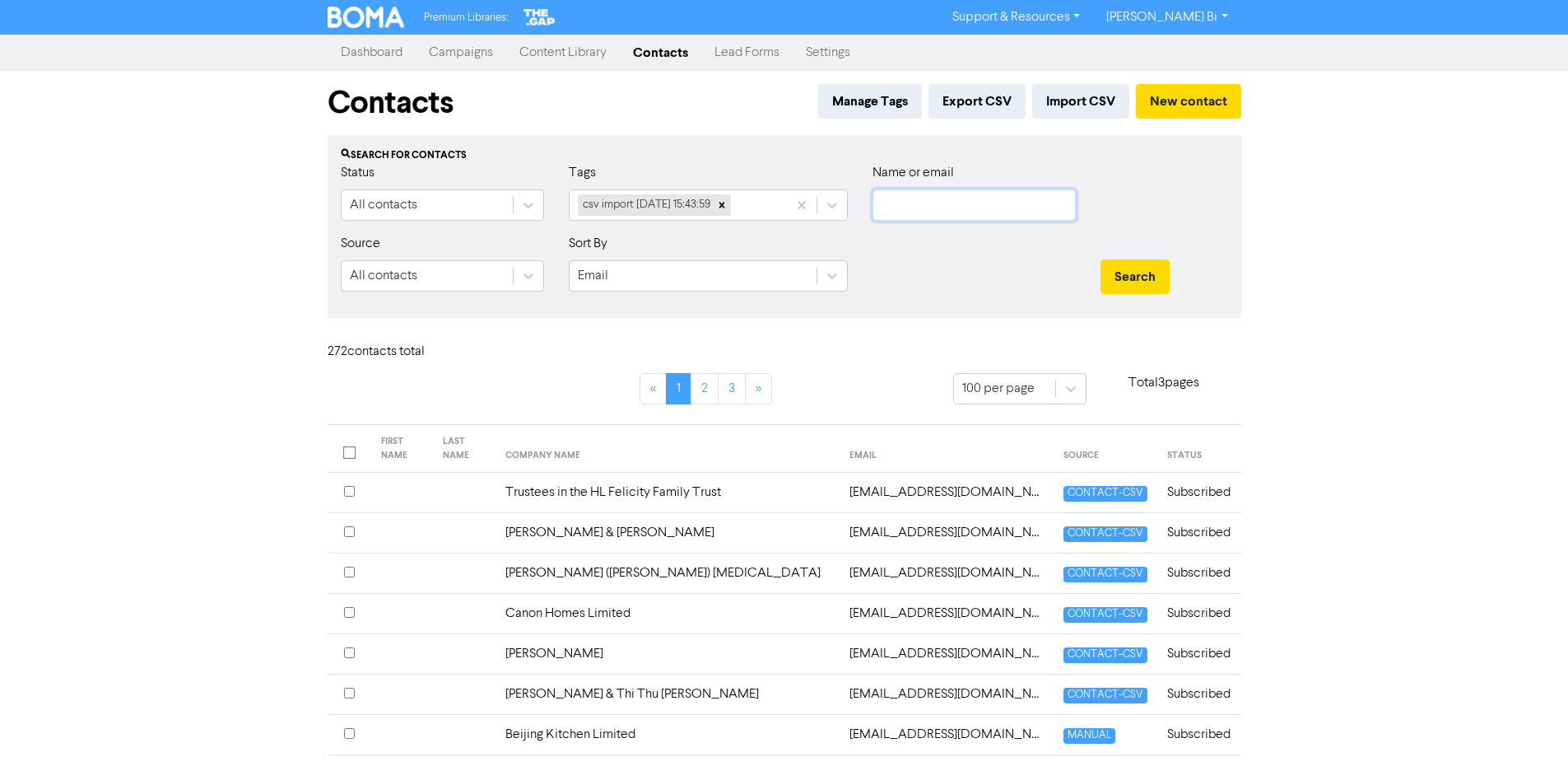
click at [901, 207] on input "text" at bounding box center [974, 205] width 203 height 31
type input "alcon"
click at [1100, 259] on button "Search" at bounding box center [1135, 277] width 69 height 35
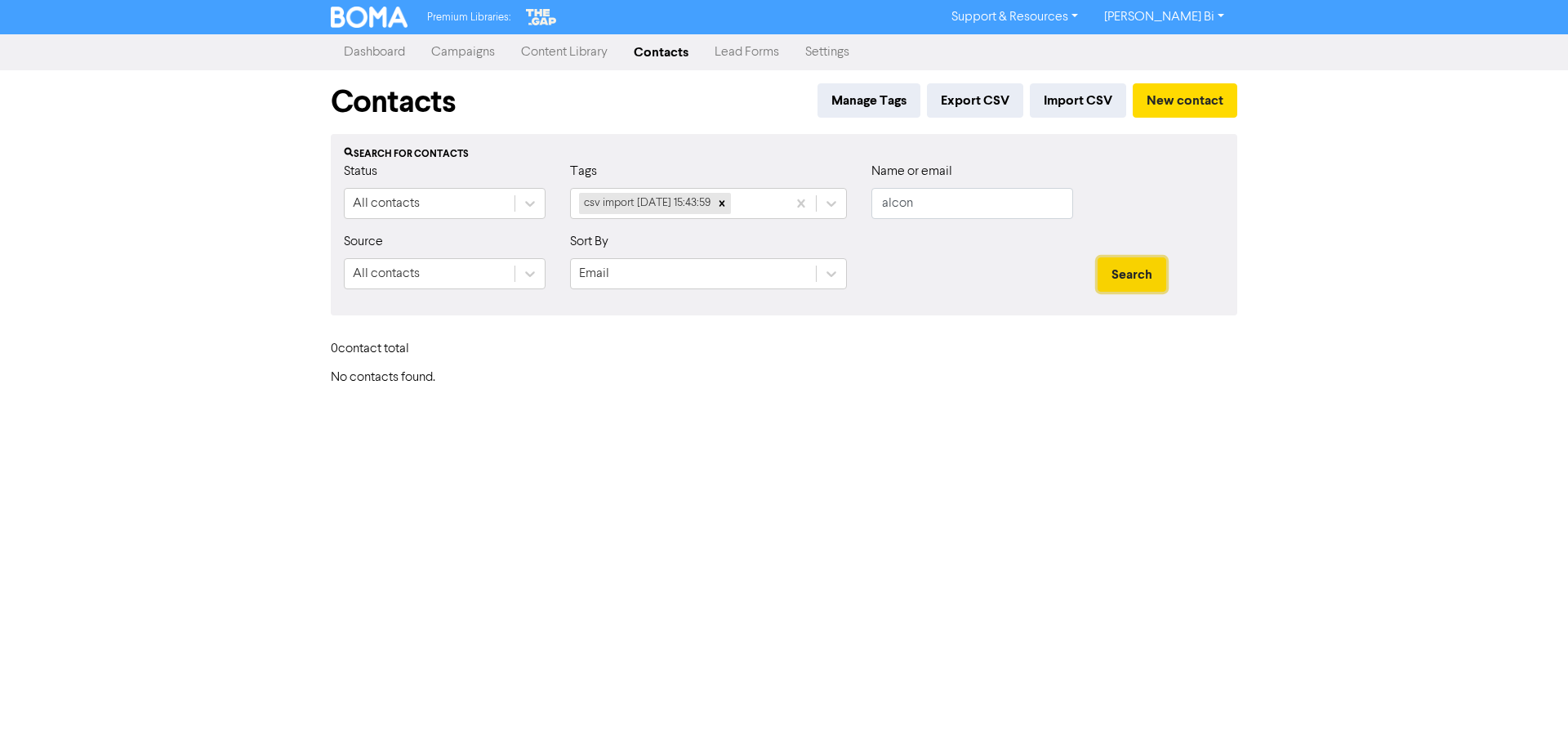
click at [1161, 284] on button "Search" at bounding box center [1132, 275] width 69 height 34
drag, startPoint x: 891, startPoint y: 209, endPoint x: 835, endPoint y: 214, distance: 56.2
click at [835, 214] on div "Status All contacts Tags csv import 2025-09-26 15:43:59 Name or email alcon" at bounding box center [784, 197] width 905 height 71
click at [1098, 257] on button "Search" at bounding box center [1132, 275] width 69 height 34
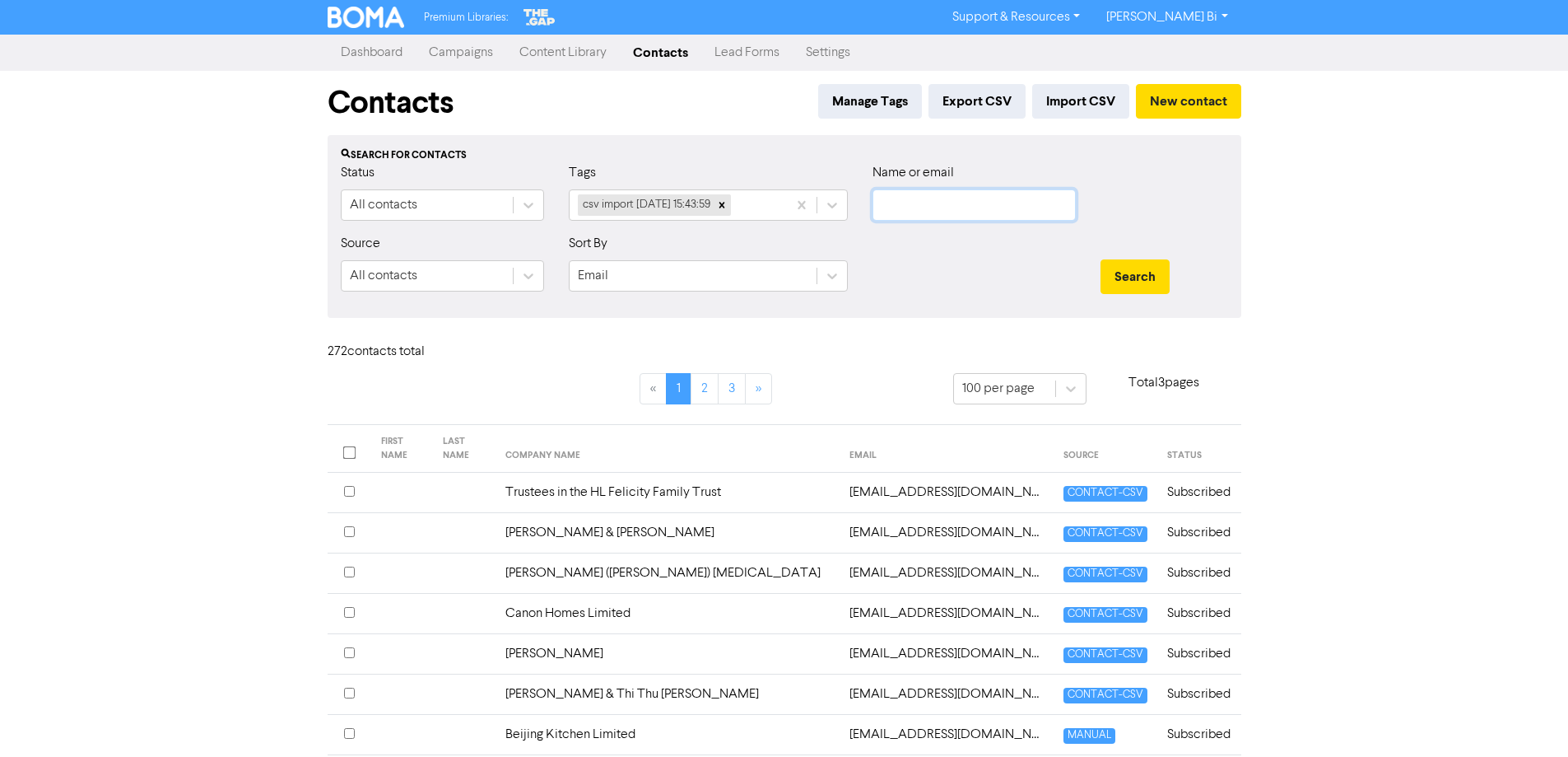
drag, startPoint x: 951, startPoint y: 207, endPoint x: 544, endPoint y: 140, distance: 412.5
click at [950, 207] on input "text" at bounding box center [974, 205] width 203 height 31
click at [962, 207] on input "text" at bounding box center [974, 205] width 203 height 31
paste input "[PERSON_NAME][EMAIL_ADDRESS][PERSON_NAME][DOMAIN_NAME]"
type input "[PERSON_NAME][EMAIL_ADDRESS][PERSON_NAME][DOMAIN_NAME]"
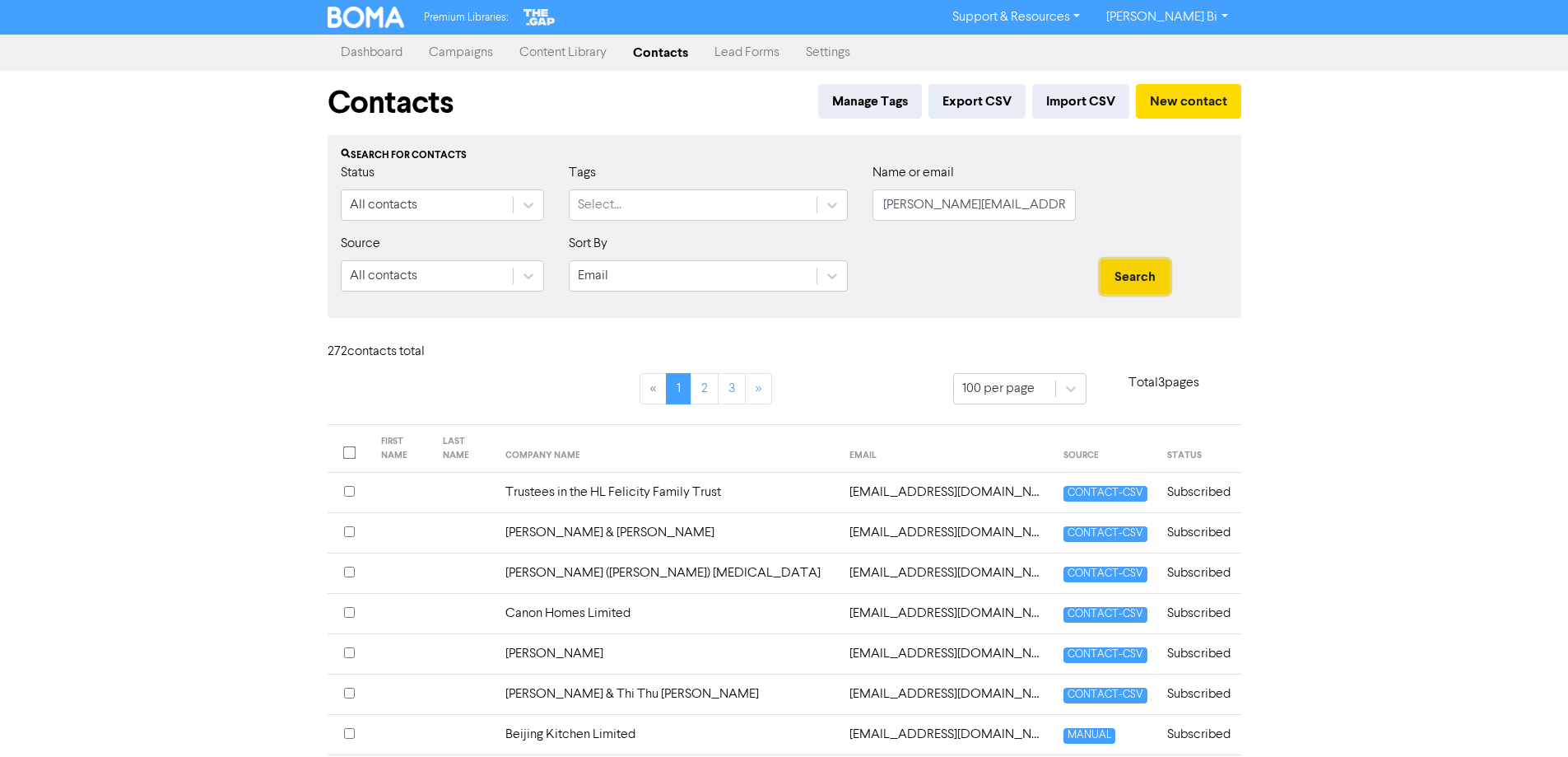
click at [1119, 267] on button "Search" at bounding box center [1135, 277] width 69 height 35
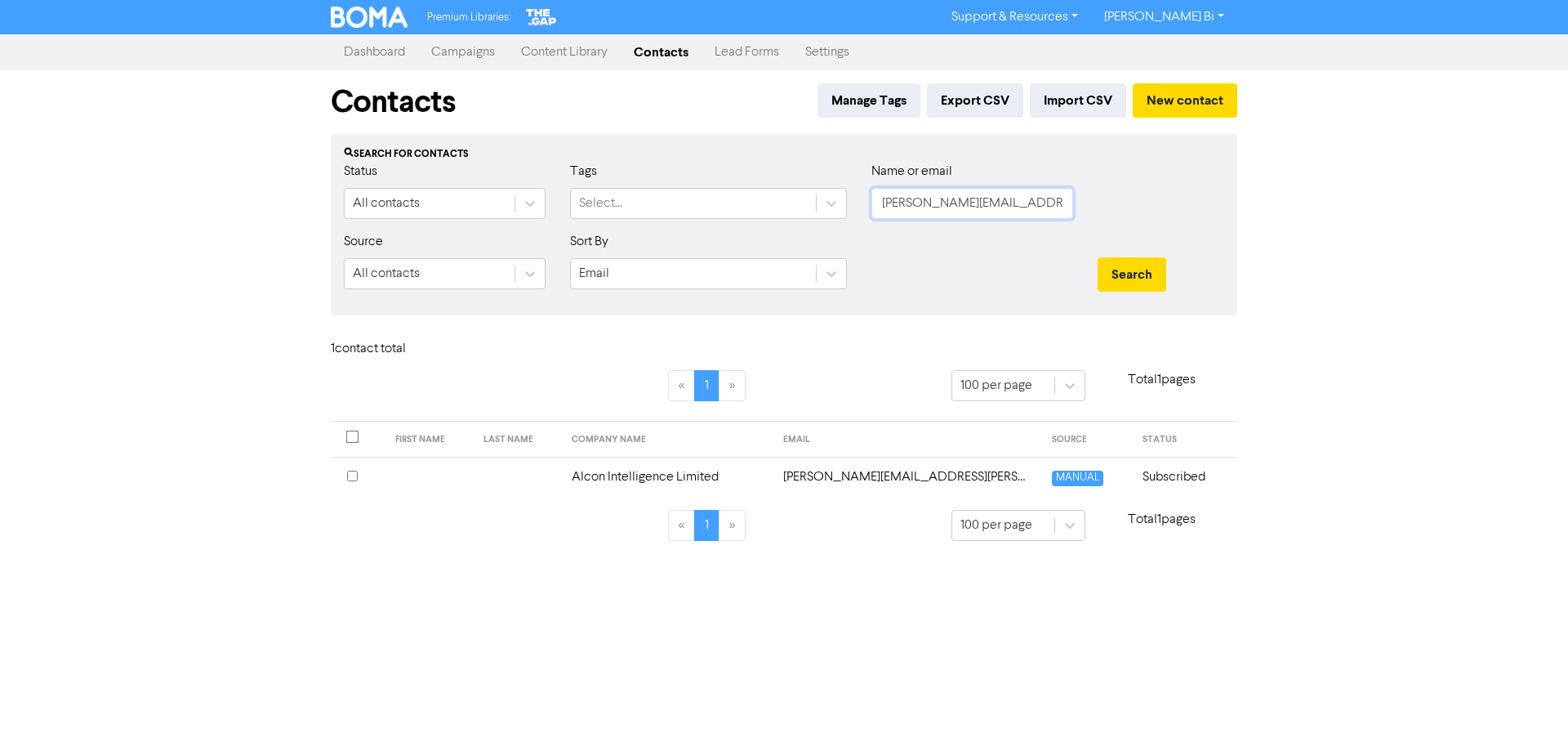
drag, startPoint x: 684, startPoint y: 181, endPoint x: 658, endPoint y: 158, distance: 34.7
click at [659, 178] on div "Status All contacts Tags Select... Name or email cole.proebstel@gmail.com" at bounding box center [784, 197] width 905 height 71
click at [1098, 257] on button "Search" at bounding box center [1132, 275] width 69 height 34
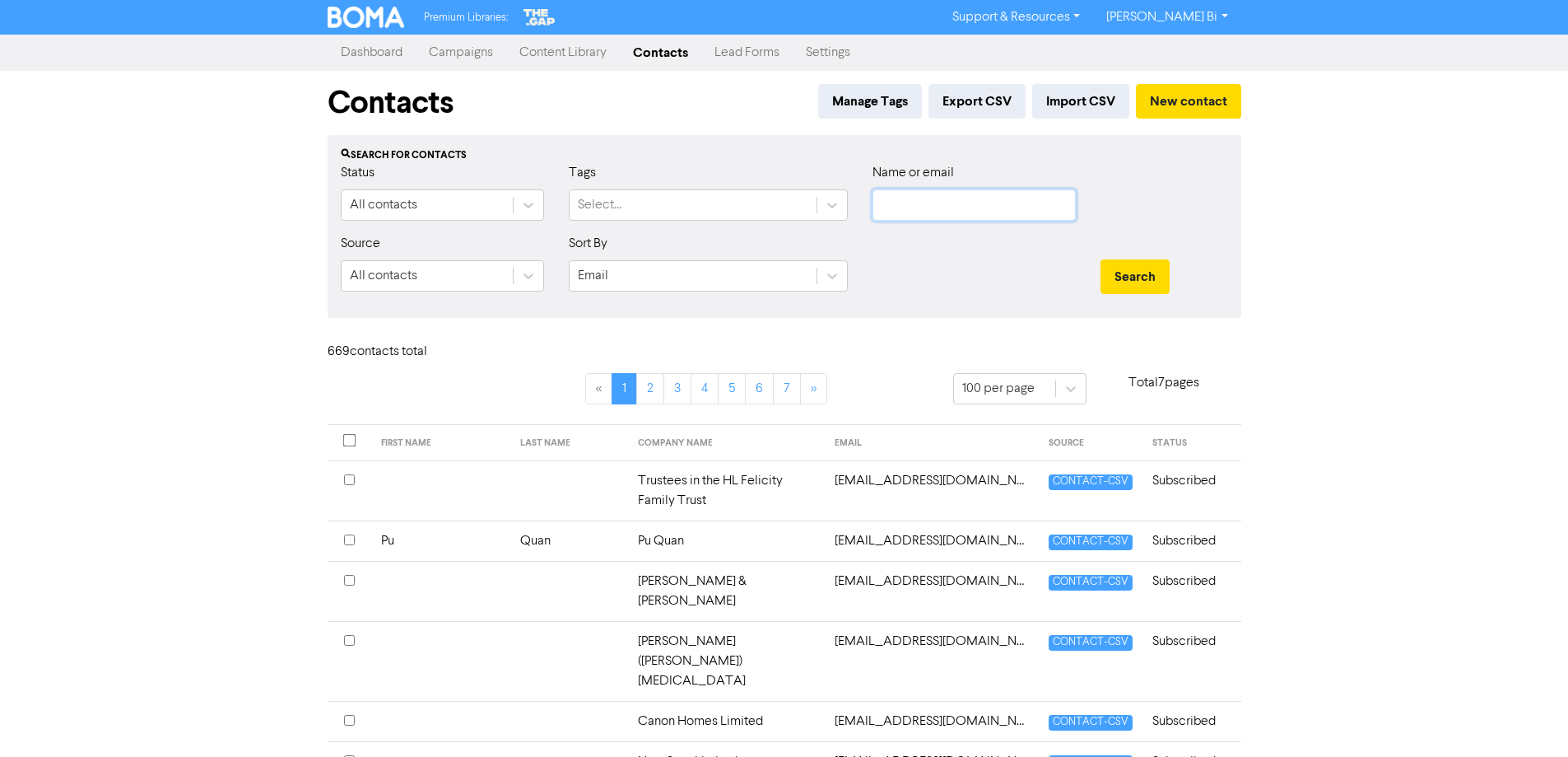
click at [931, 202] on input "text" at bounding box center [974, 205] width 203 height 31
click at [460, 53] on link "Campaigns" at bounding box center [461, 53] width 91 height 33
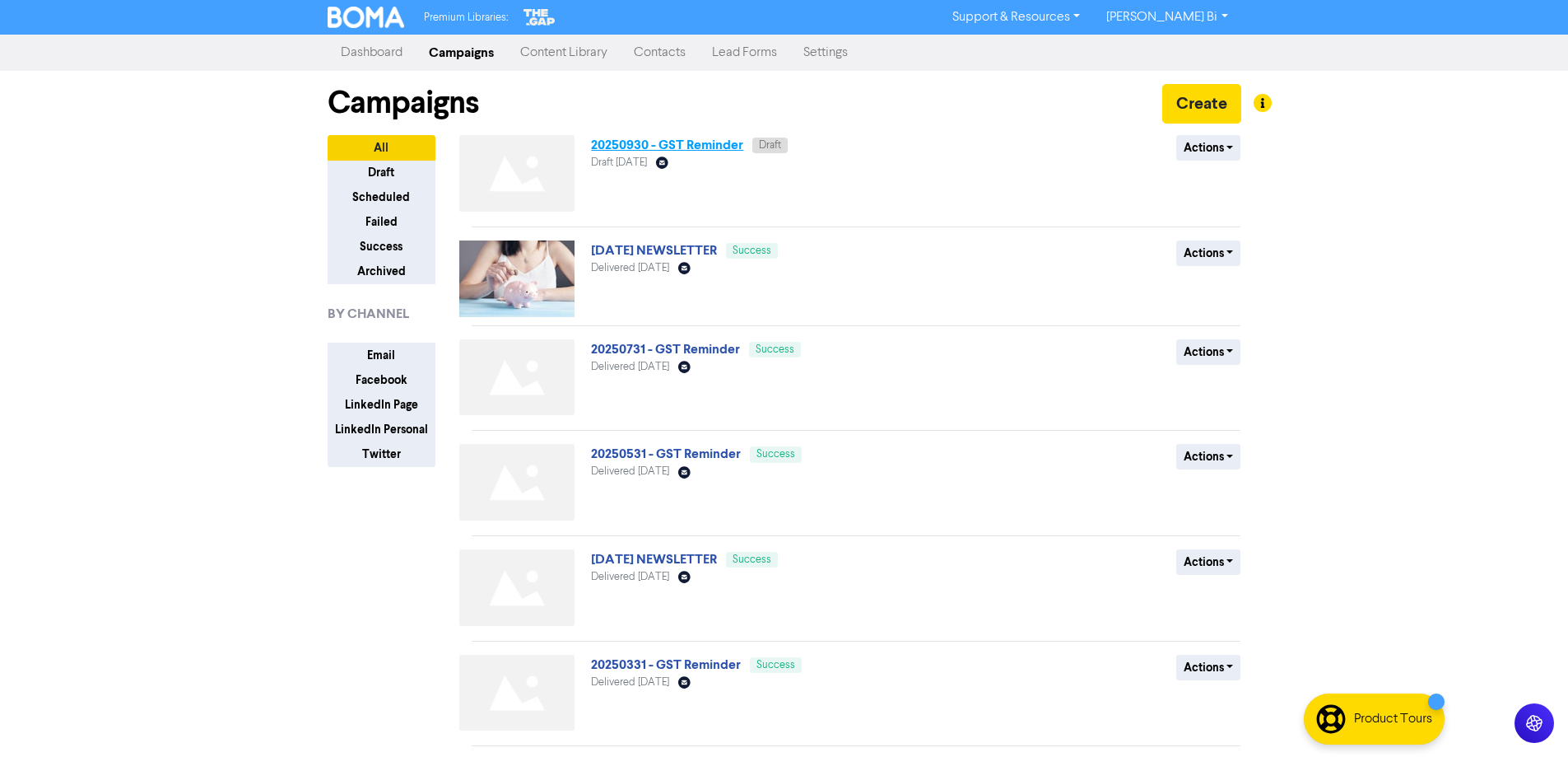
click at [669, 152] on link "20250930 - GST Reminder" at bounding box center [667, 145] width 152 height 17
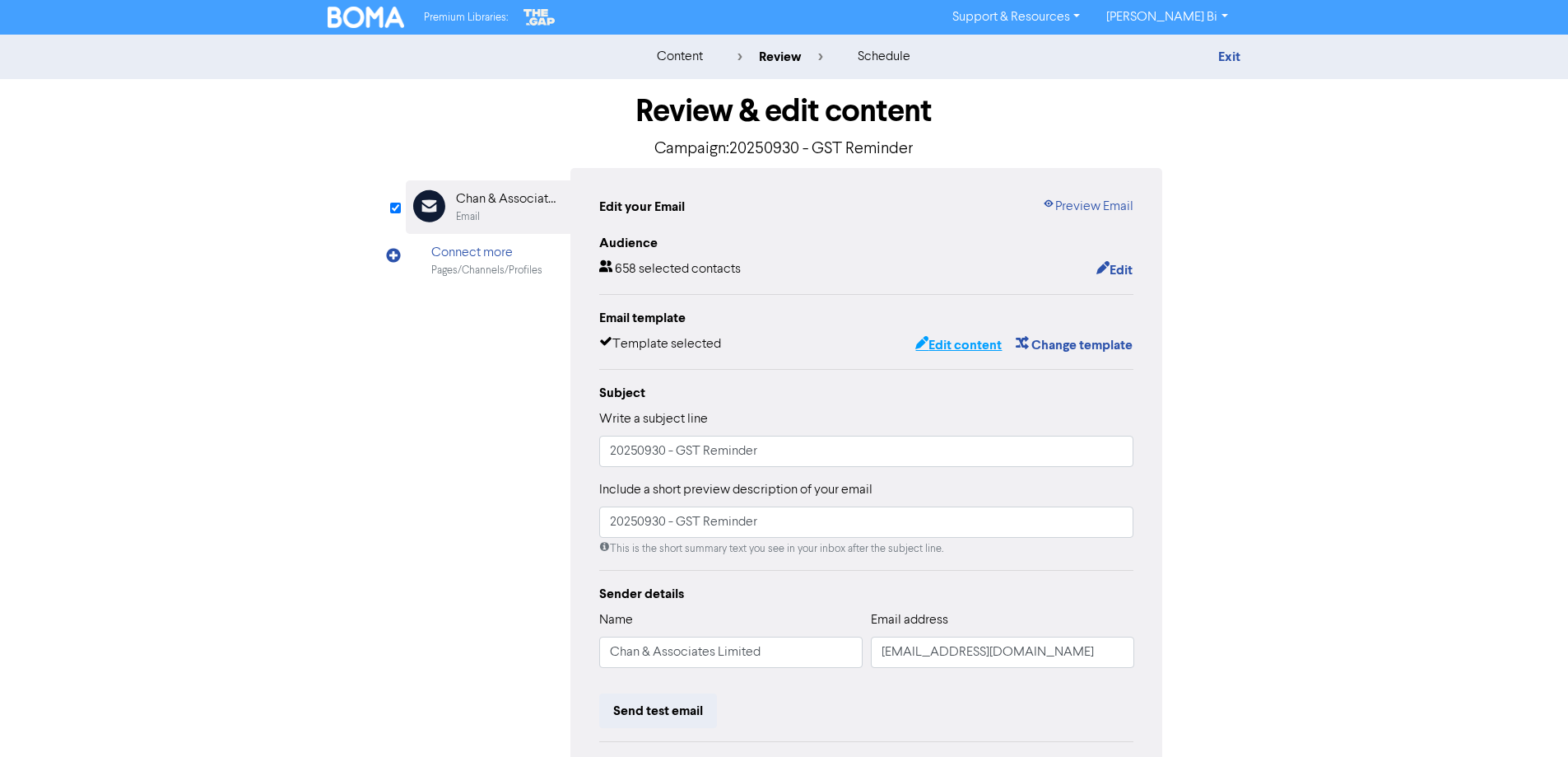
click at [962, 345] on button "Edit content" at bounding box center [958, 345] width 88 height 21
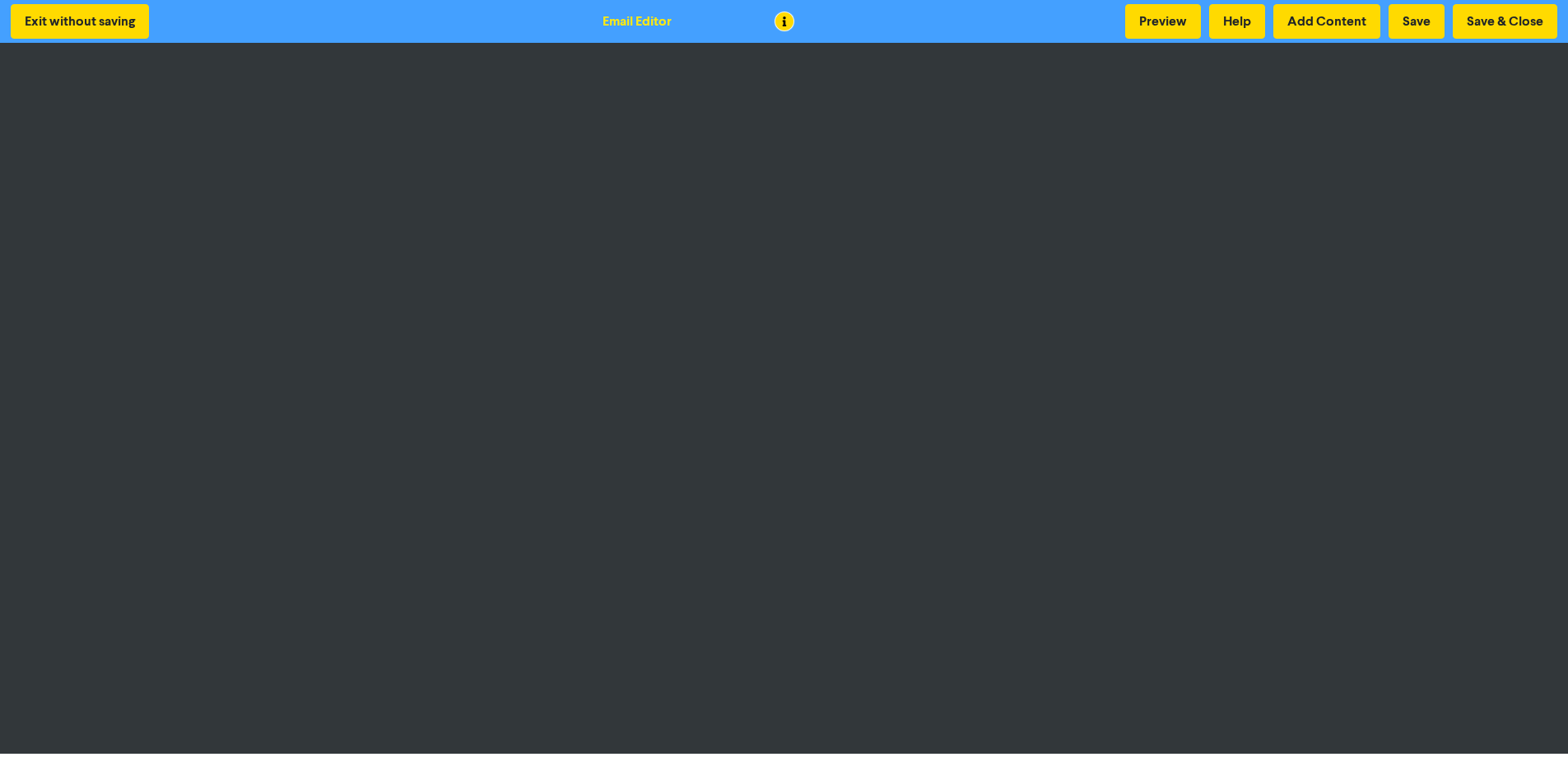
scroll to position [2, 0]
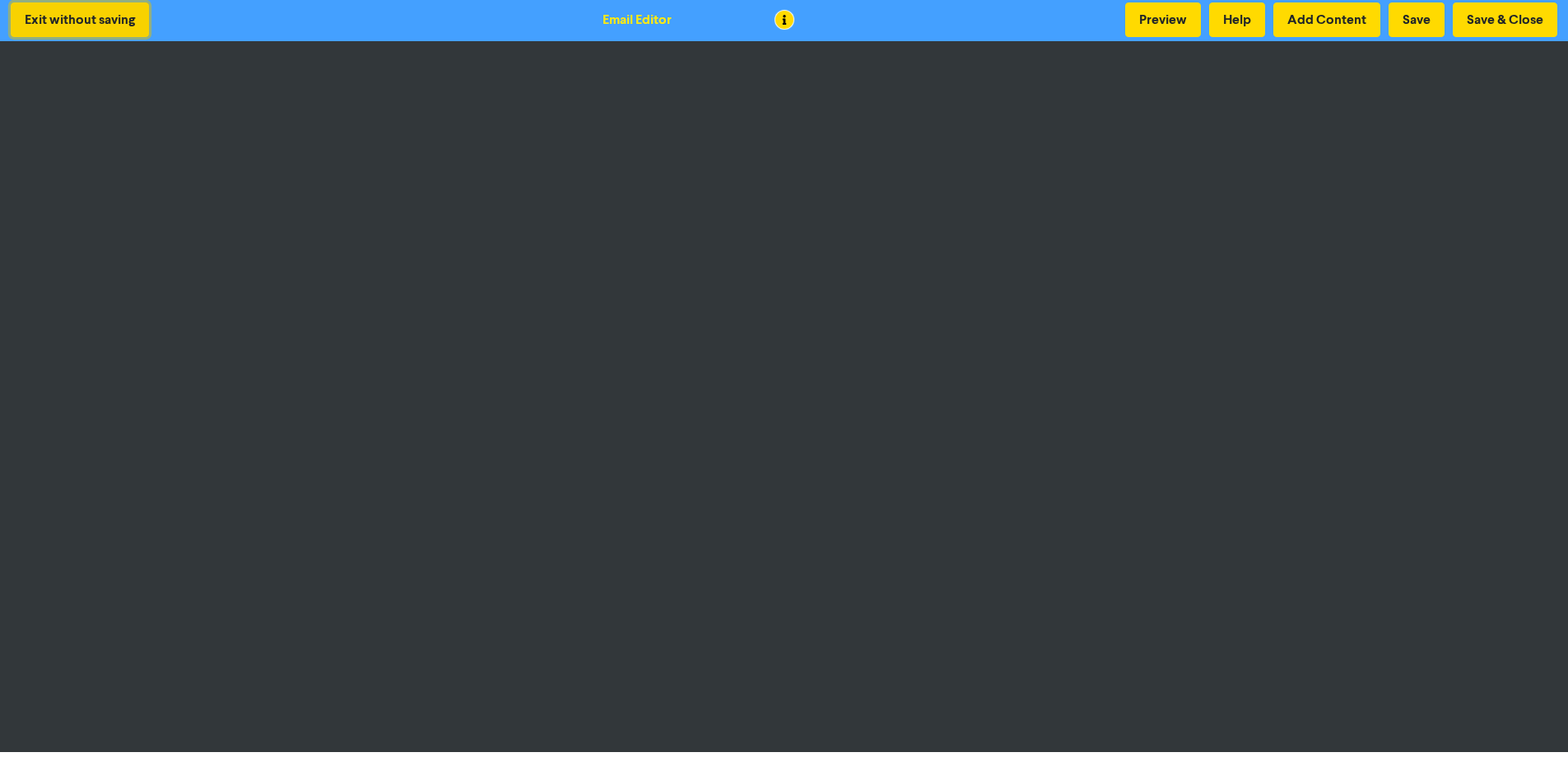
click at [60, 17] on button "Exit without saving" at bounding box center [79, 20] width 138 height 35
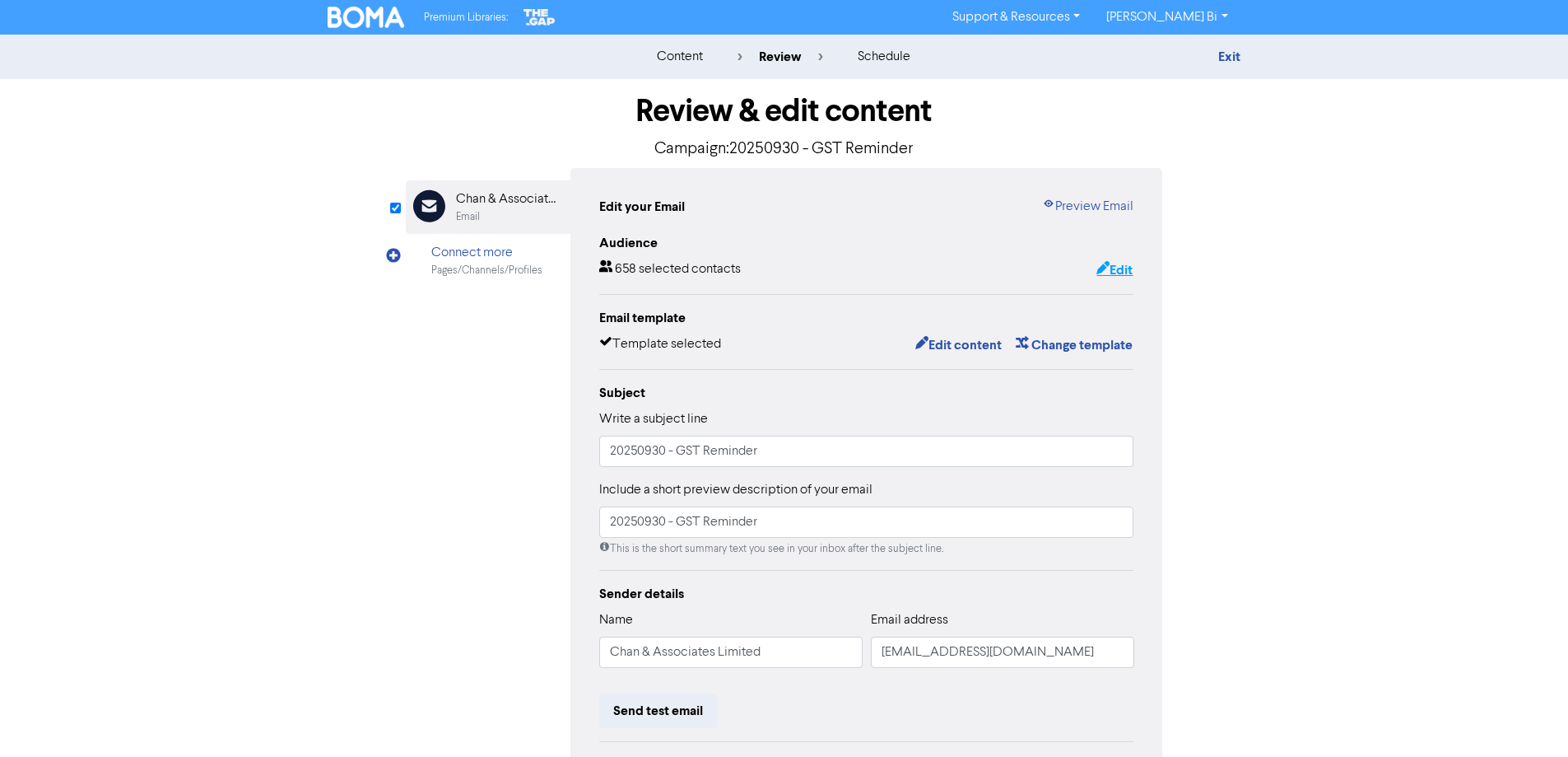
click at [1119, 271] on button "Edit" at bounding box center [1114, 270] width 38 height 21
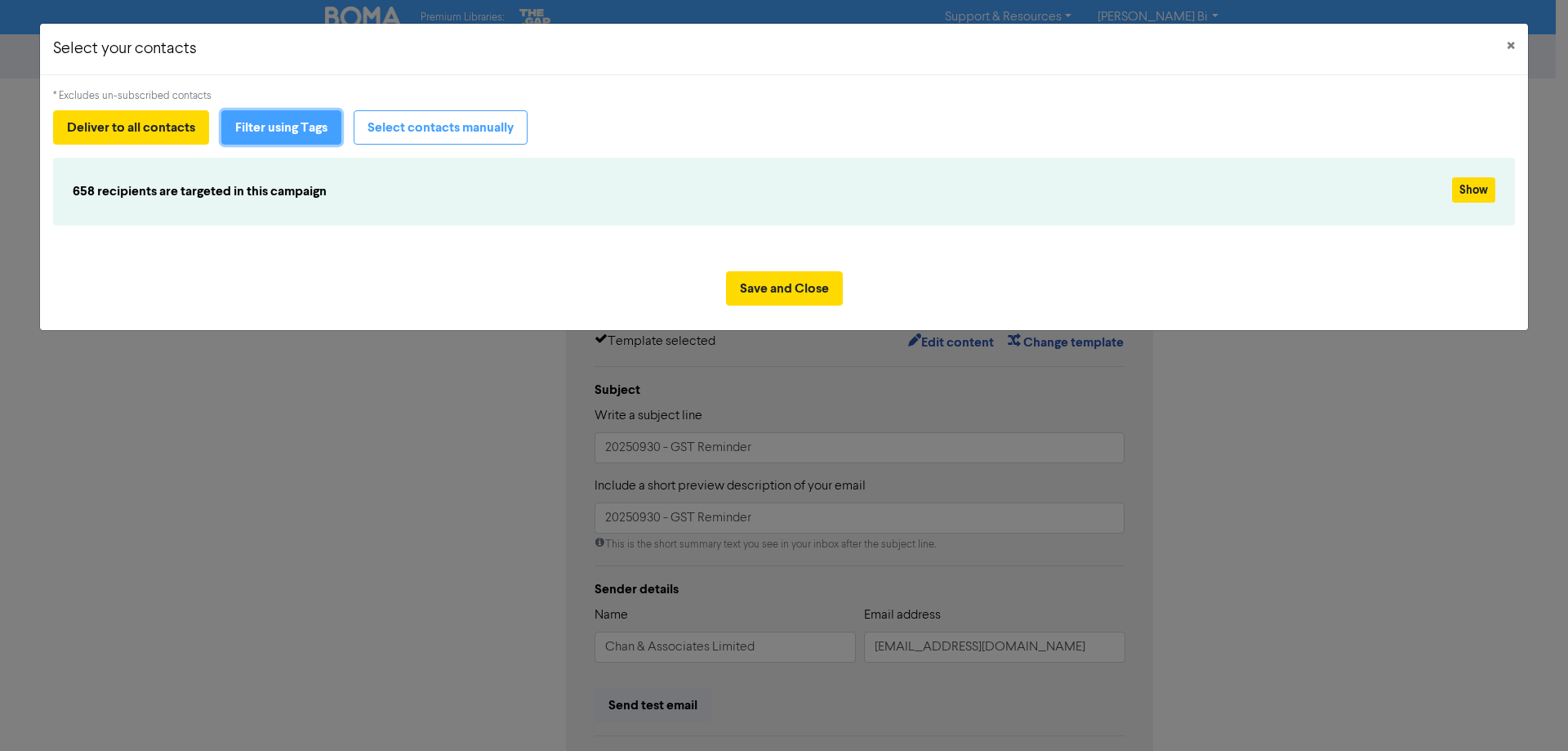
click at [246, 123] on button "Filter using Tags" at bounding box center [281, 127] width 120 height 34
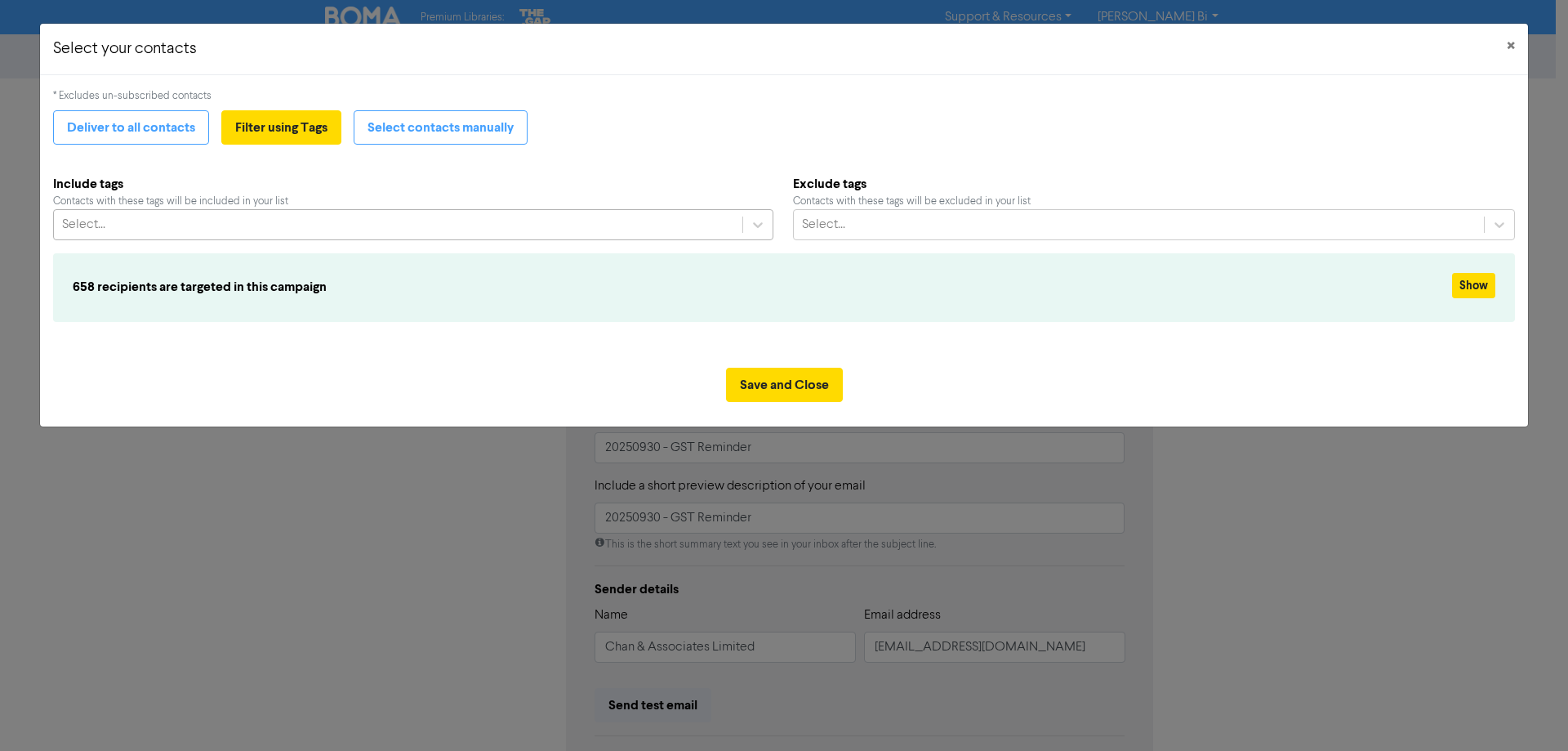
click at [716, 230] on div "Select..." at bounding box center [398, 225] width 689 height 30
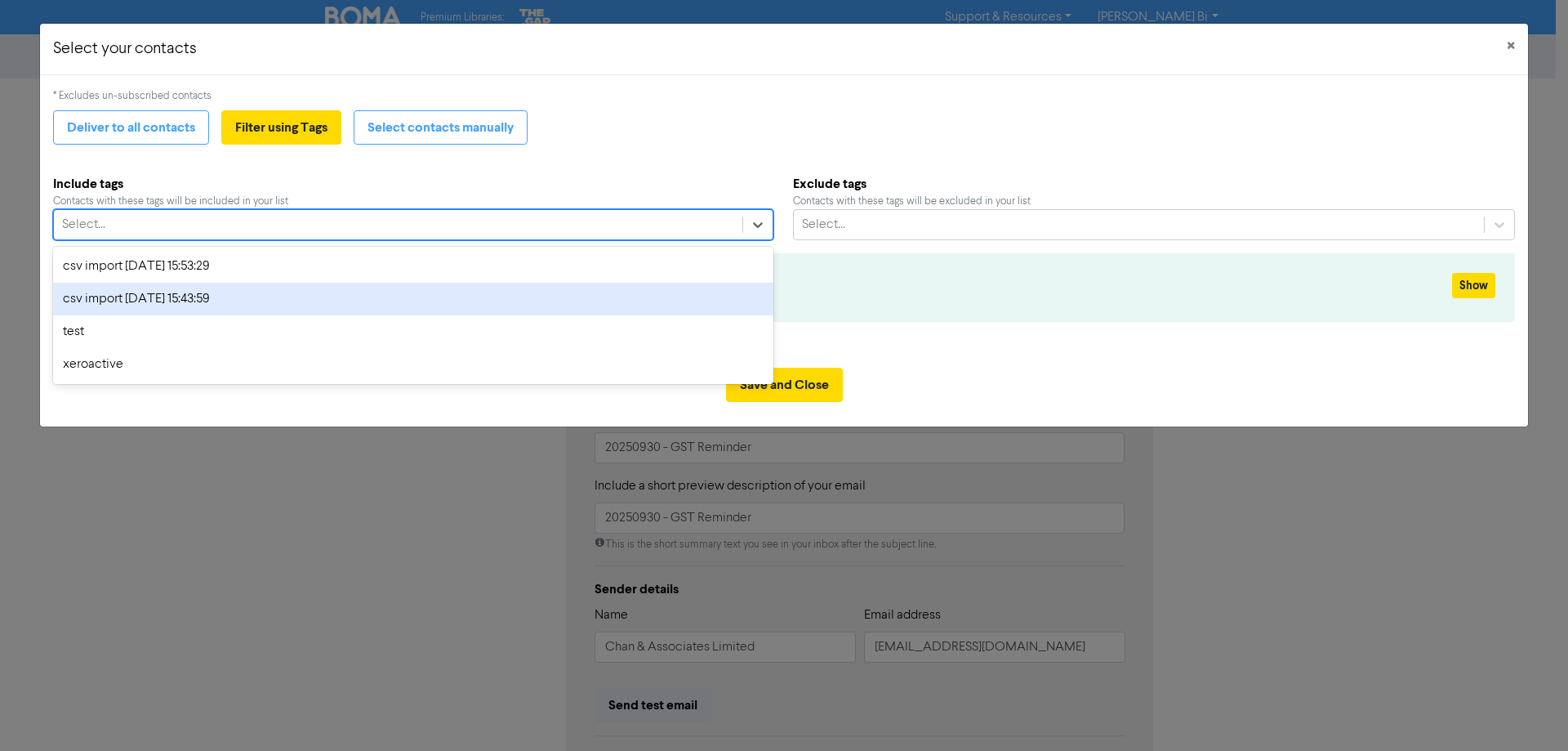
click at [184, 307] on div "csv import [DATE] 15:43:59" at bounding box center [413, 299] width 720 height 33
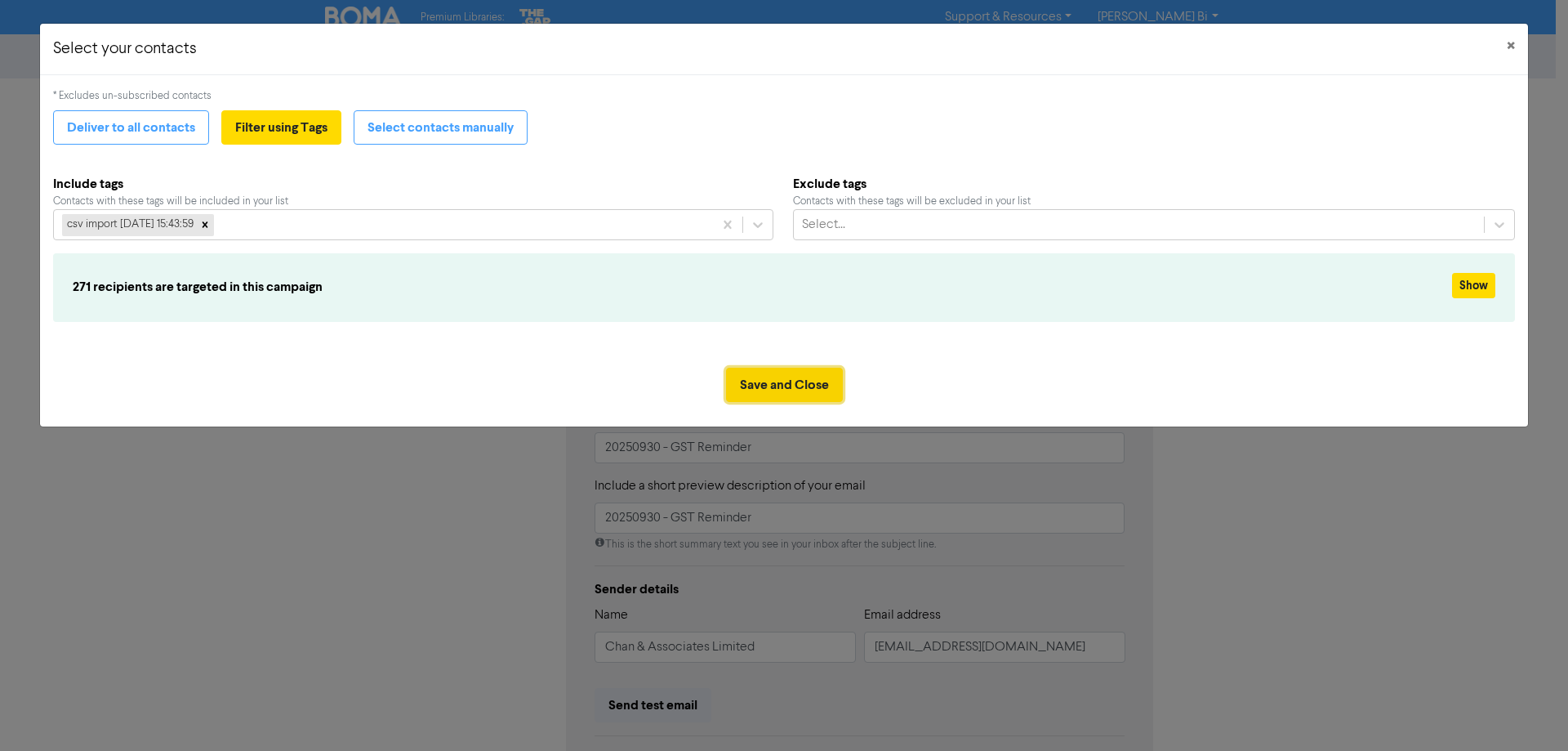
click at [809, 394] on button "Save and Close" at bounding box center [784, 385] width 116 height 34
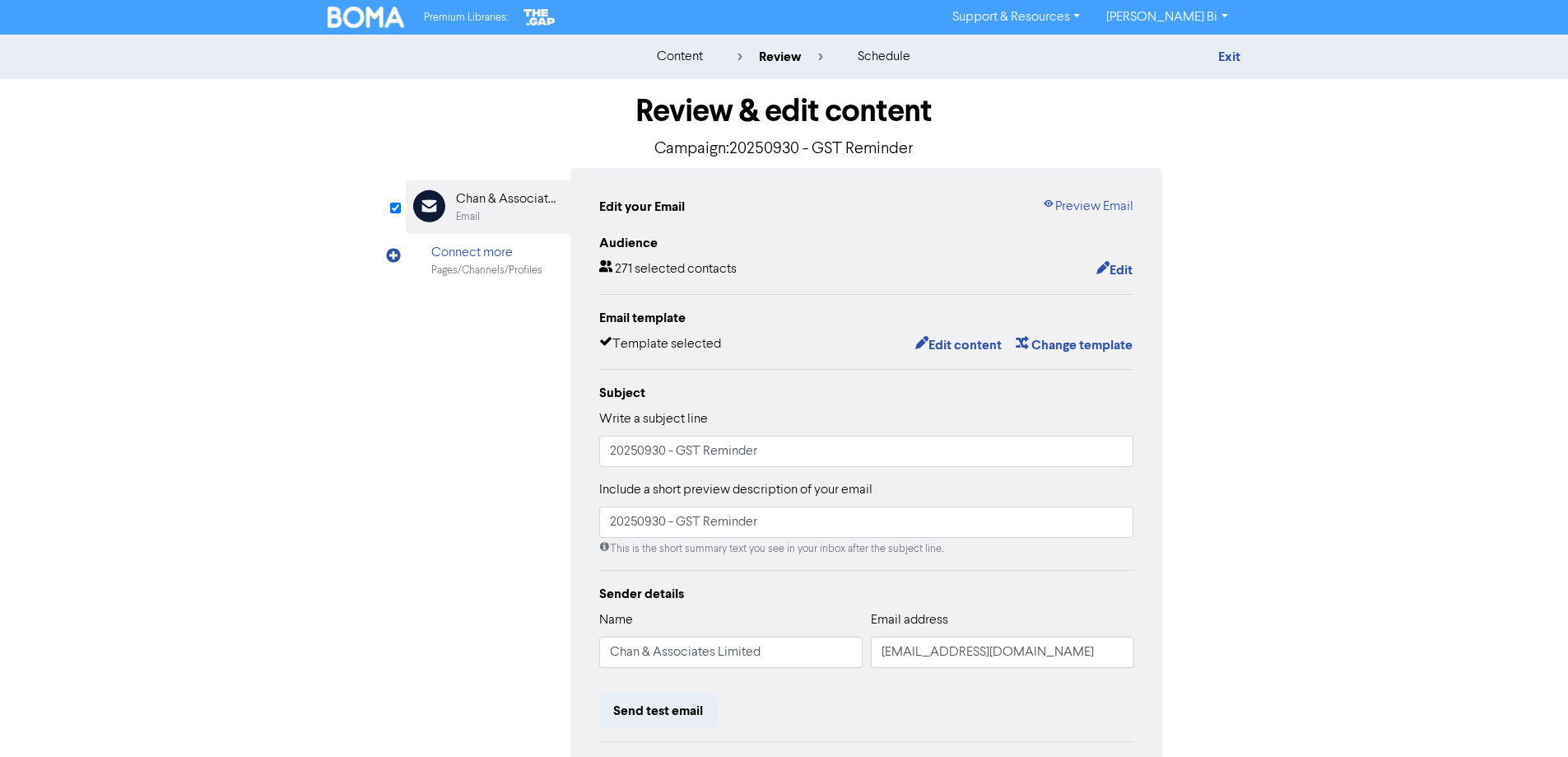
click at [1386, 302] on div "content review schedule Exit Review & edit content Campaign: 20250930 - GST Rem…" at bounding box center [784, 488] width 1568 height 907
click at [1119, 273] on button "Edit" at bounding box center [1114, 270] width 38 height 21
